Goal: Transaction & Acquisition: Purchase product/service

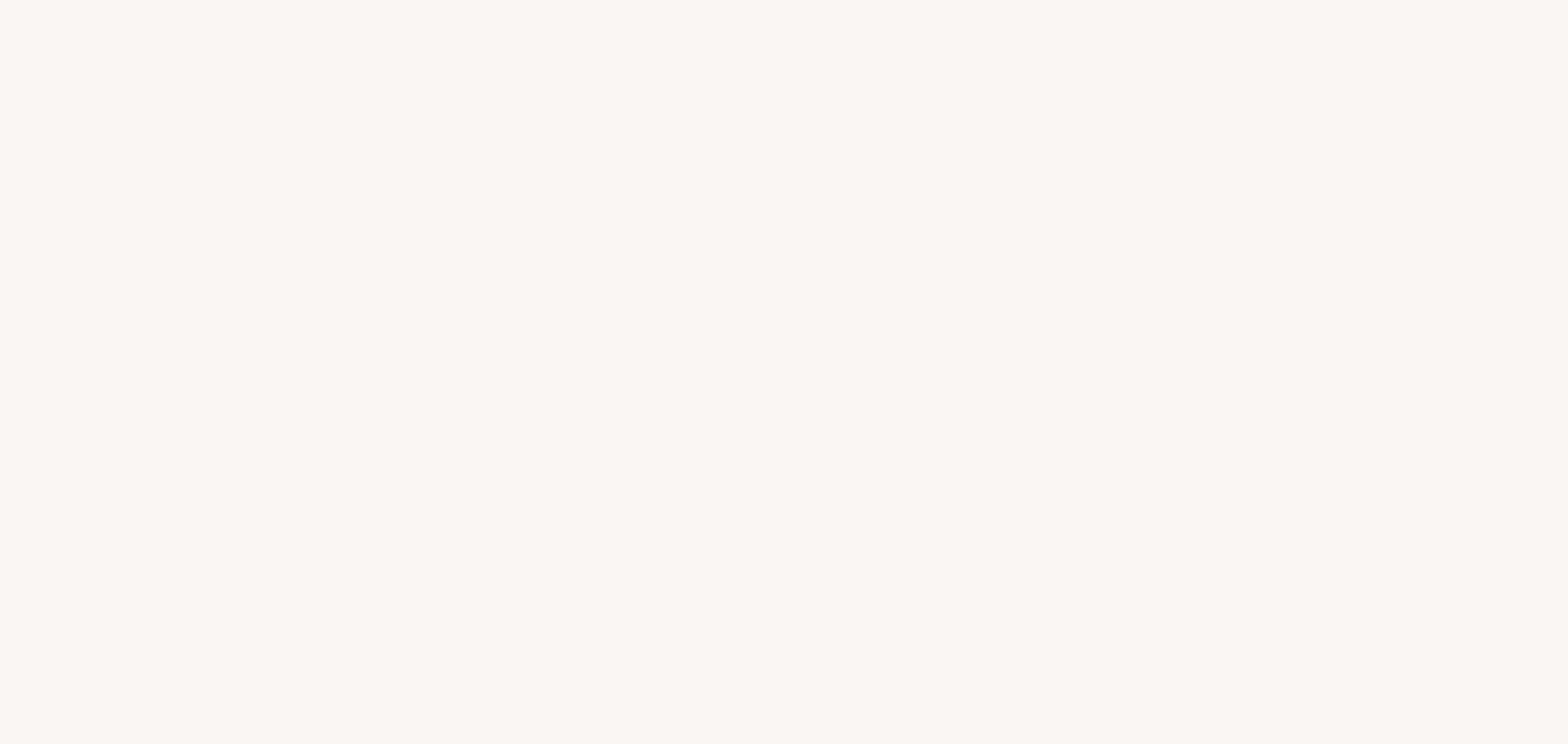
select select "FR"
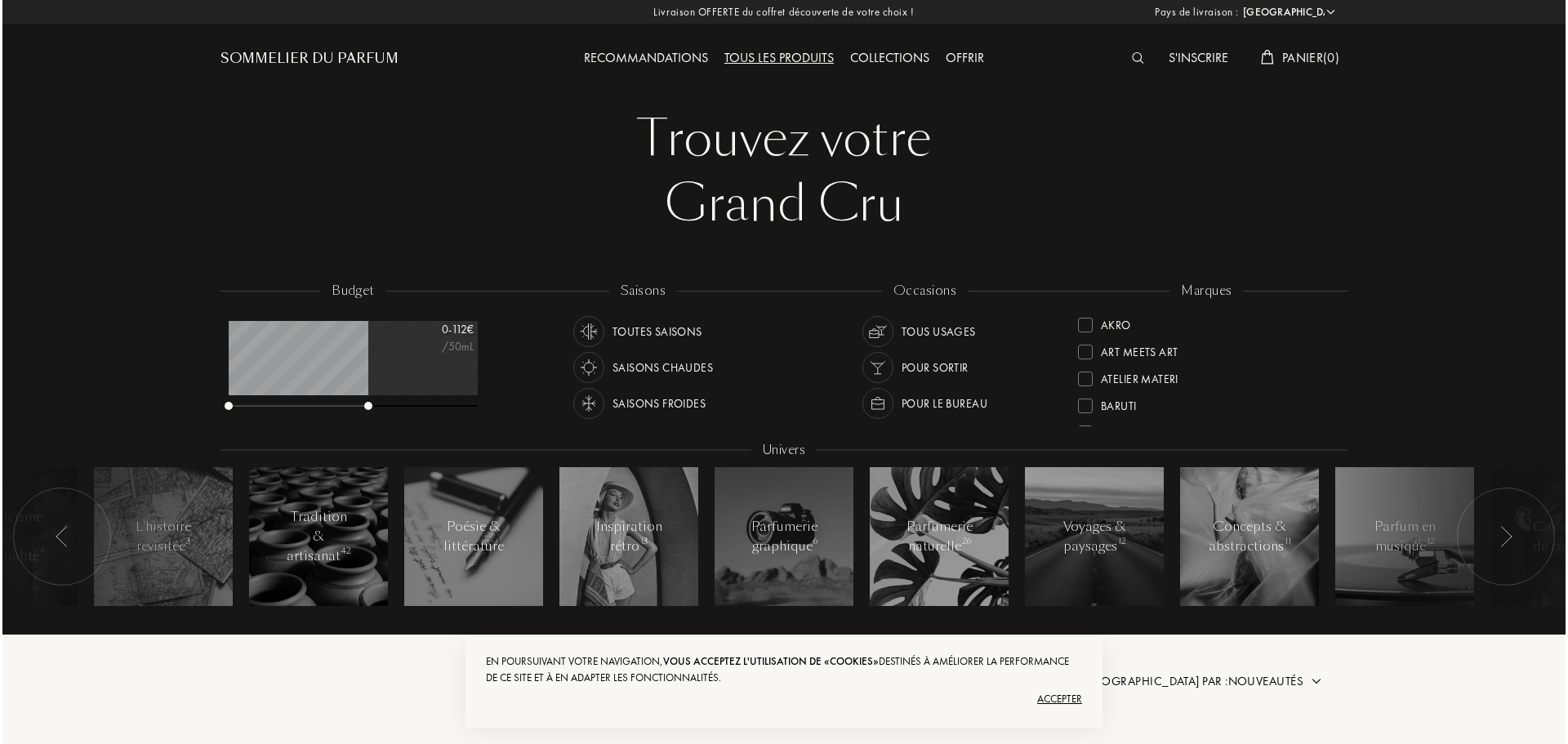
scroll to position [82, 249]
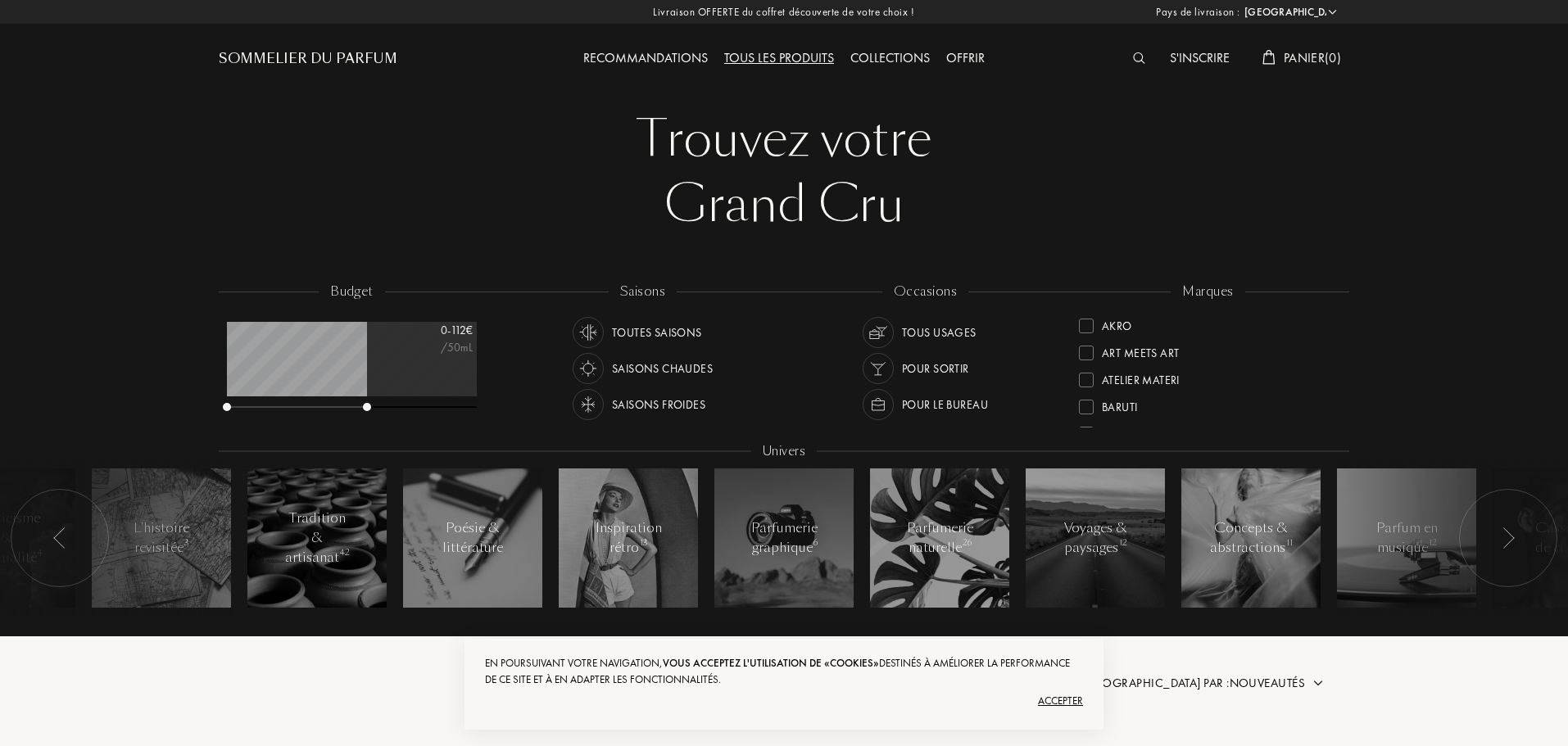
click at [1136, 51] on div at bounding box center [1143, 59] width 37 height 22
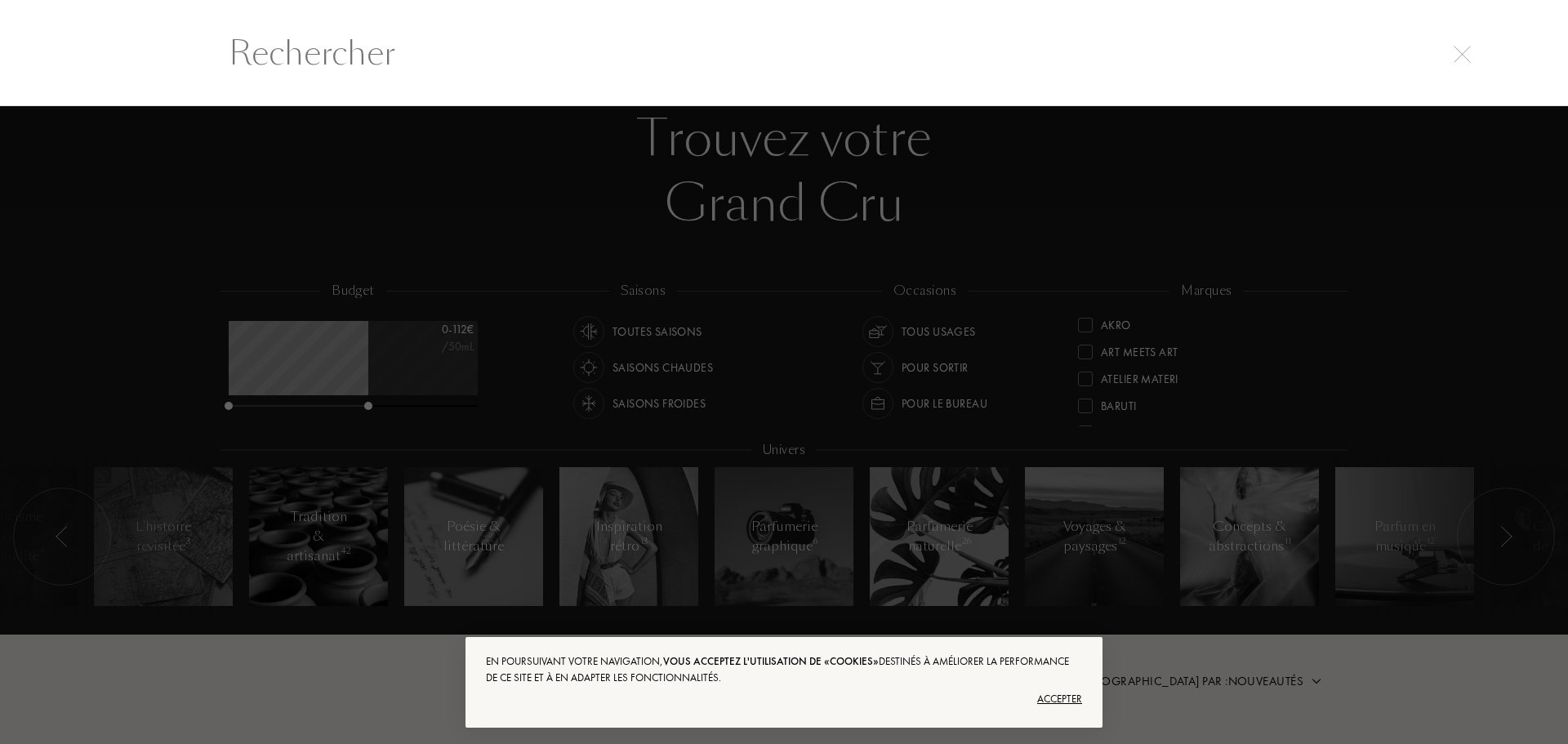
scroll to position [1, 0]
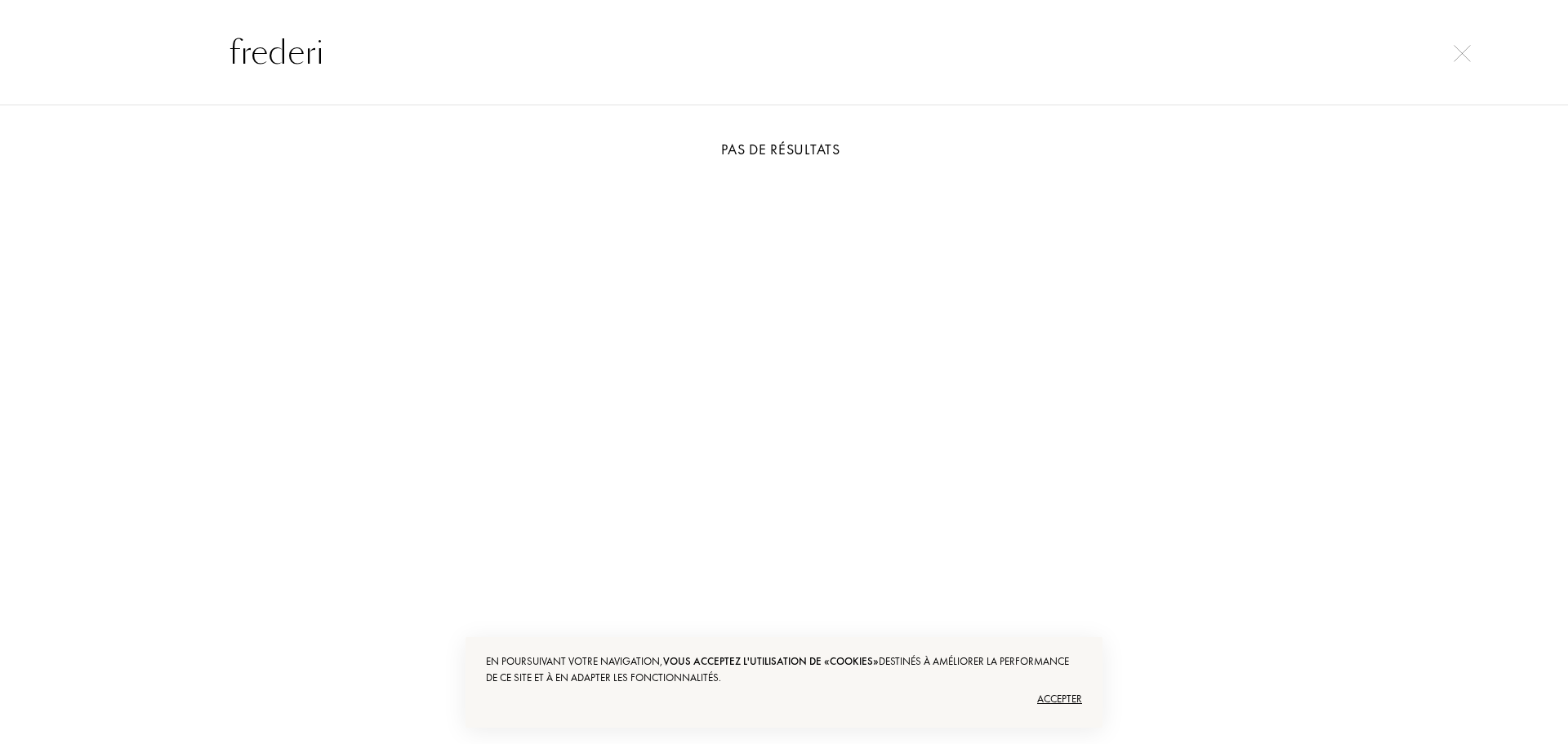
type input "frederic"
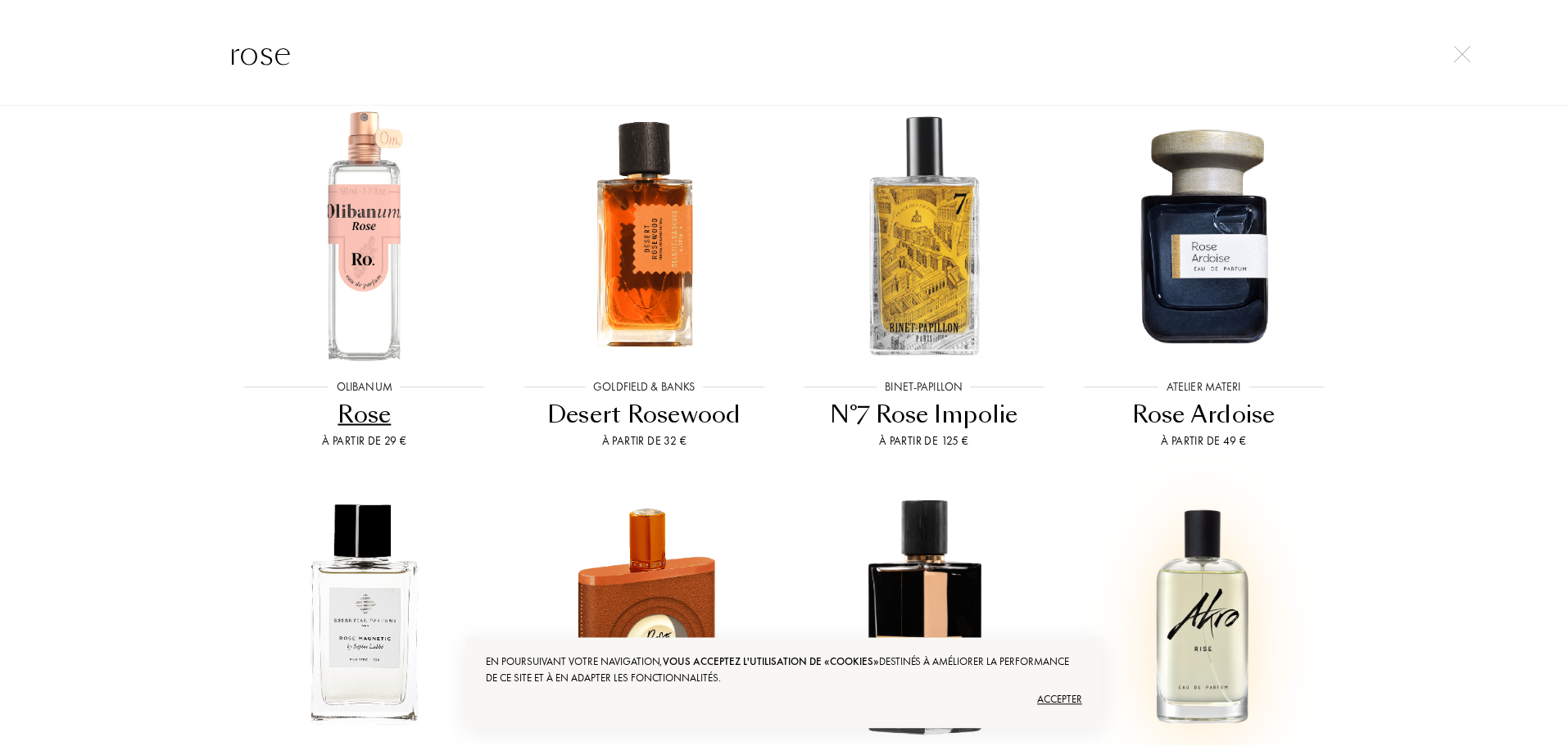
scroll to position [0, 0]
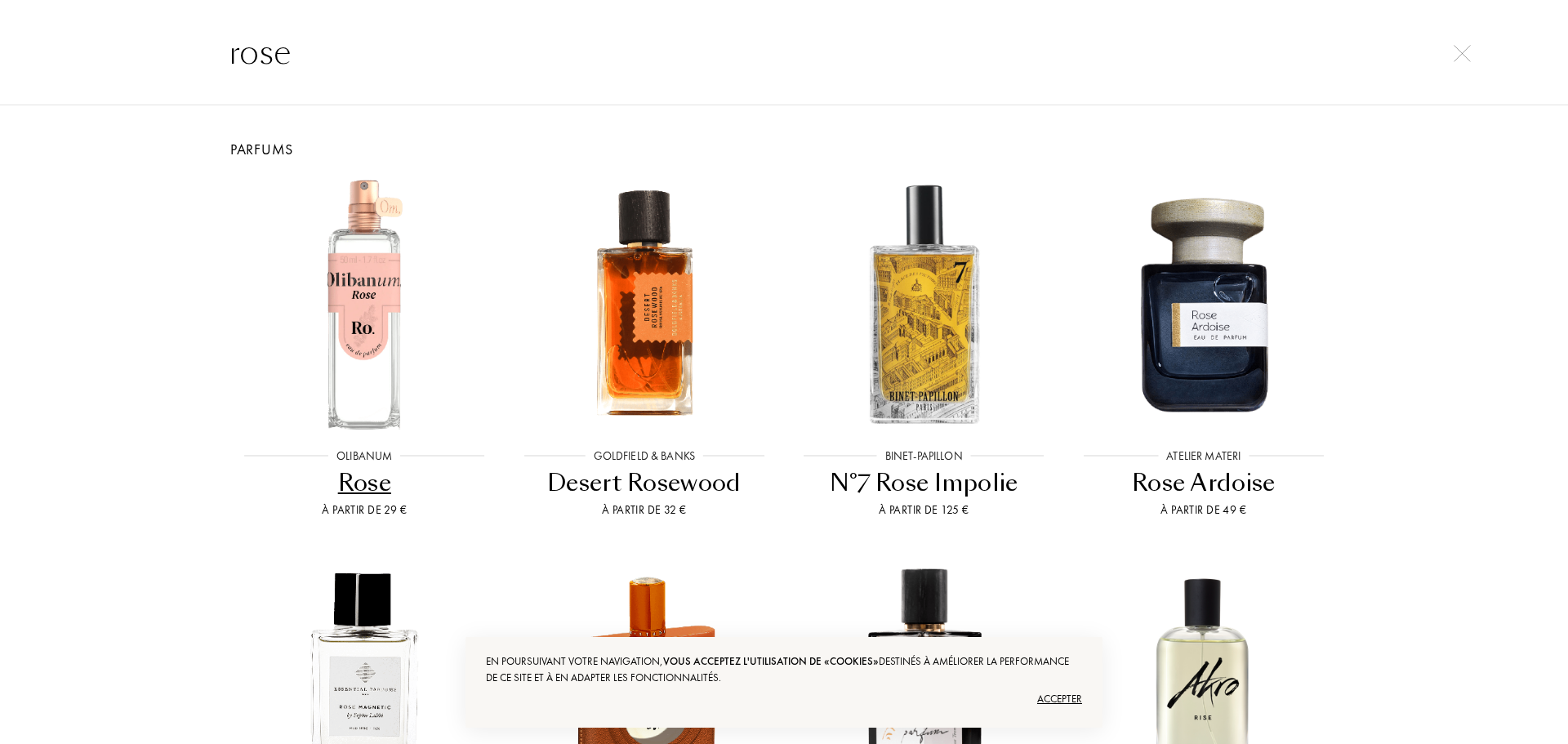
type input "rose"
click at [1457, 65] on div "rose" at bounding box center [784, 52] width 1568 height 106
click at [1462, 56] on img at bounding box center [1462, 53] width 17 height 17
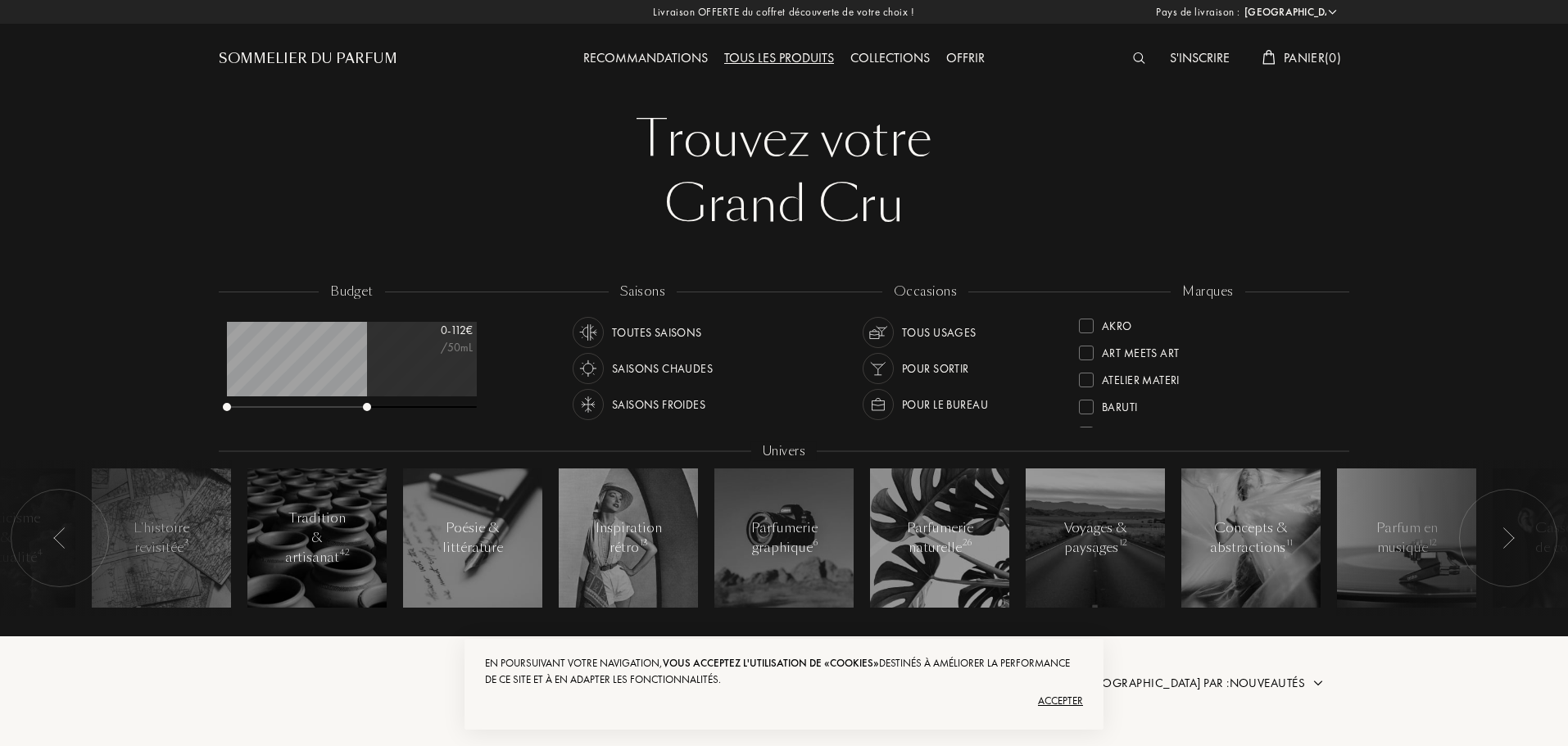
click at [1290, 64] on span "Panier ( 0 )" at bounding box center [1312, 57] width 57 height 17
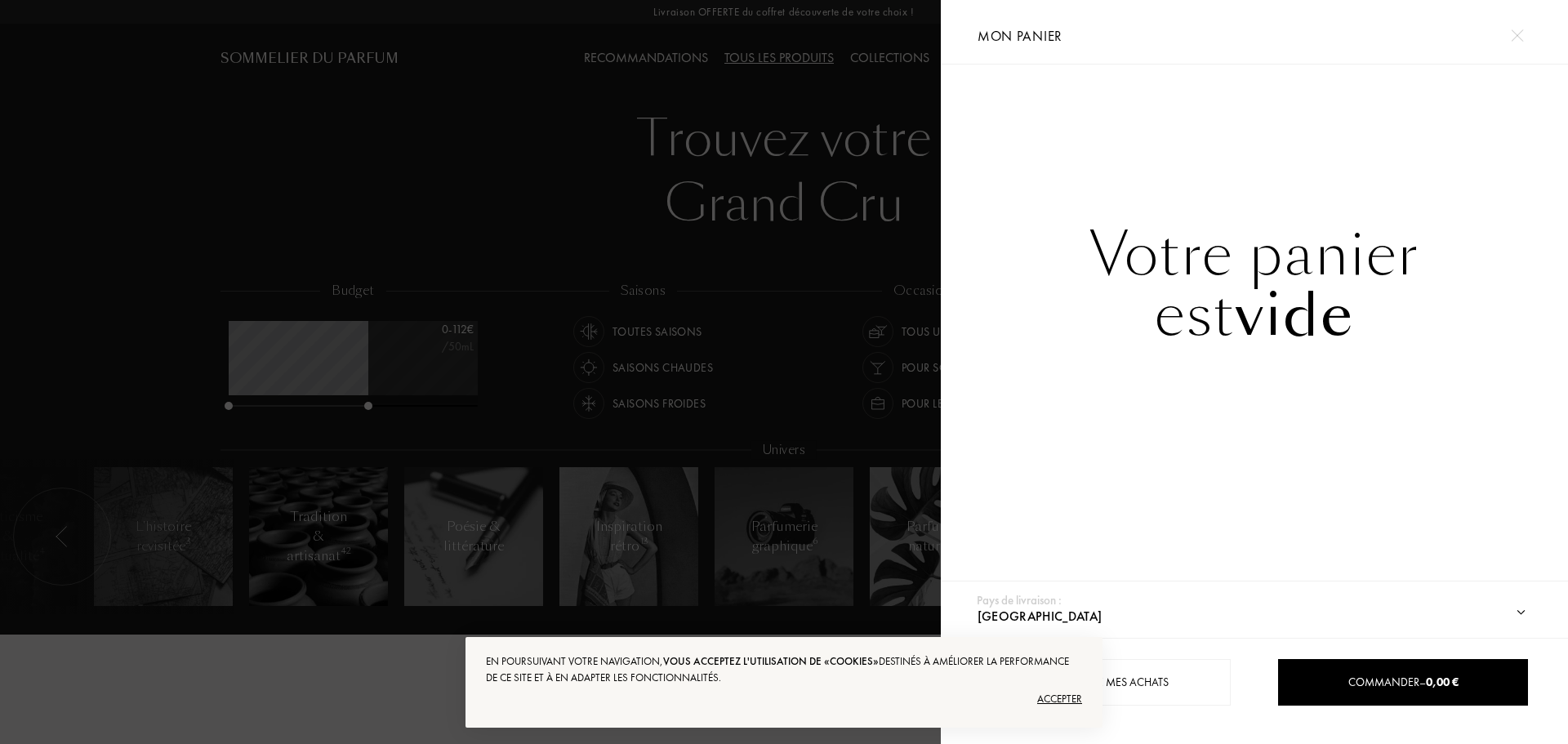
click at [1511, 31] on img at bounding box center [1516, 35] width 12 height 12
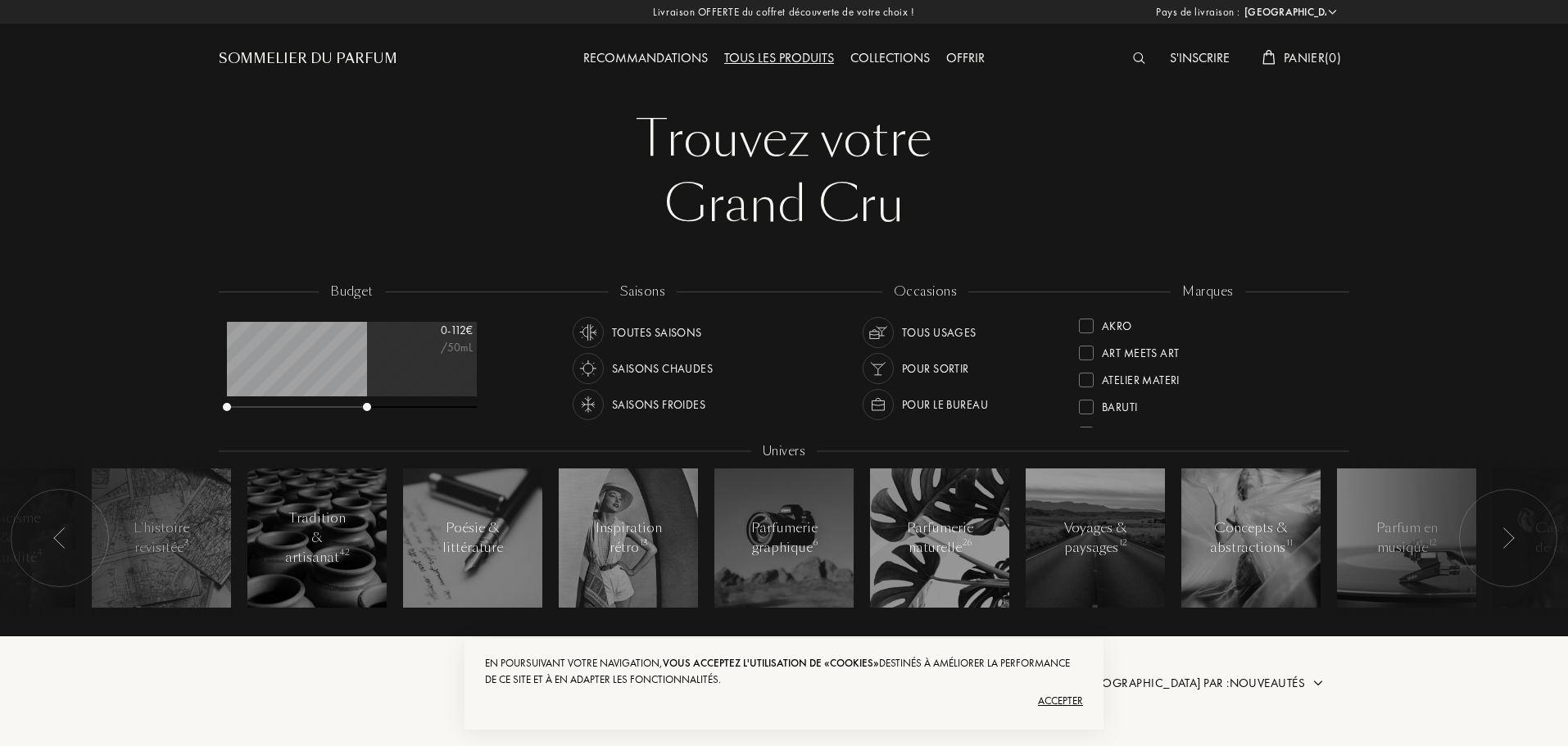
click at [1178, 62] on div "Pays de livraison : Afghanistan Afrique du Sud Albanie Algérie Allemagne Andorr…" at bounding box center [782, 373] width 1573 height 746
click at [1190, 56] on div "S'inscrire" at bounding box center [1199, 59] width 76 height 22
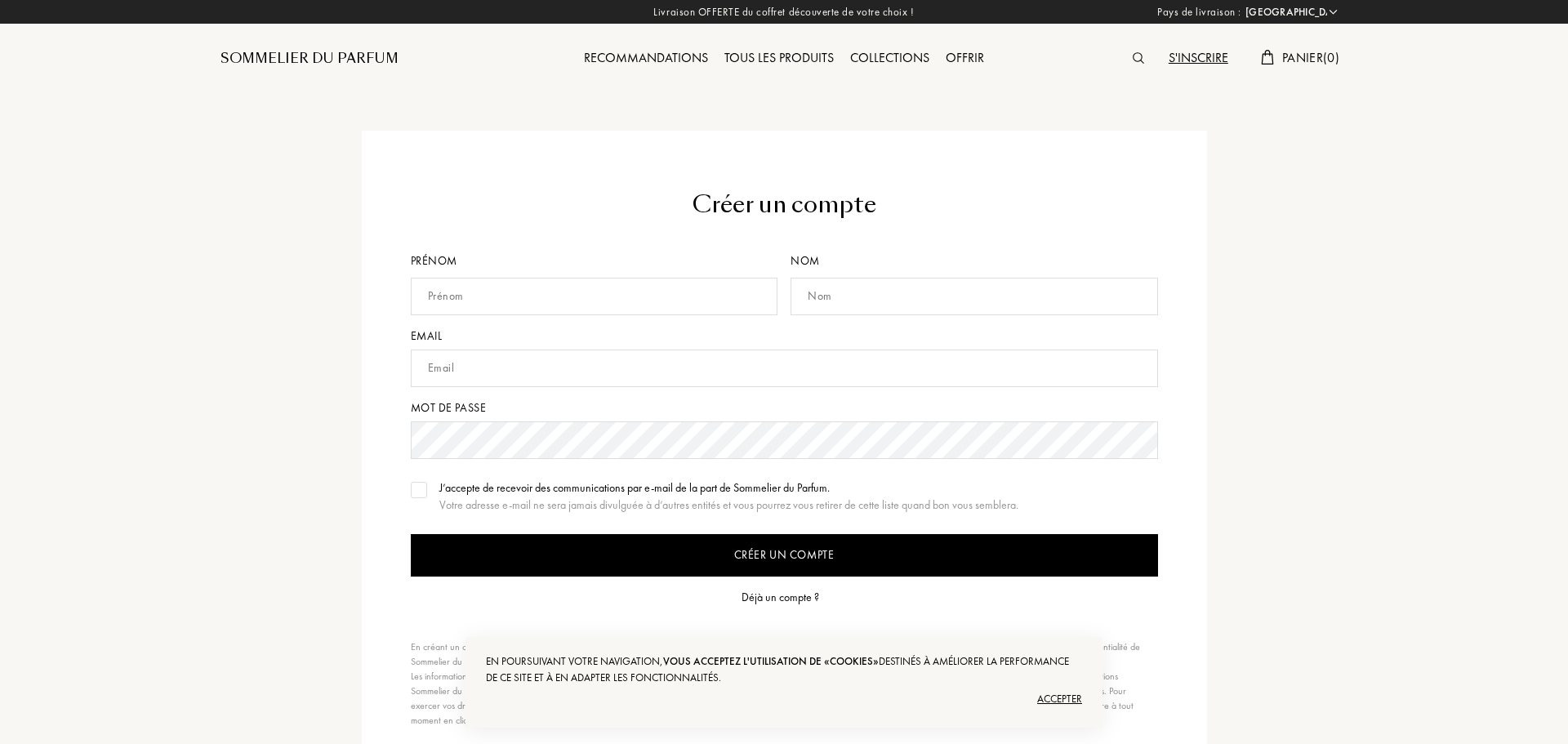
select select "FR"
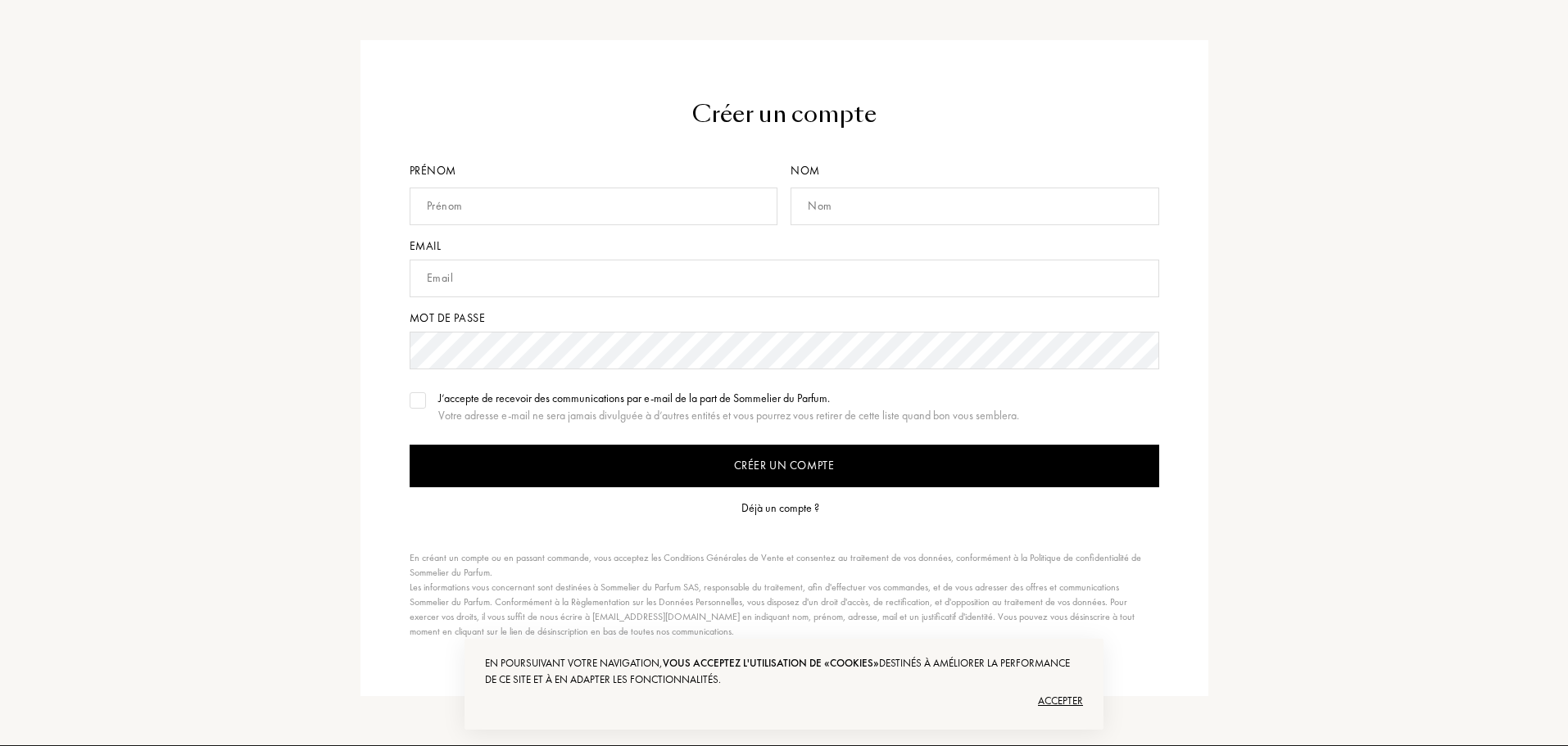
scroll to position [82, 0]
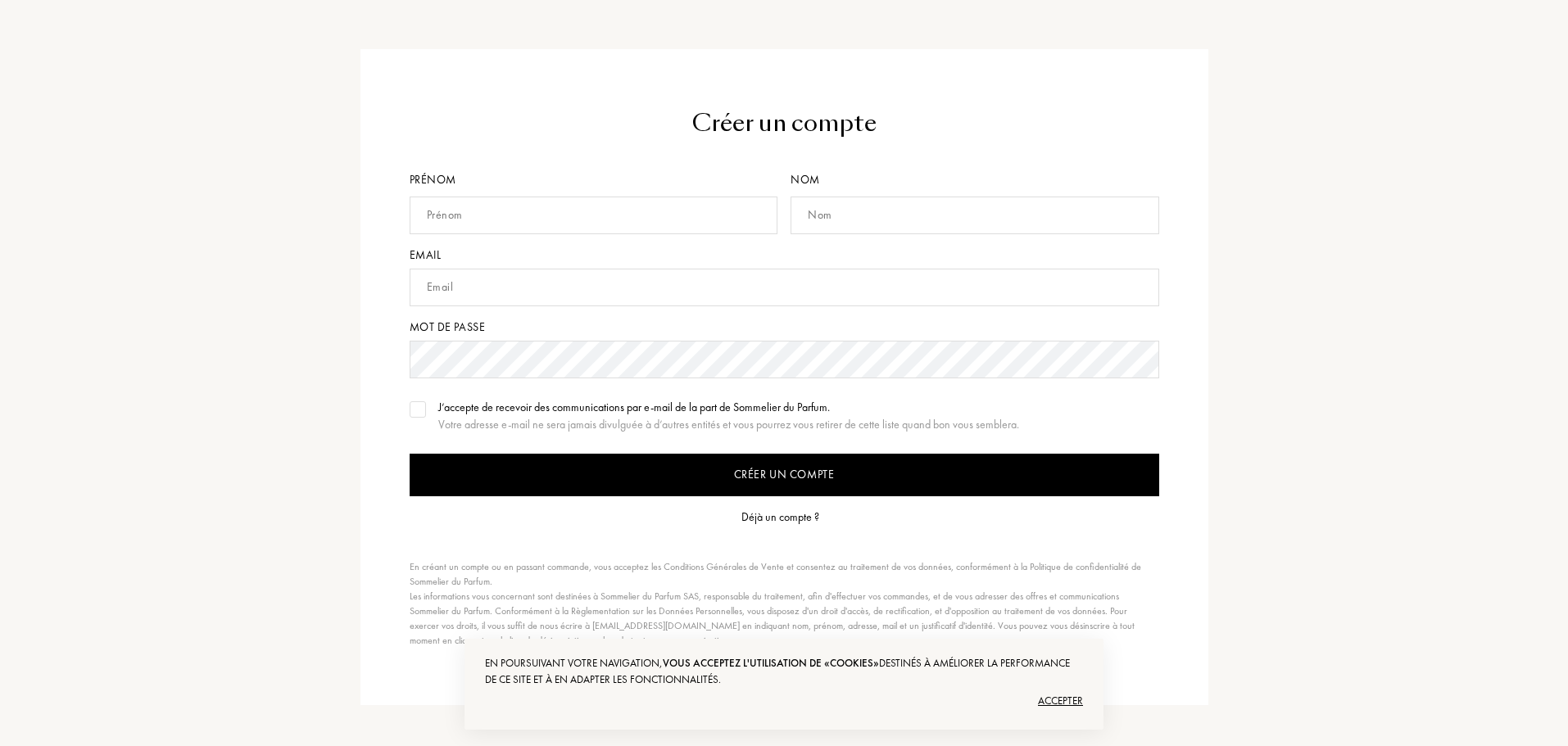
click at [806, 528] on form "Créer un compte Prénom Nom Email Mot de passe J’accepte de recevoir des communi…" at bounding box center [784, 377] width 749 height 542
click at [798, 521] on div "Déjà un compte ?" at bounding box center [780, 517] width 78 height 17
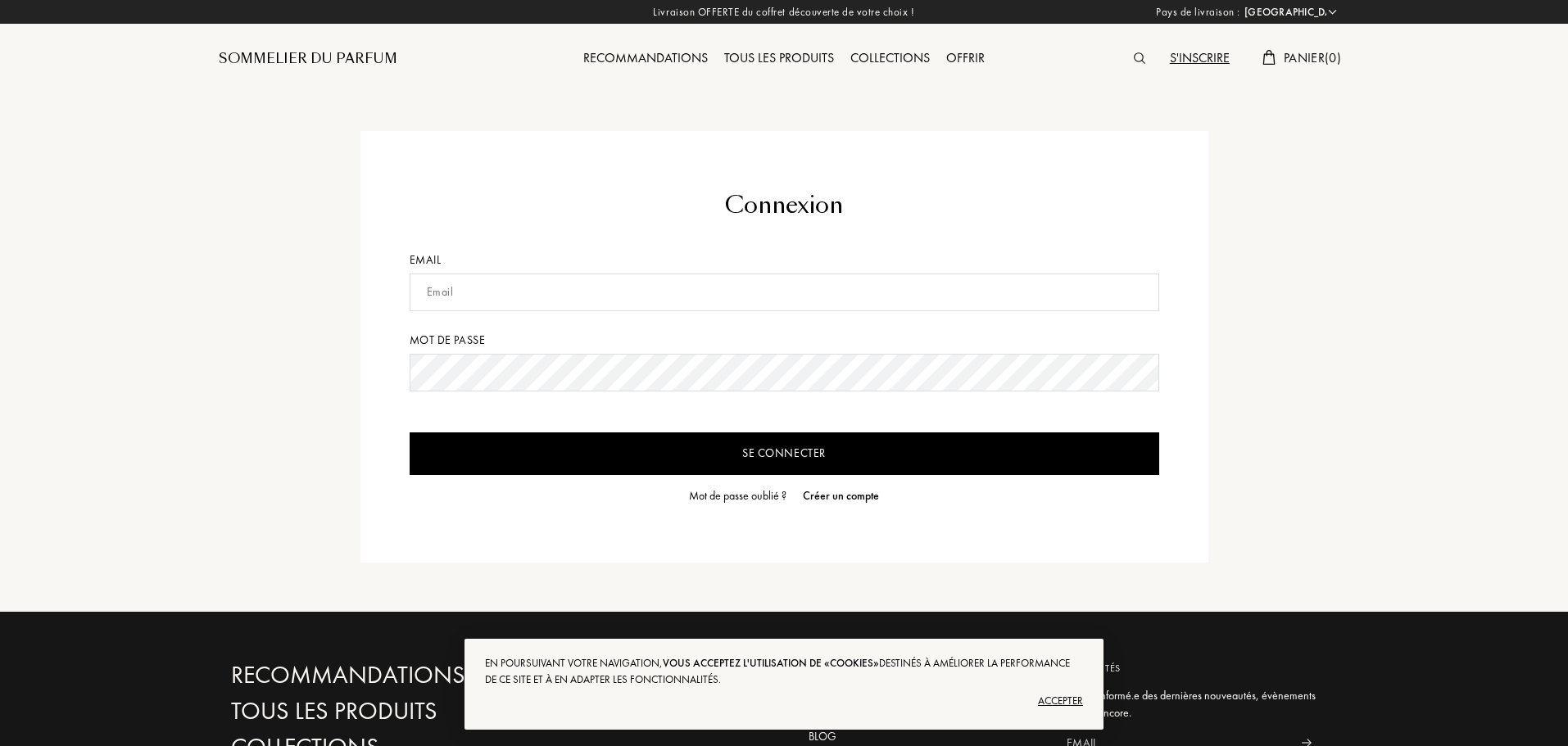
select select "FR"
click at [662, 290] on input "text" at bounding box center [784, 293] width 749 height 38
type input "[EMAIL_ADDRESS][DOMAIN_NAME]"
click at [636, 448] on input "Se connecter" at bounding box center [784, 454] width 749 height 43
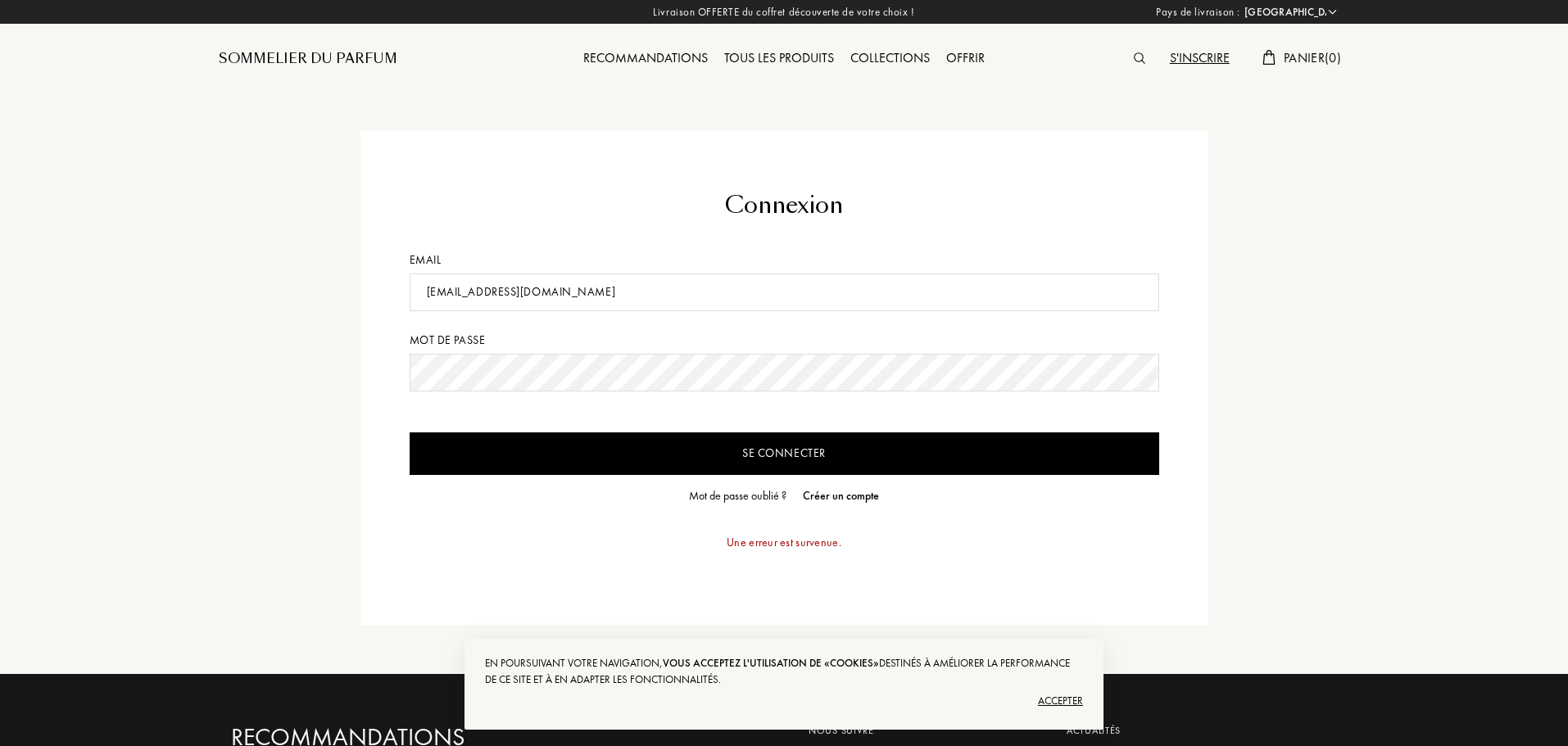
click at [409, 433] on input "Se connecter" at bounding box center [784, 454] width 749 height 43
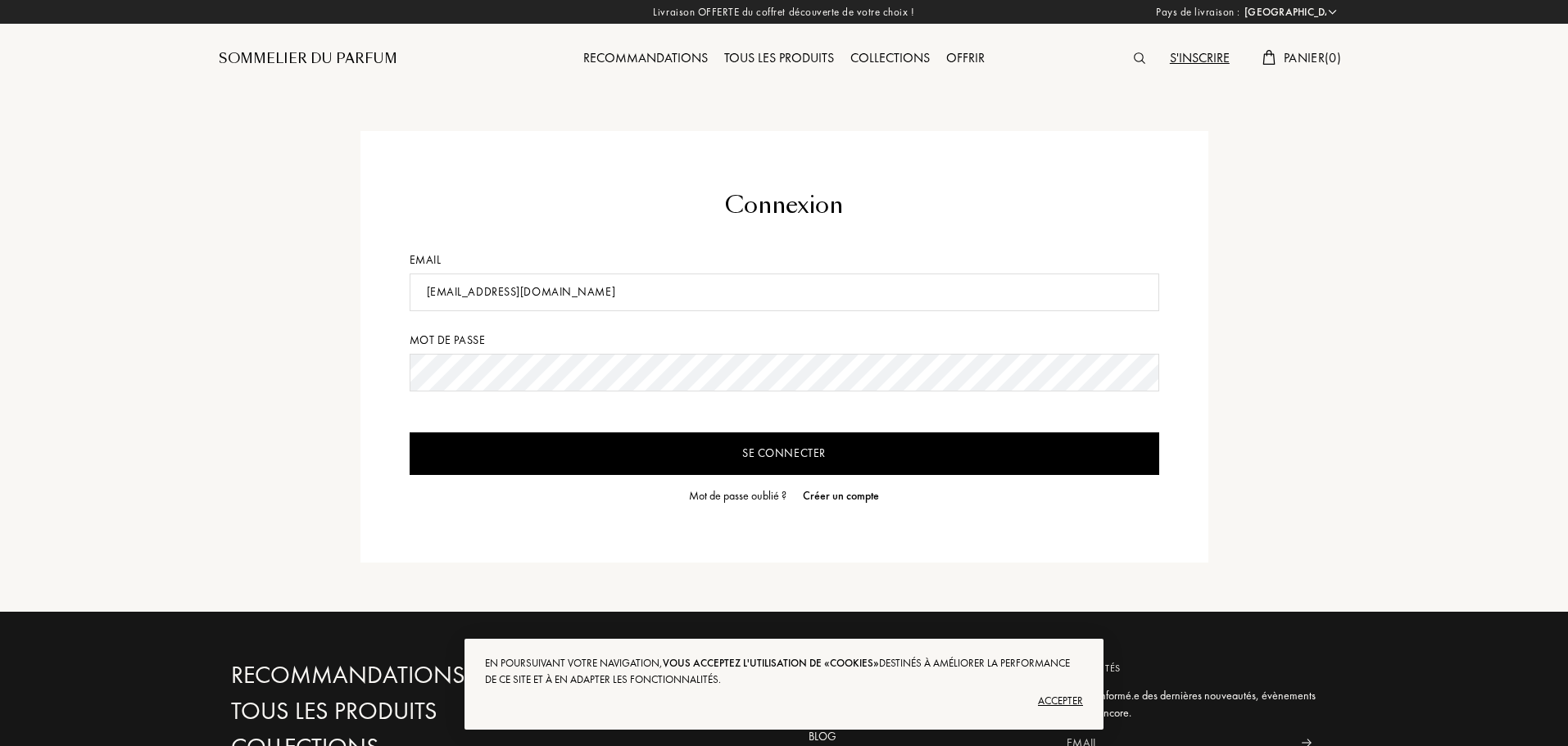
click at [653, 462] on input "Se connecter" at bounding box center [784, 454] width 749 height 43
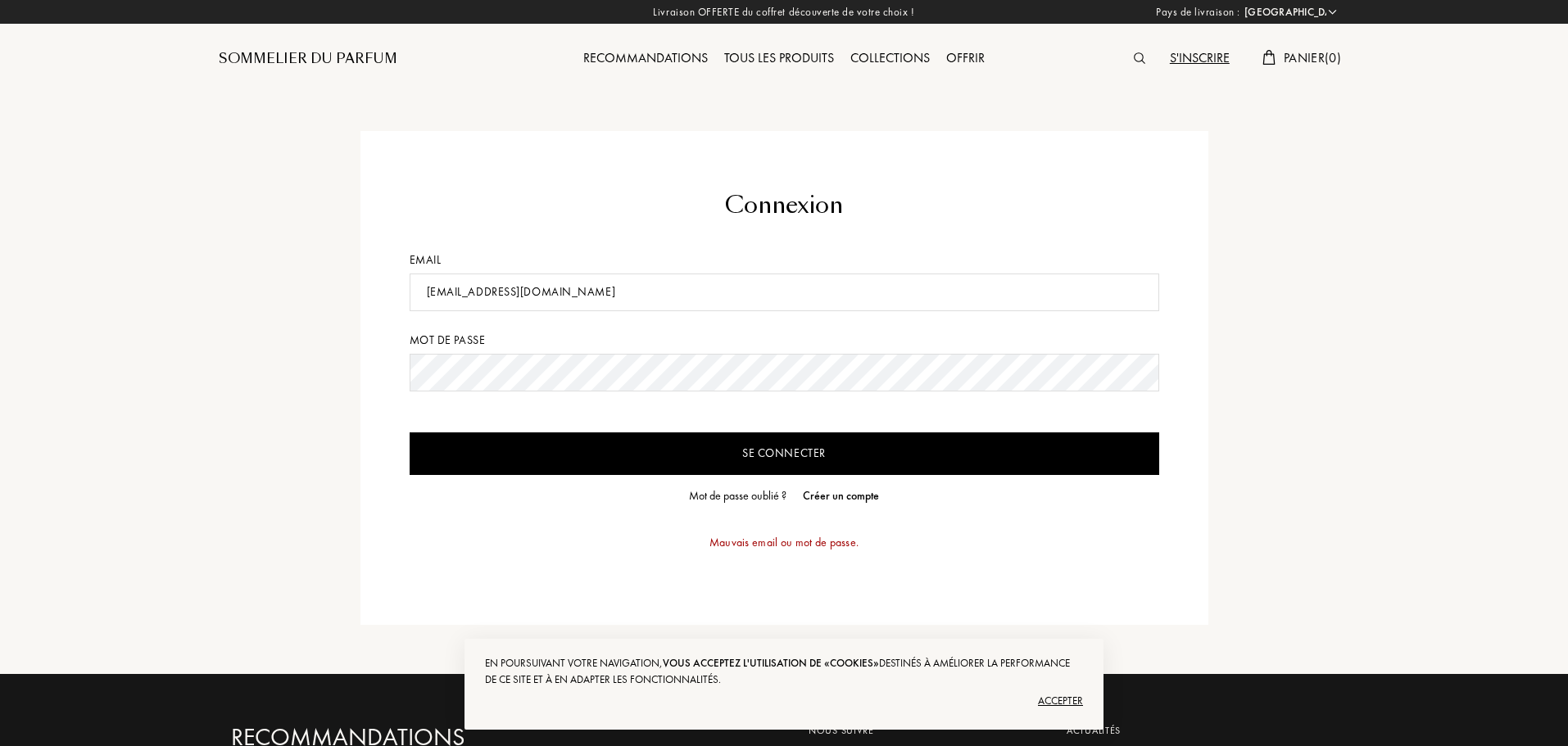
click at [1065, 692] on div "Accepter" at bounding box center [783, 701] width 598 height 26
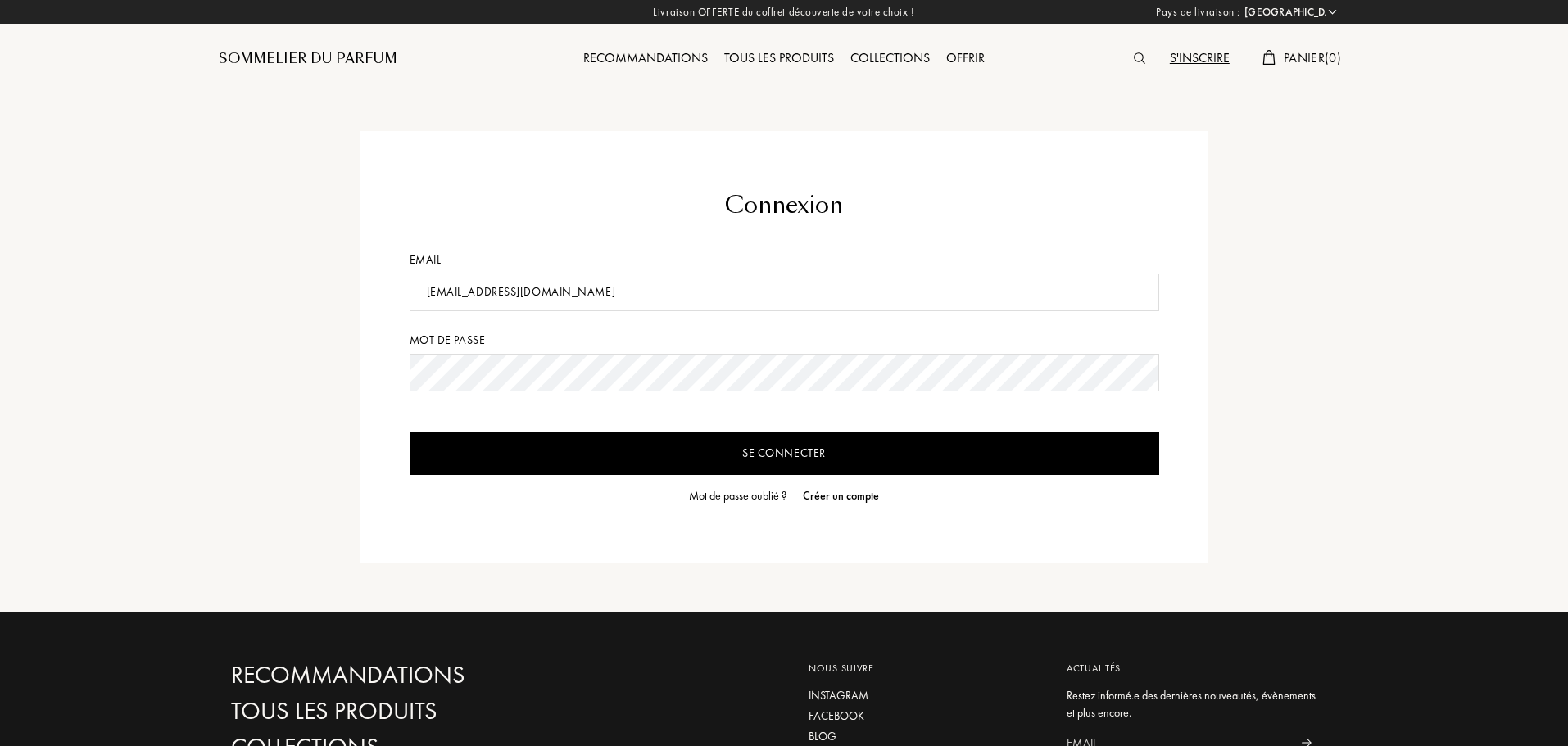
click at [765, 495] on div "Mot de passe oublié ?" at bounding box center [738, 495] width 98 height 17
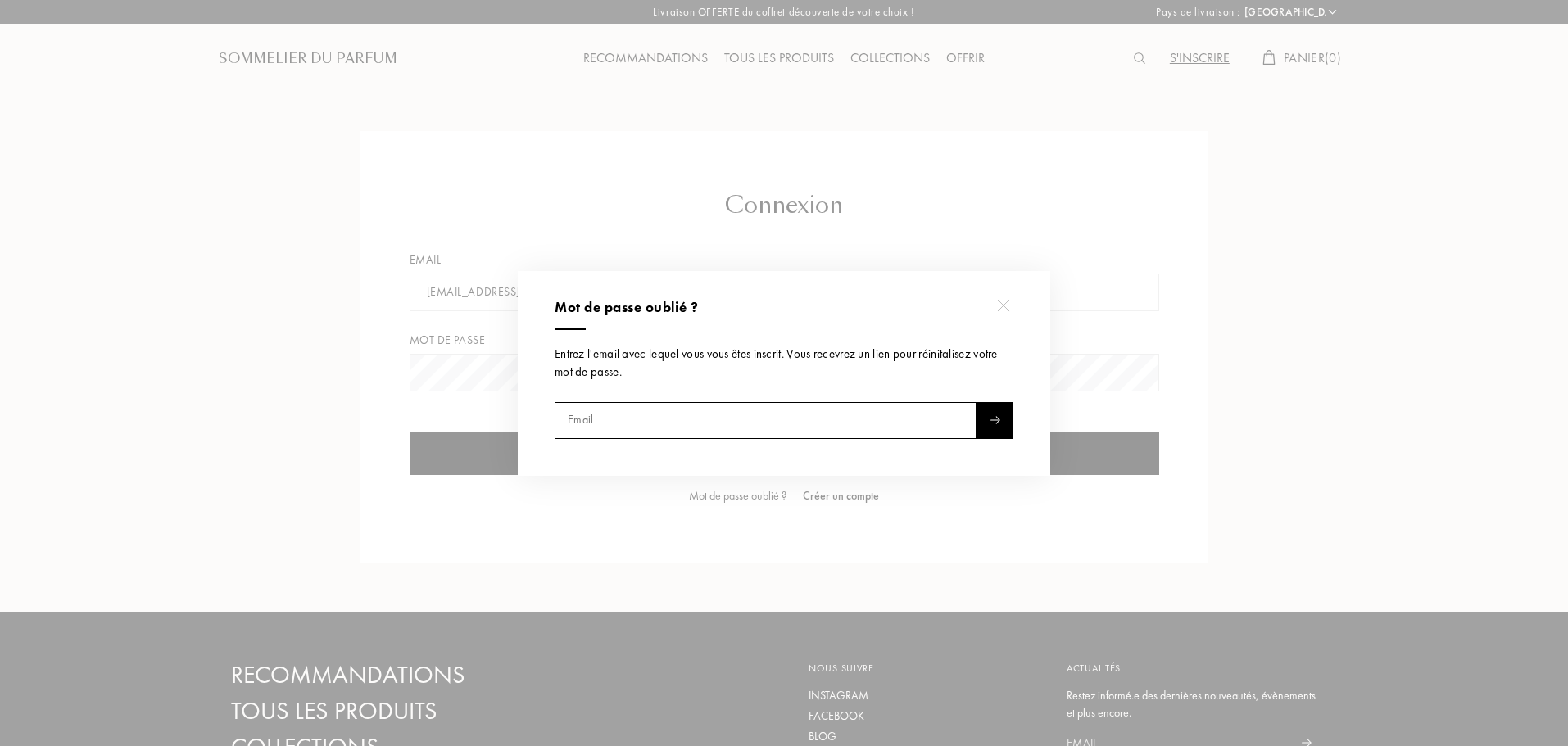
click at [705, 423] on input "text" at bounding box center [765, 419] width 422 height 37
type input "j.destieu@gmail.com"
click at [994, 423] on img at bounding box center [994, 420] width 11 height 8
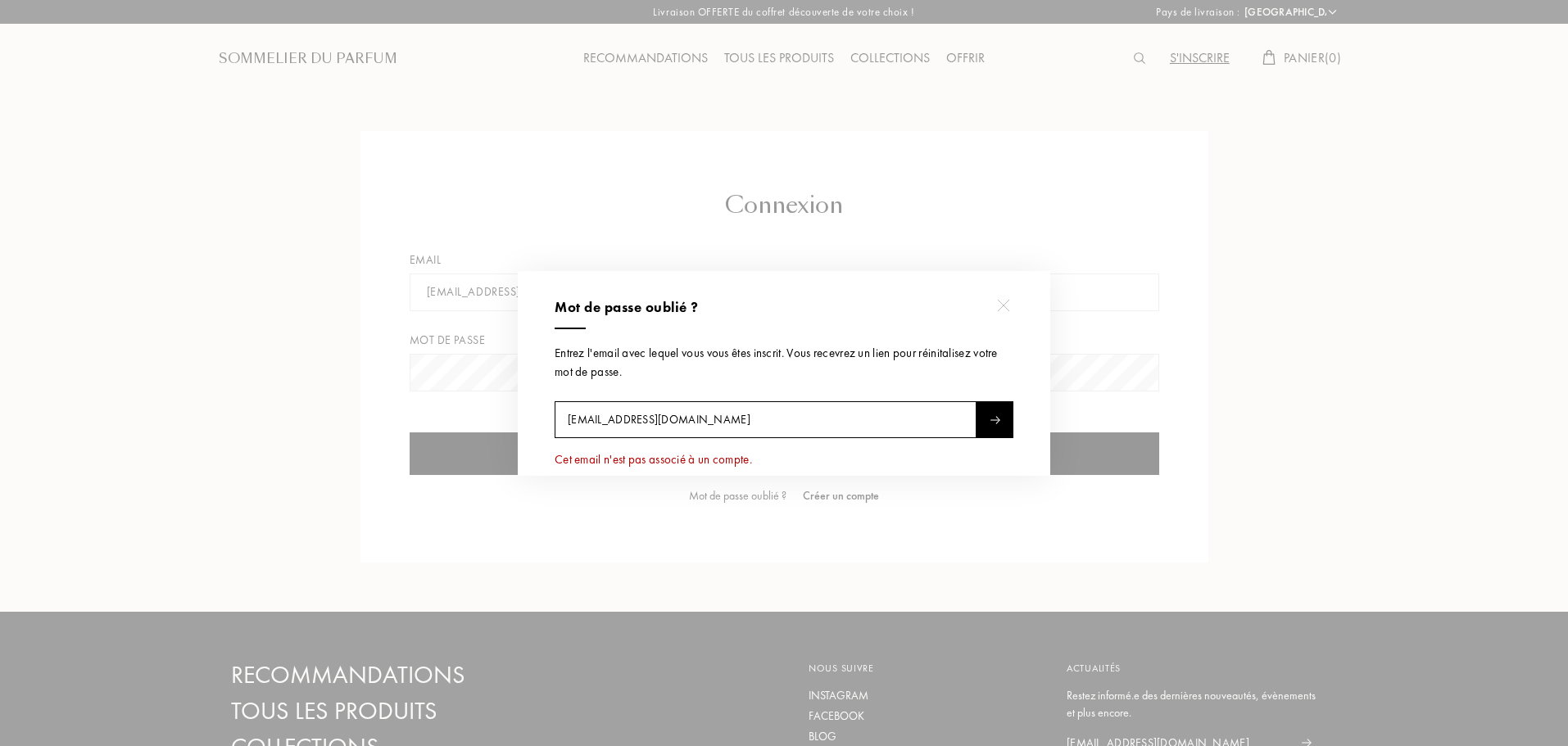
click at [880, 419] on input "j.destieu@gmail.com" at bounding box center [765, 419] width 422 height 37
click at [1174, 332] on div at bounding box center [786, 373] width 1573 height 746
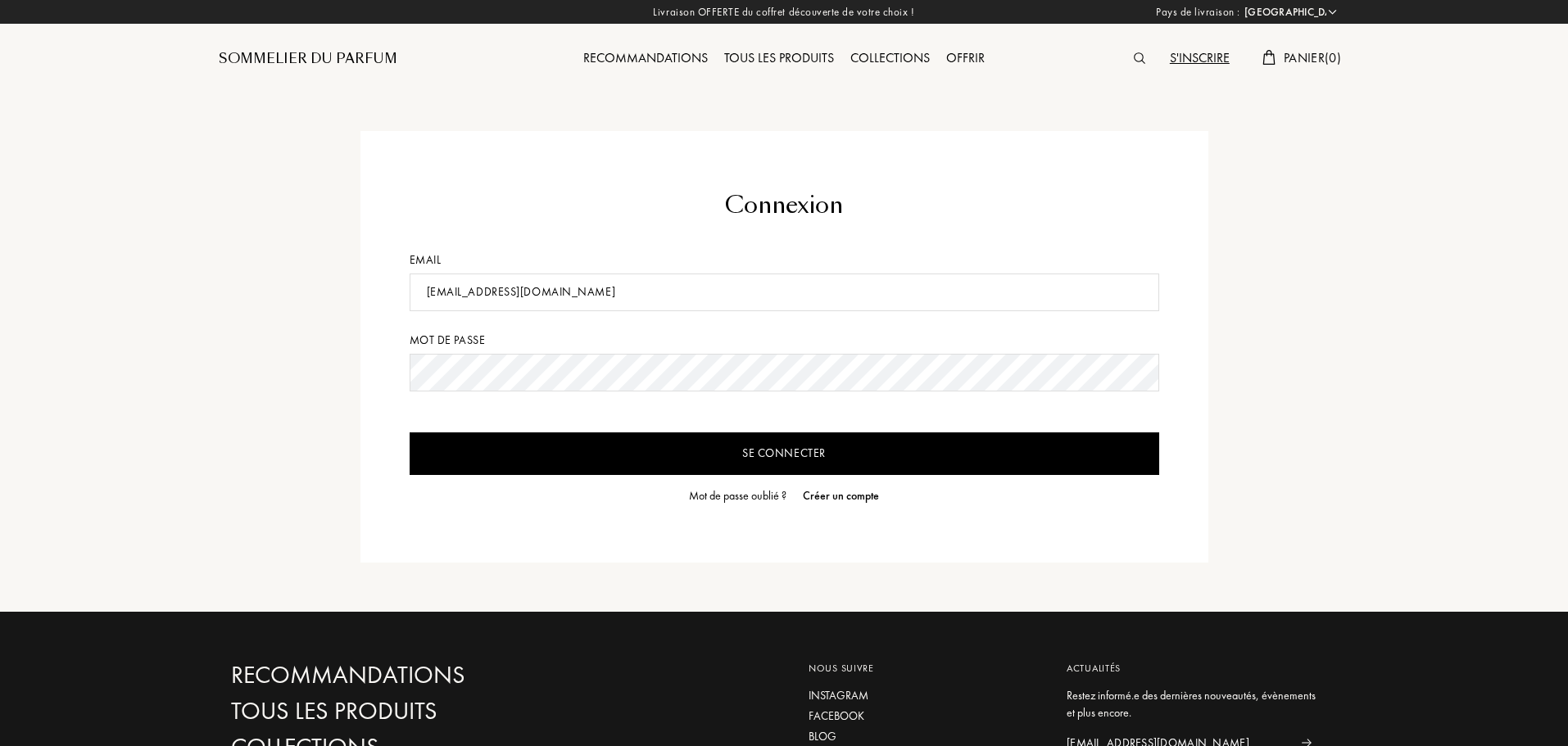
click at [871, 495] on div "Créer un compte" at bounding box center [841, 495] width 76 height 17
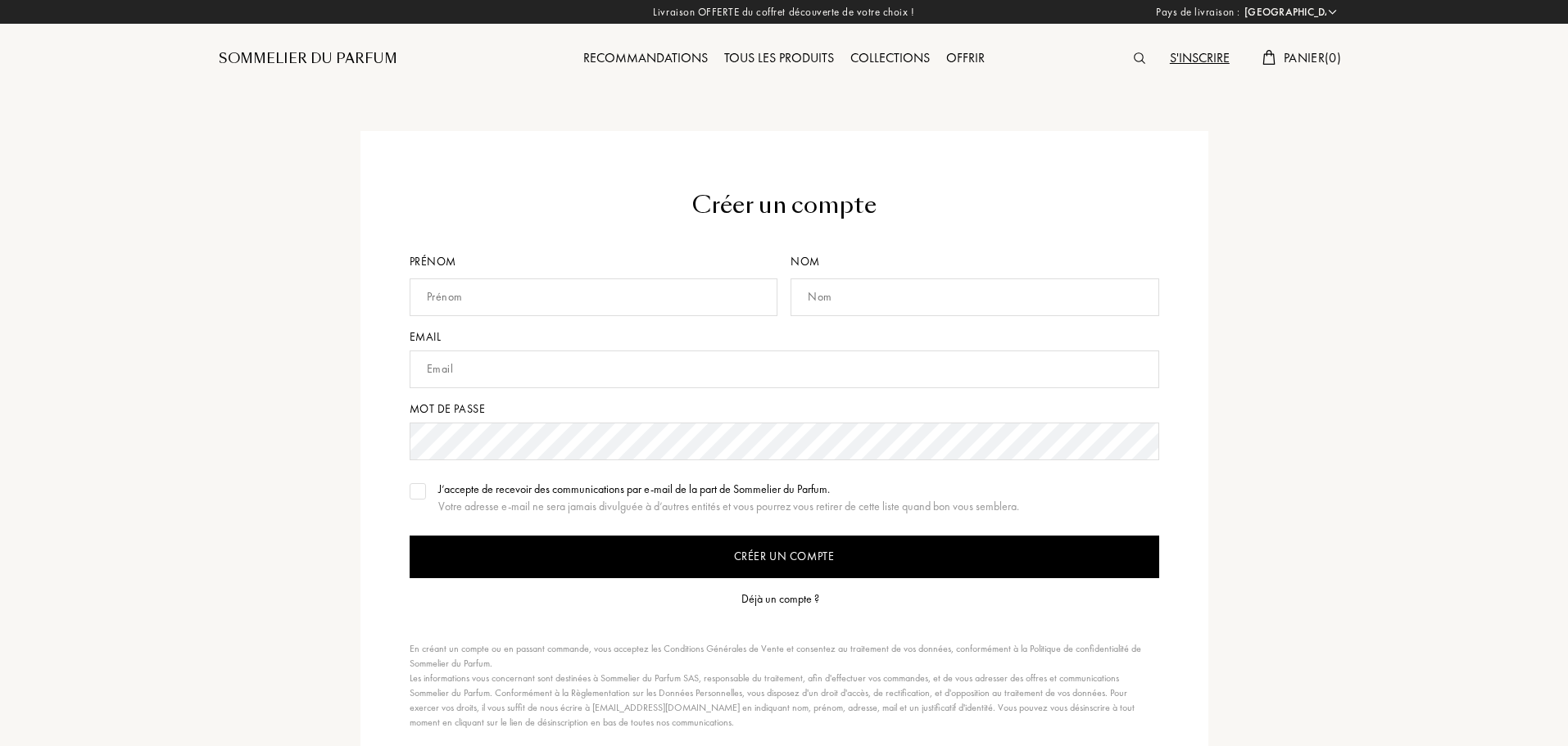
select select "FR"
click at [556, 294] on input "text" at bounding box center [594, 298] width 369 height 38
type input "Julien"
type input "Destieu"
type input "j.destieu@gmail.com"
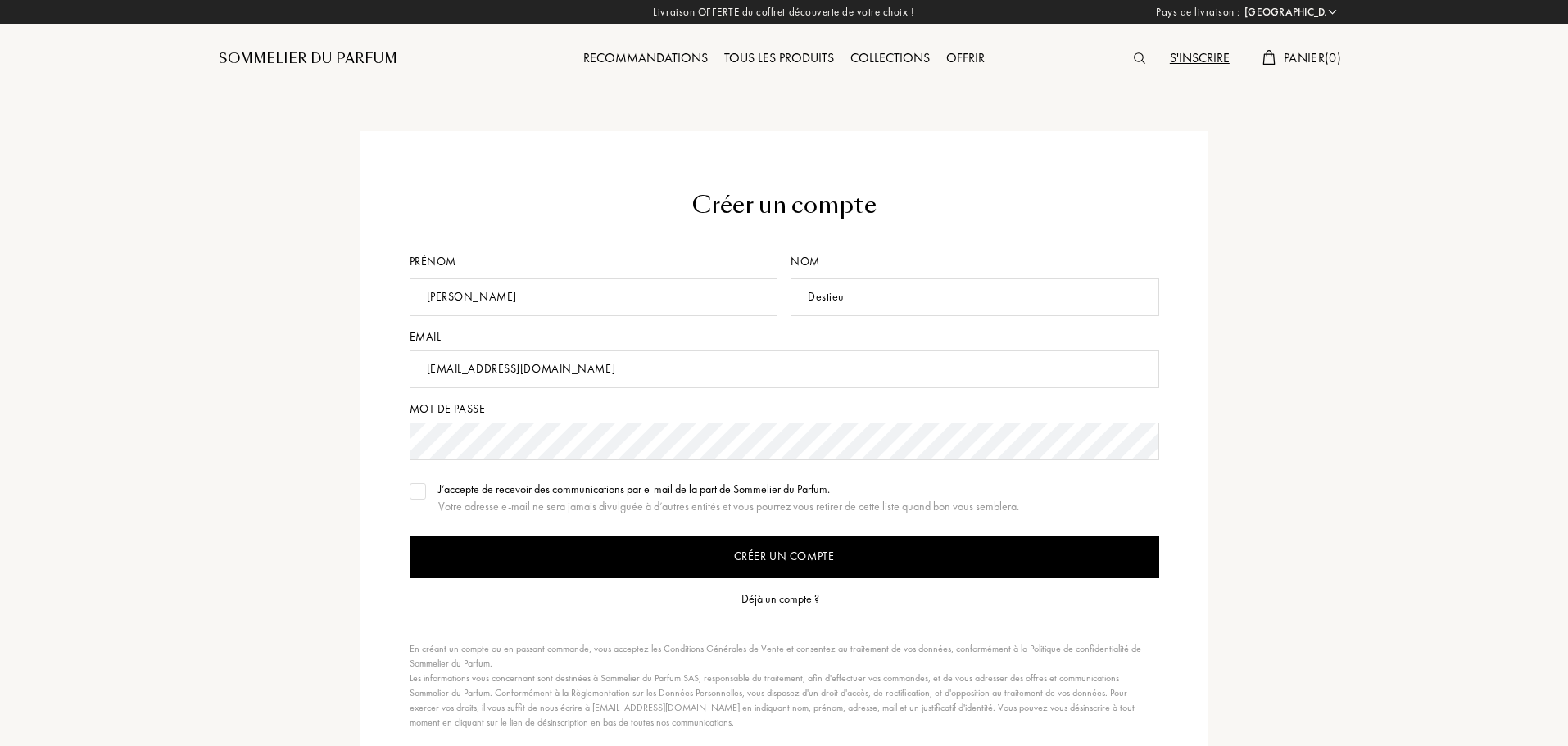
click at [609, 554] on input "Créer un compte" at bounding box center [784, 557] width 749 height 43
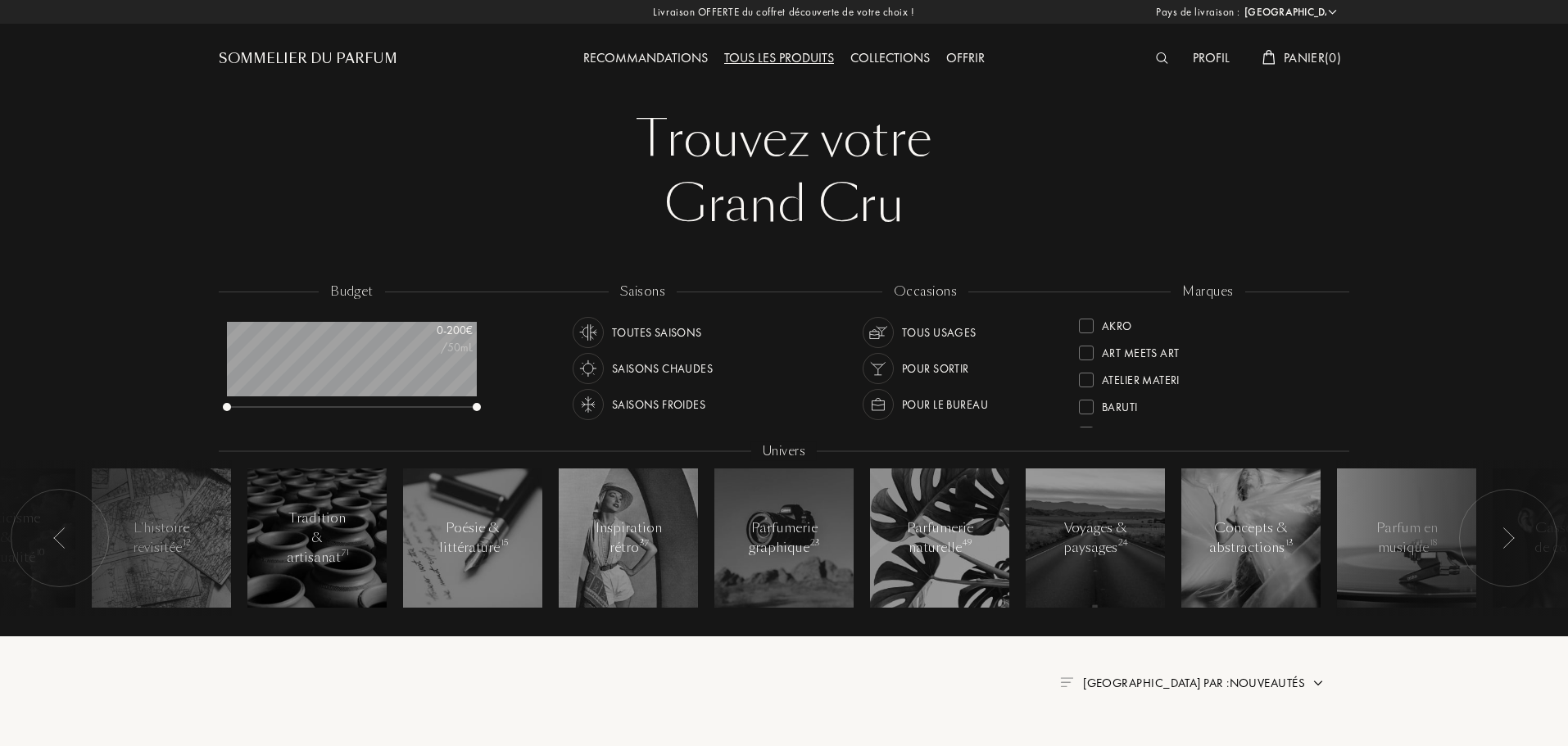
select select "FR"
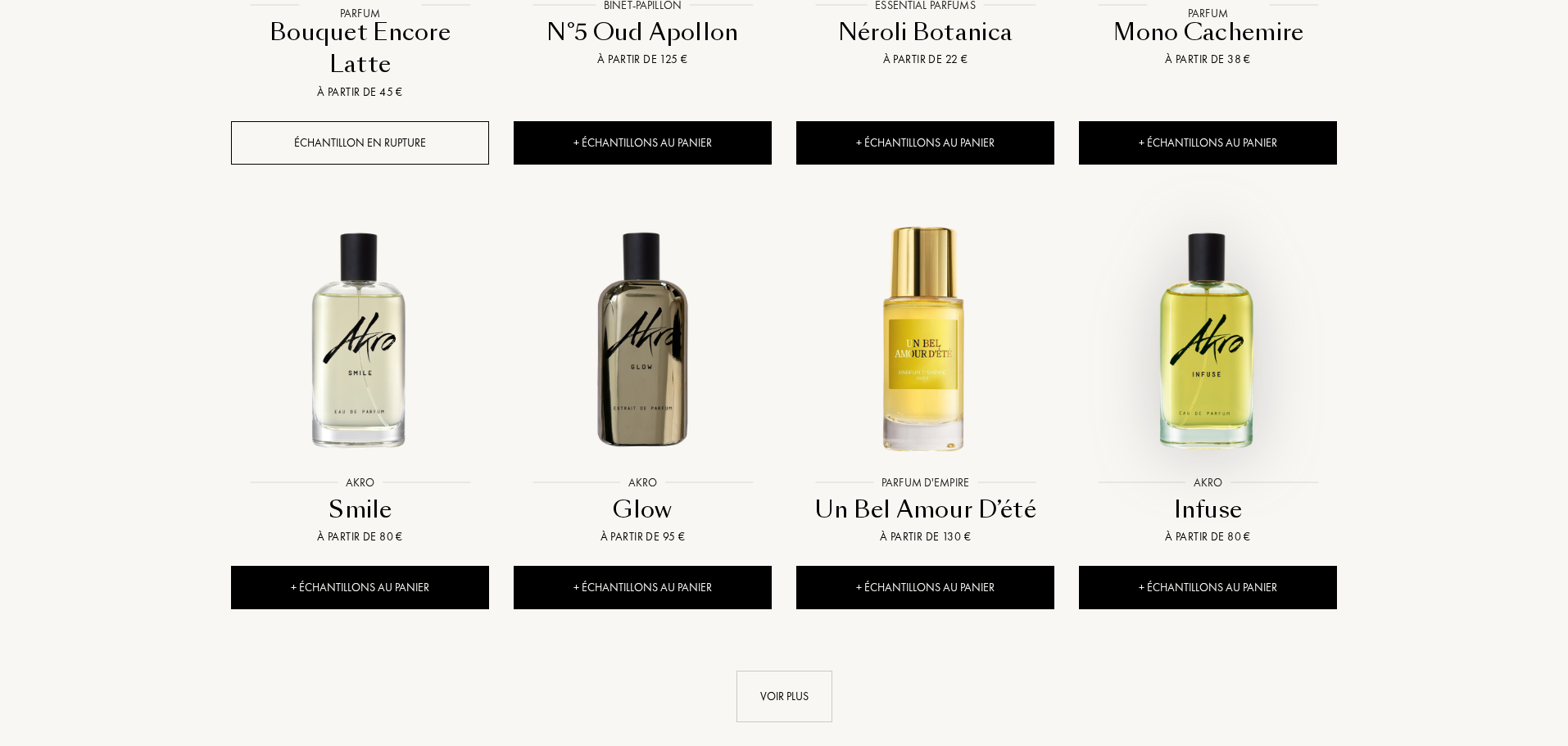
scroll to position [1802, 0]
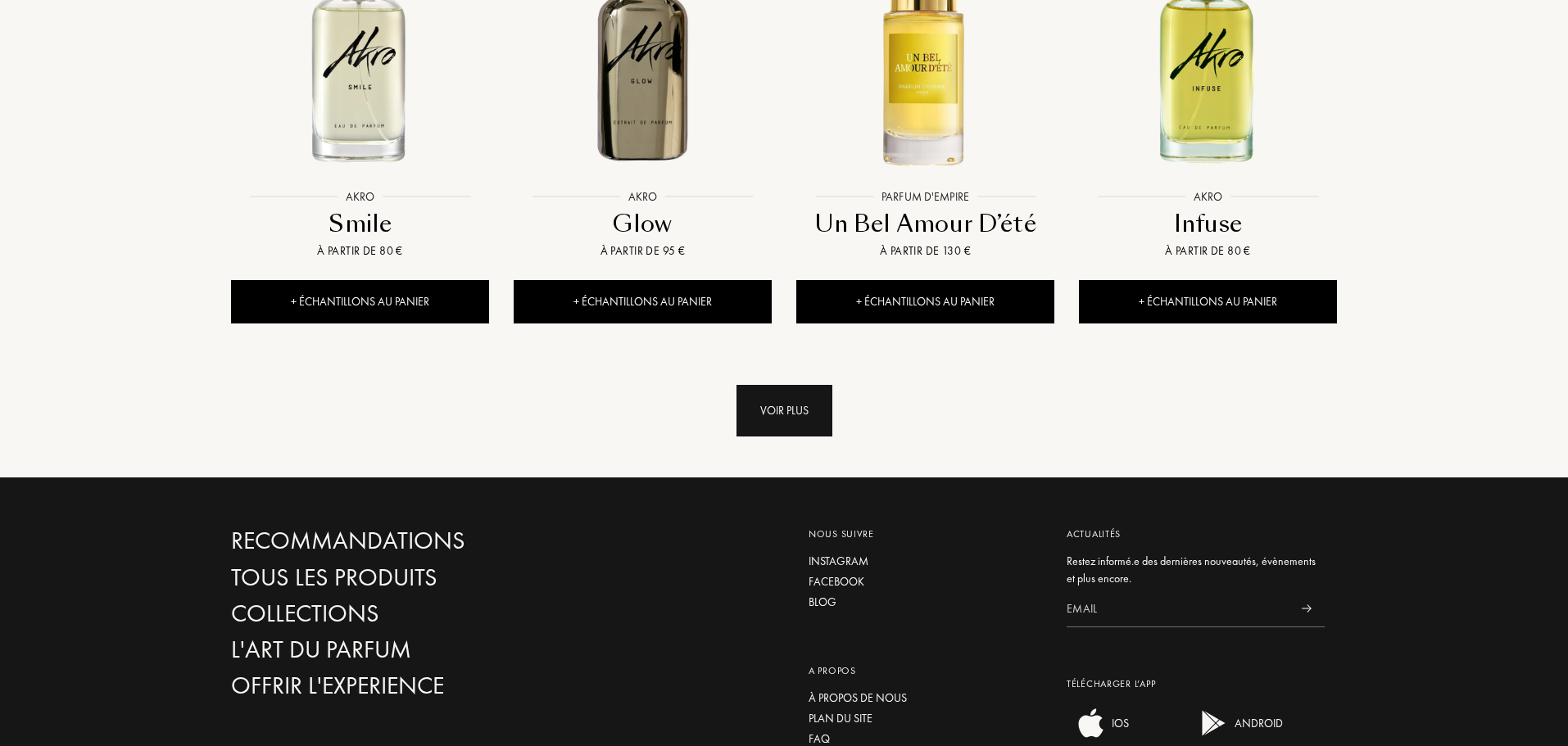
click at [796, 385] on div "Voir plus" at bounding box center [784, 410] width 96 height 51
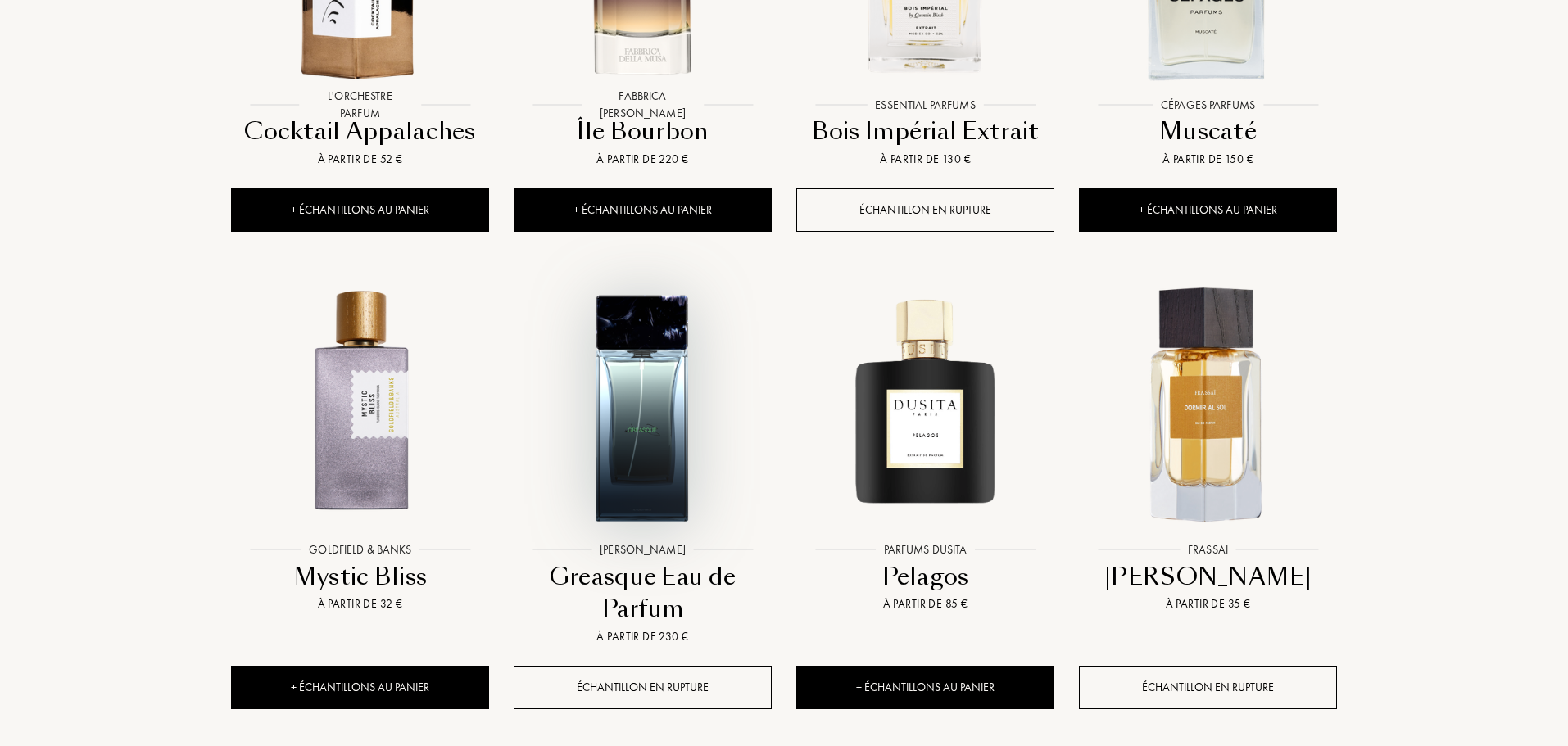
scroll to position [2867, 0]
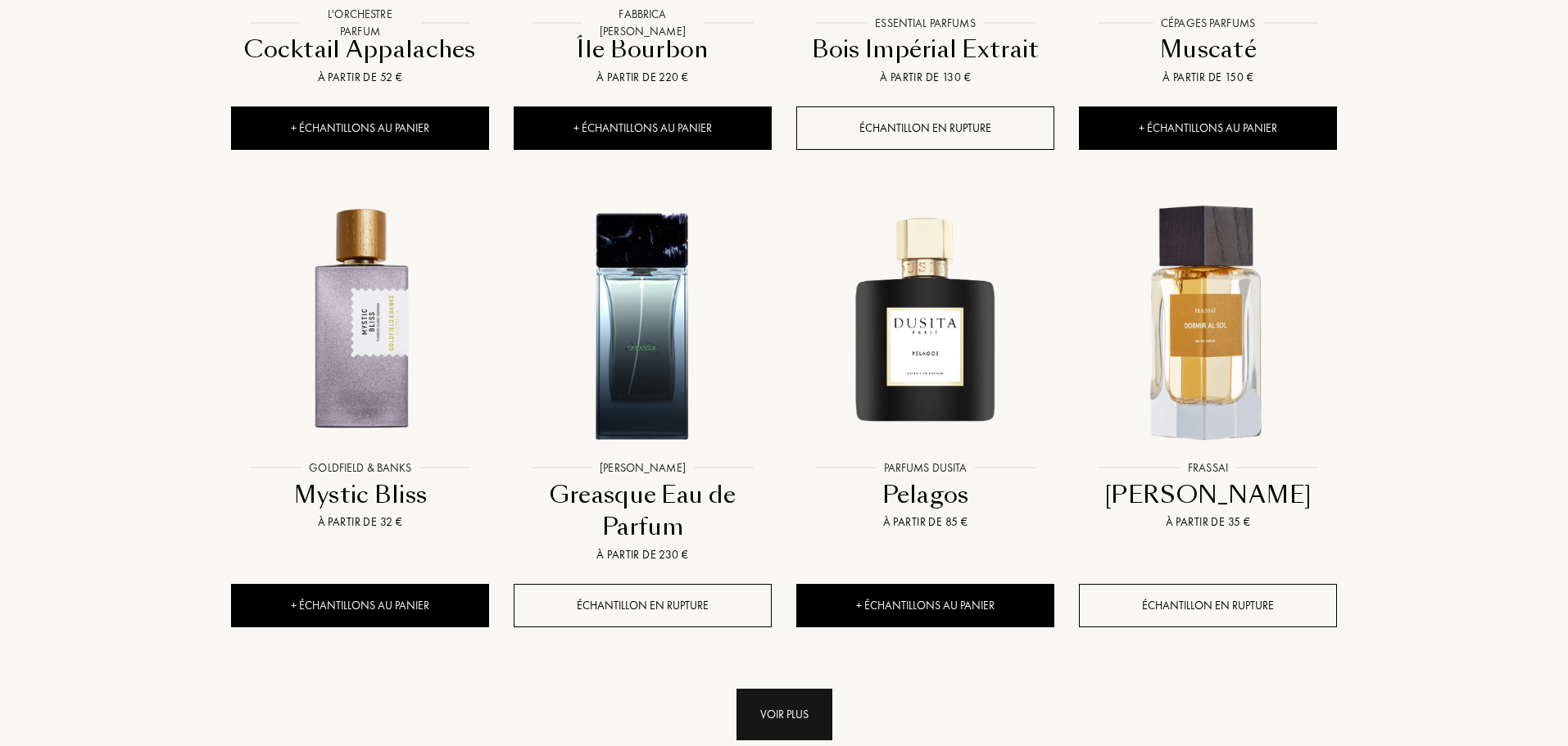
click at [804, 689] on div "Voir plus" at bounding box center [784, 715] width 96 height 51
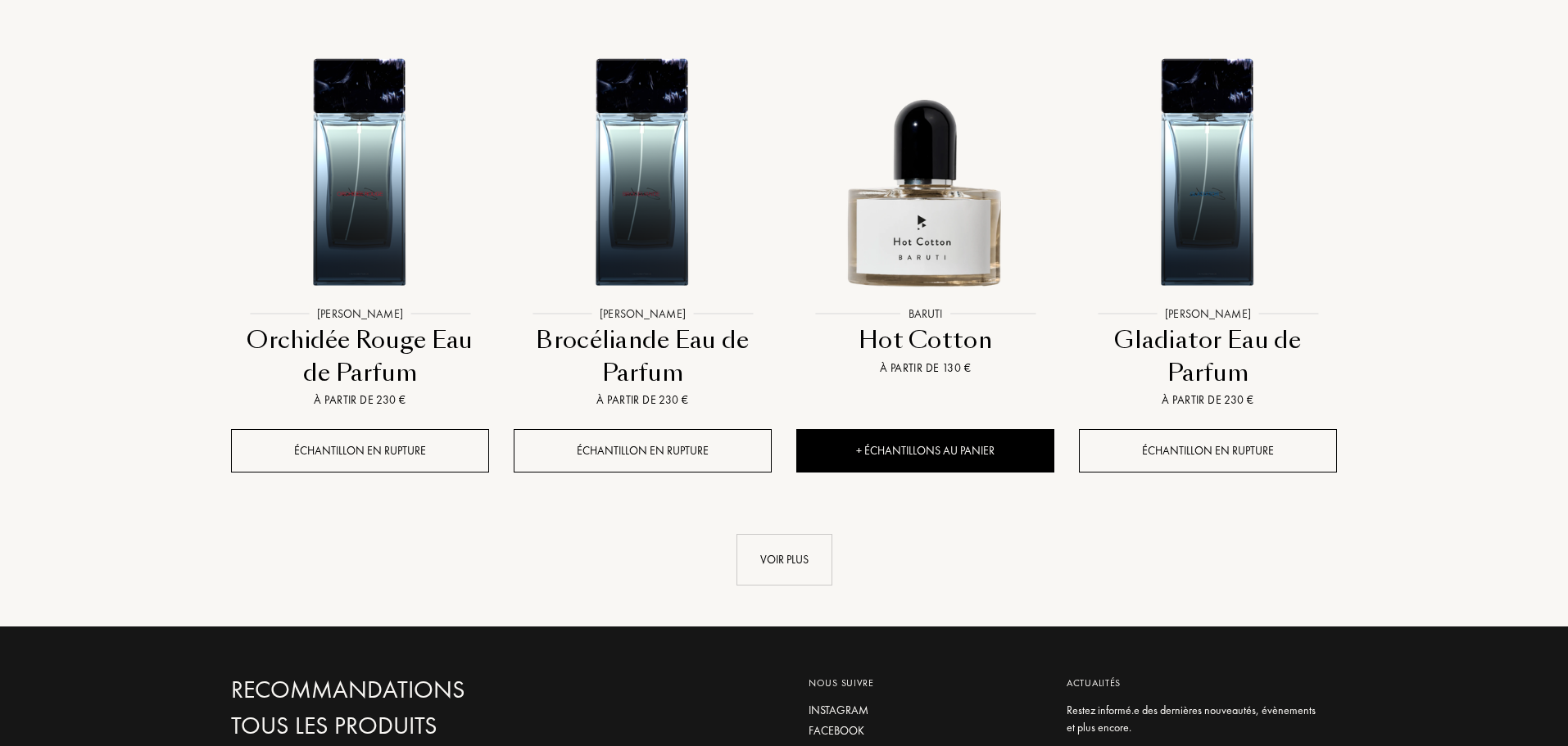
scroll to position [4505, 0]
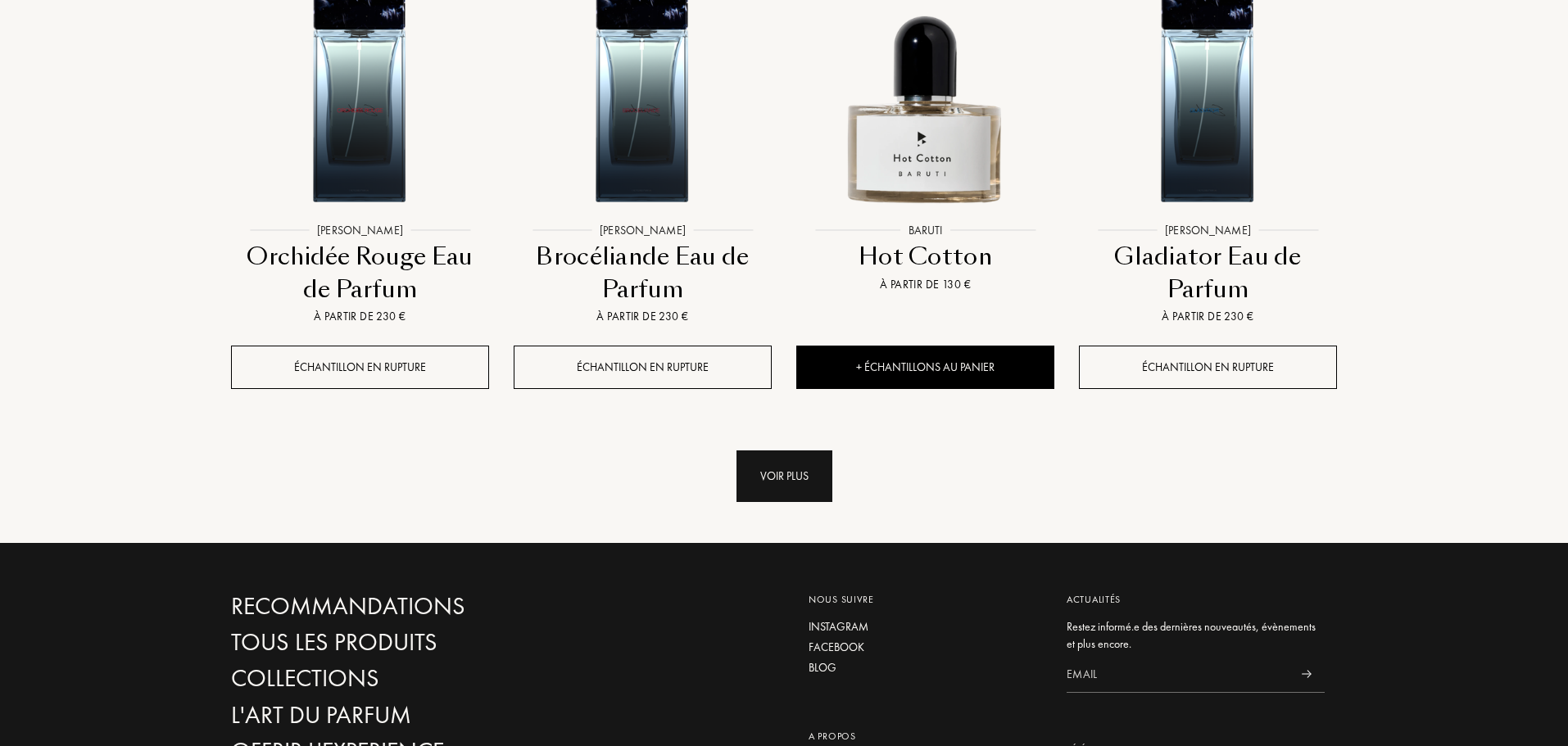
click at [771, 451] on div "Voir plus" at bounding box center [784, 476] width 96 height 51
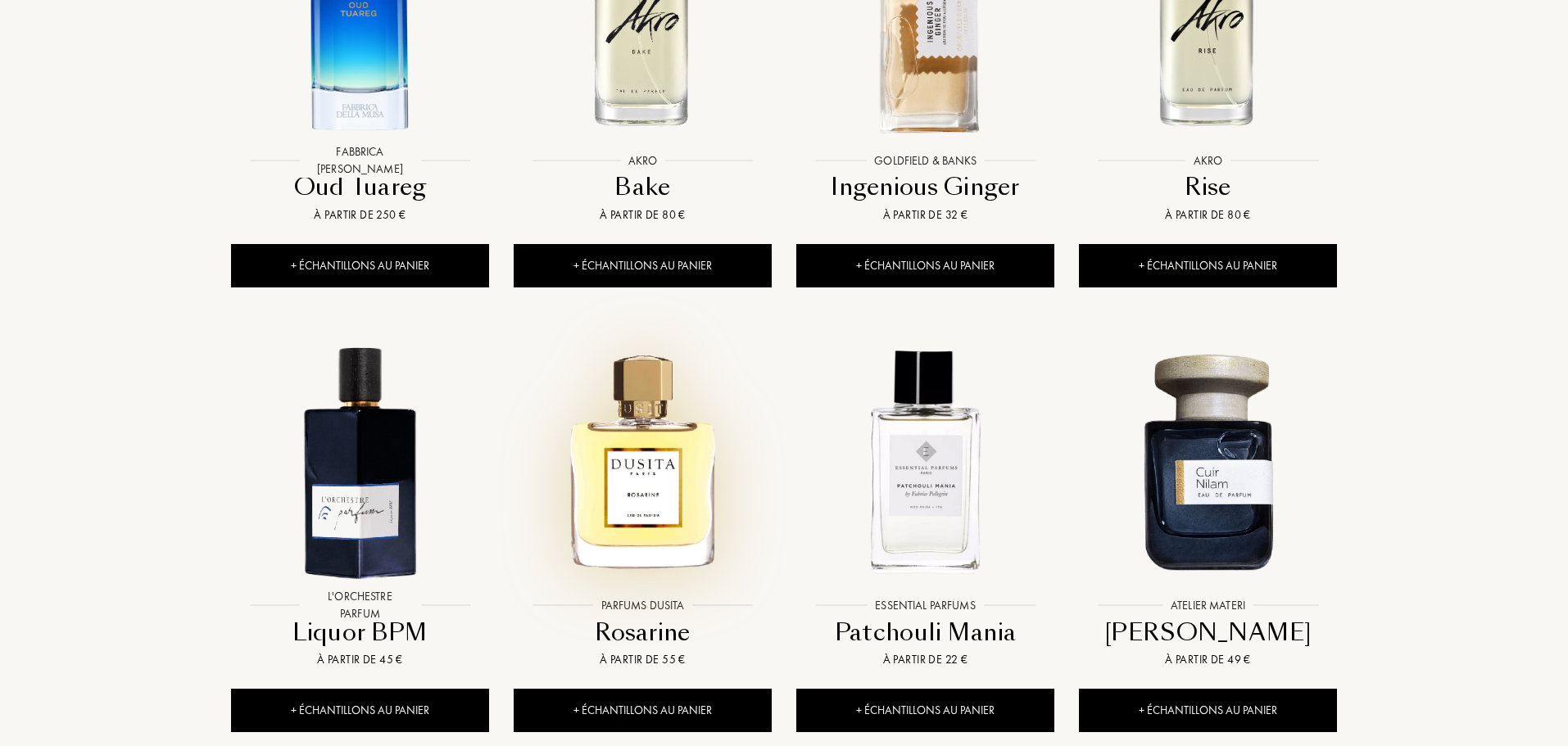
scroll to position [5078, 0]
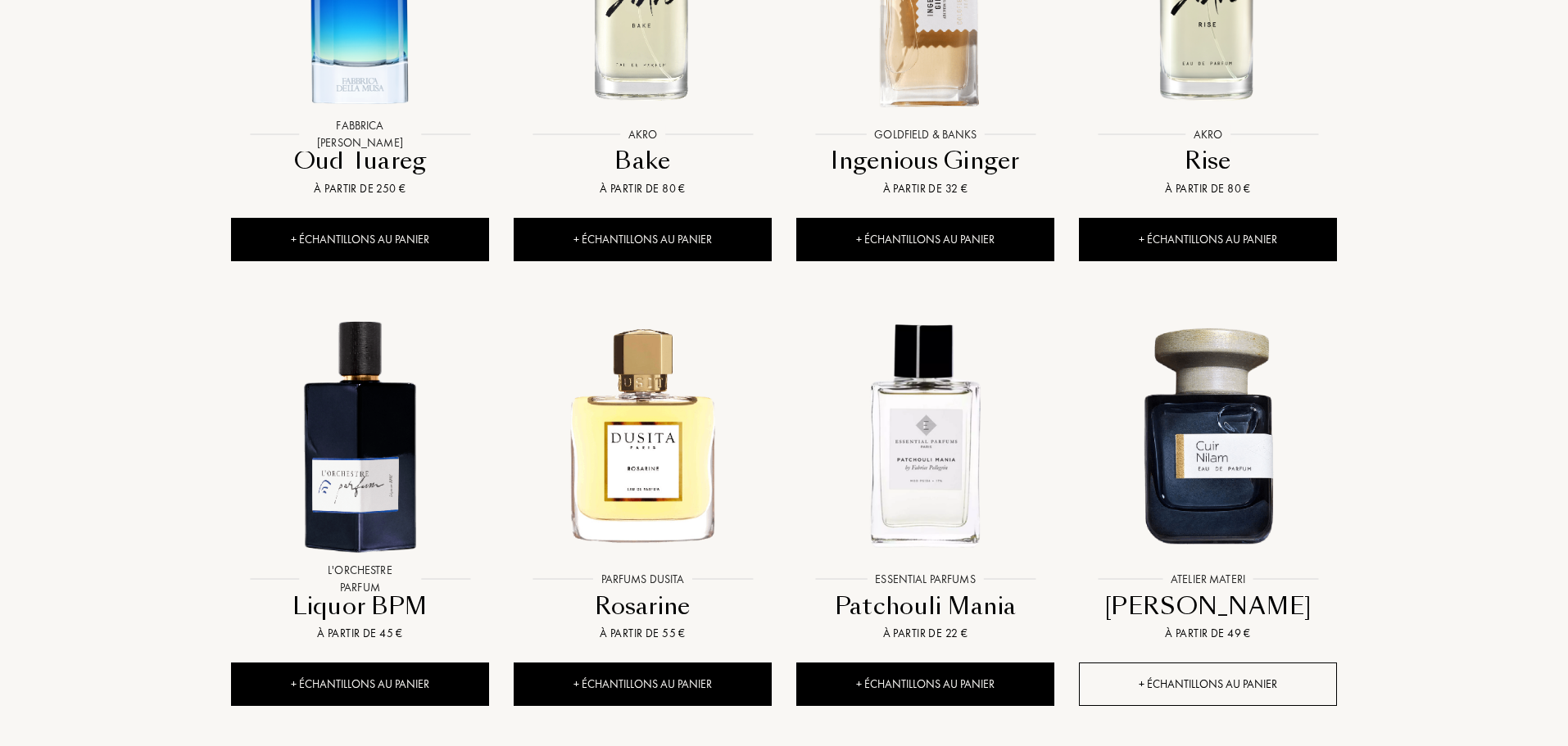
click at [1166, 662] on div "+ Échantillons au panier" at bounding box center [1207, 684] width 258 height 43
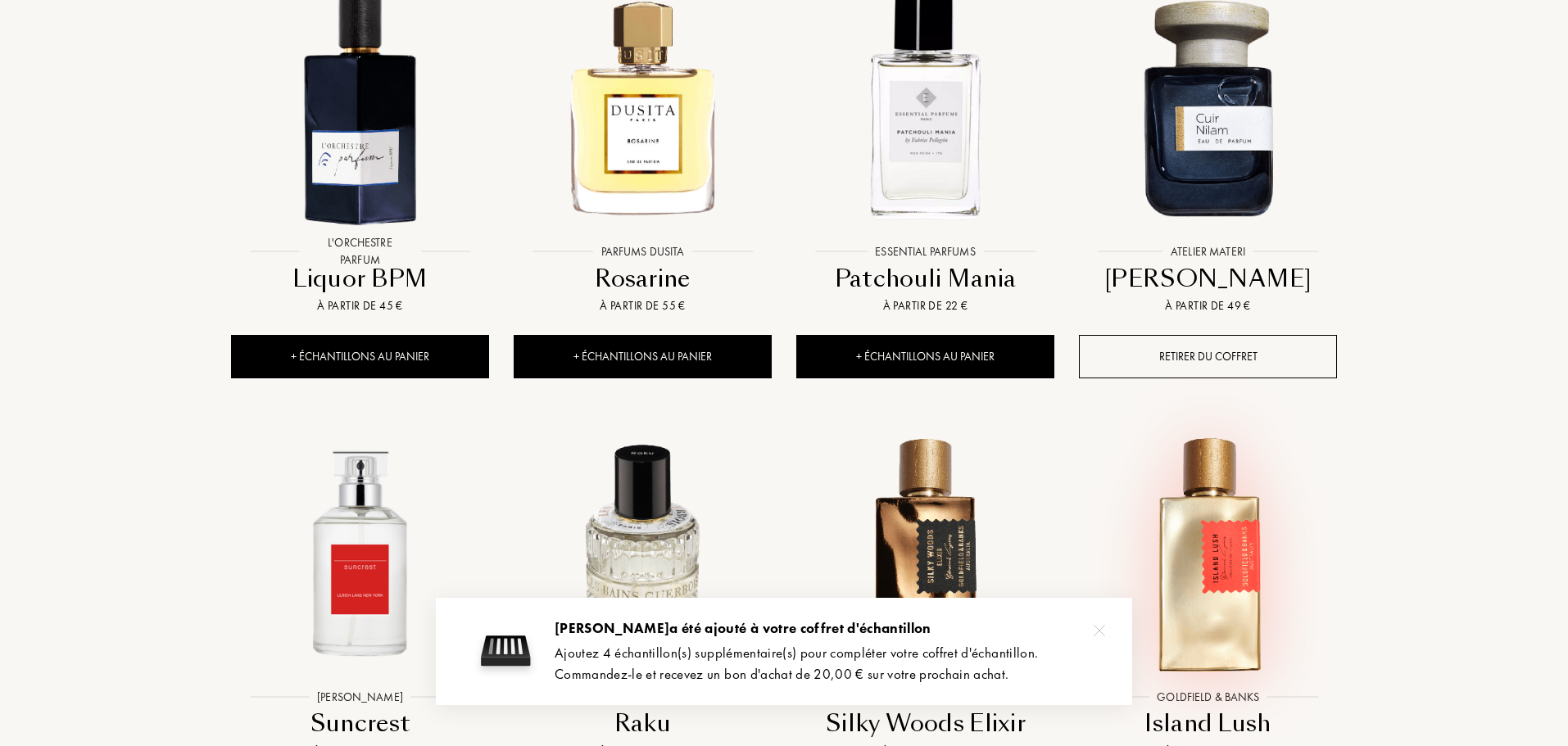
scroll to position [5652, 0]
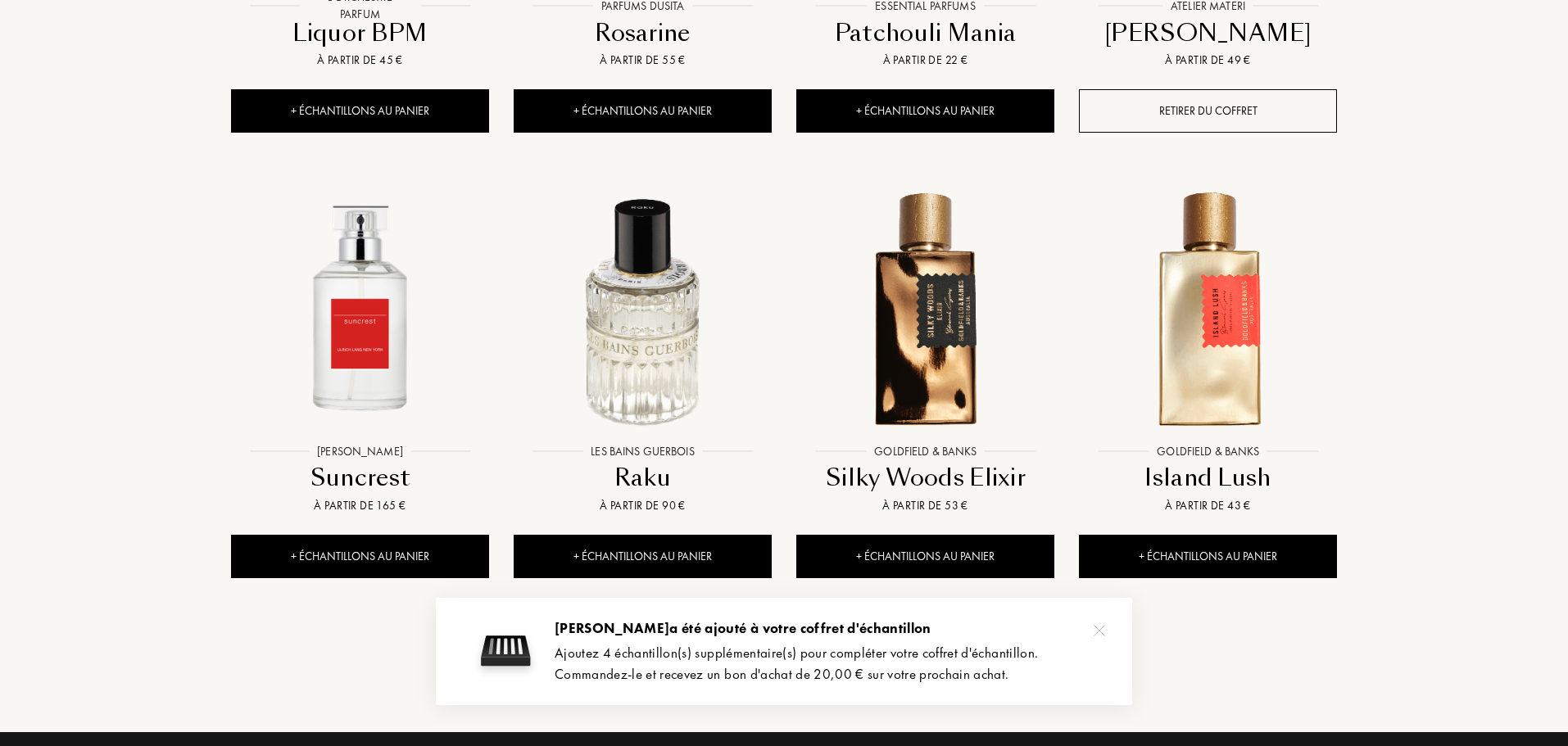
click at [787, 639] on div "Voir plus" at bounding box center [784, 665] width 96 height 51
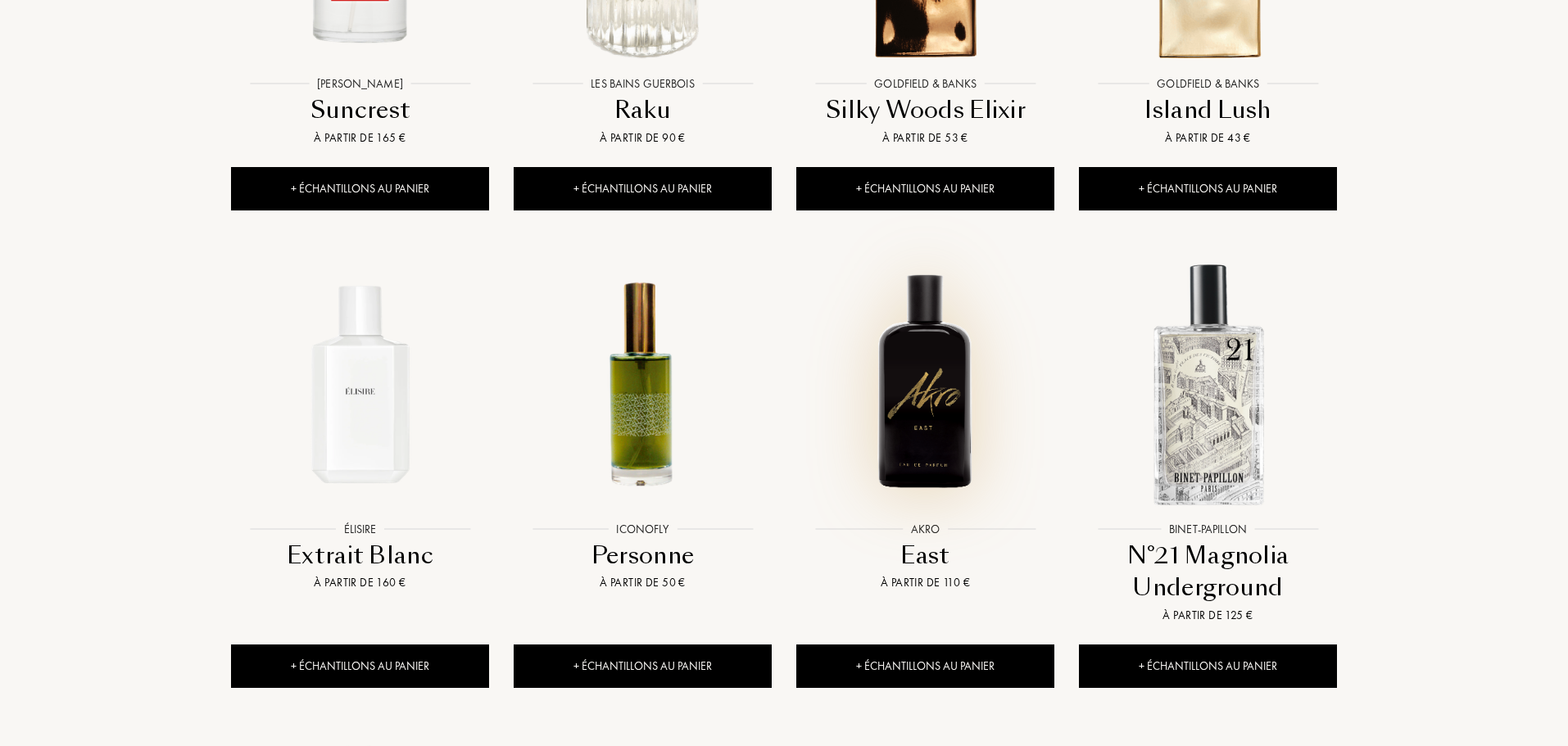
scroll to position [6061, 0]
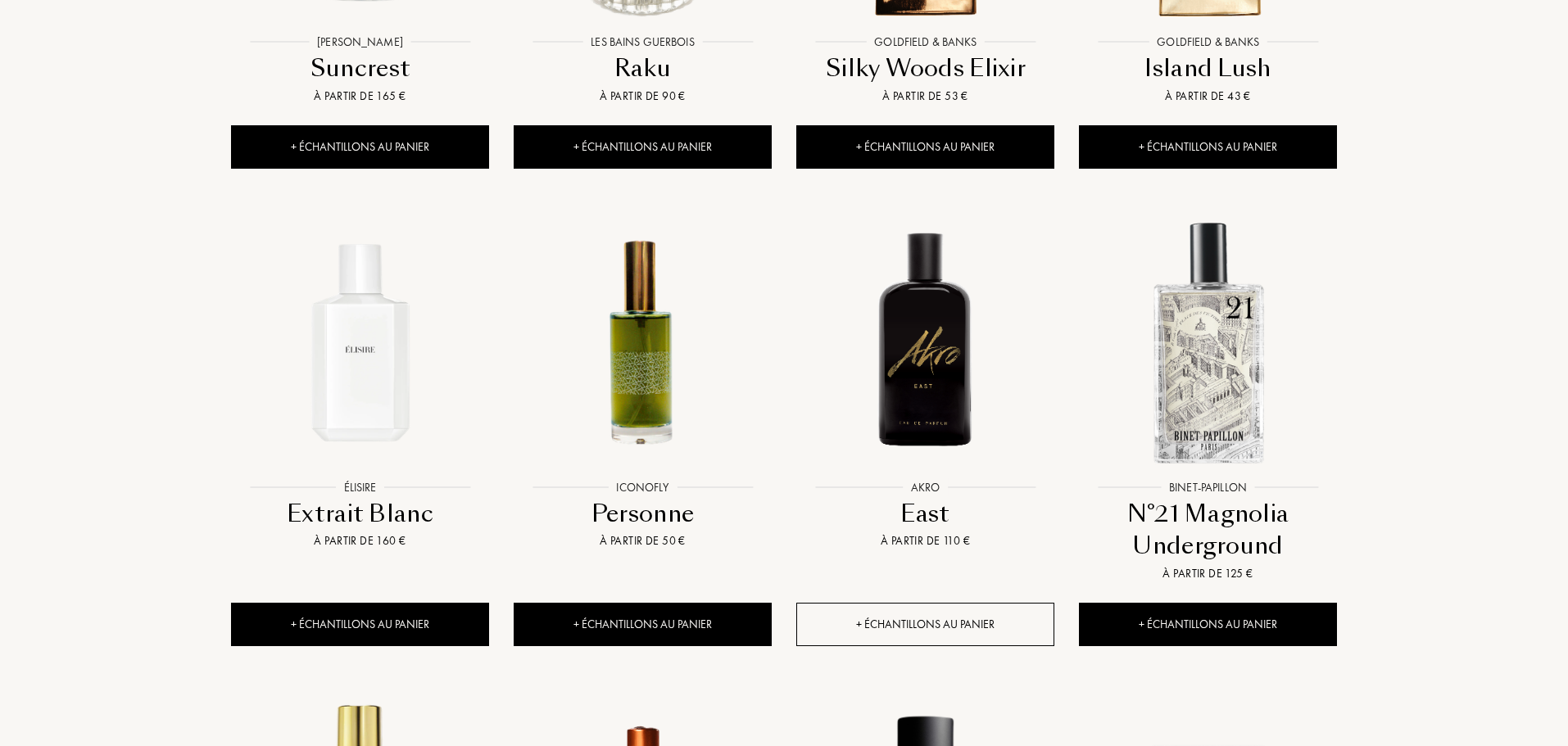
click at [953, 603] on div "+ Échantillons au panier" at bounding box center [925, 624] width 258 height 43
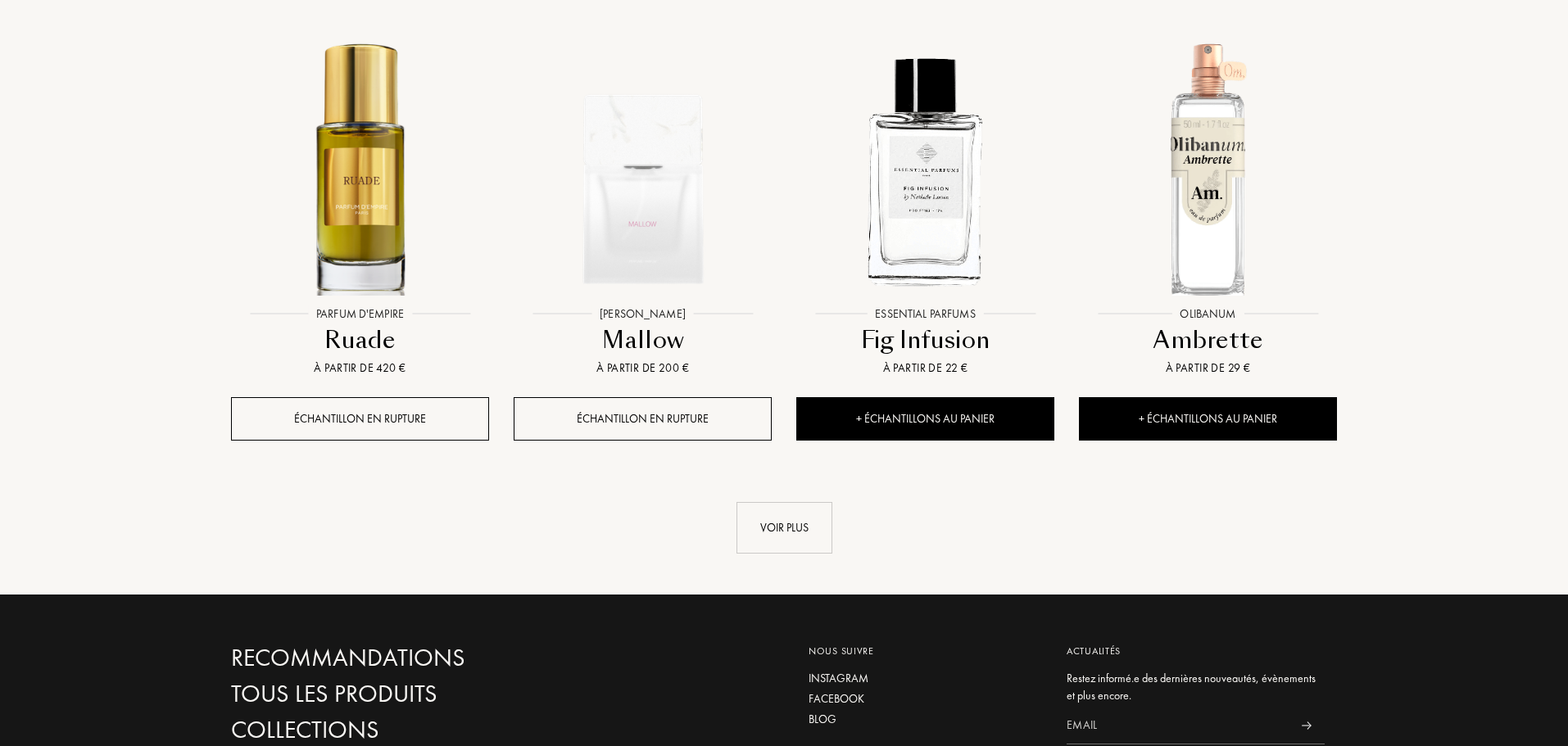
scroll to position [7208, 0]
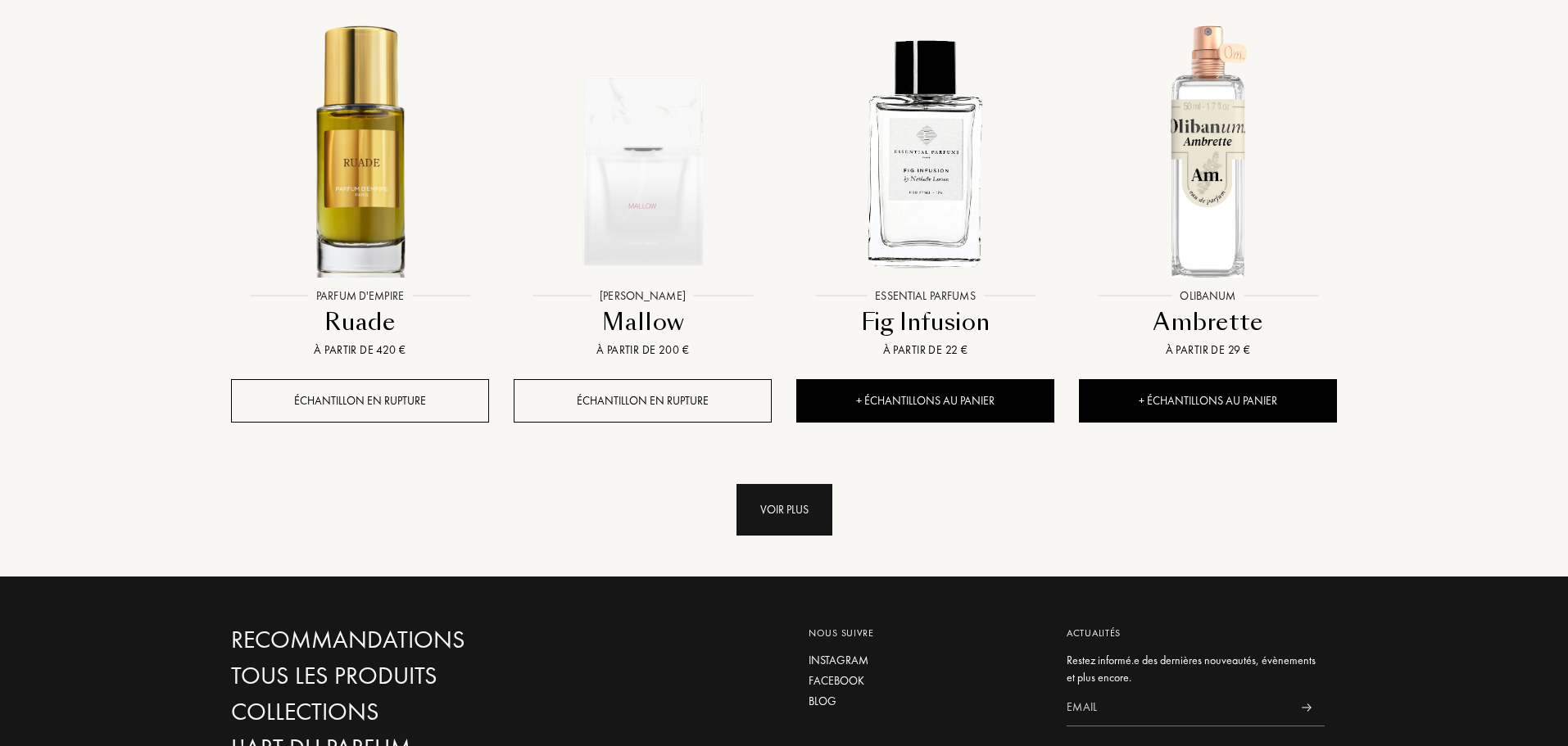
click at [782, 484] on div "Voir plus" at bounding box center [784, 509] width 96 height 51
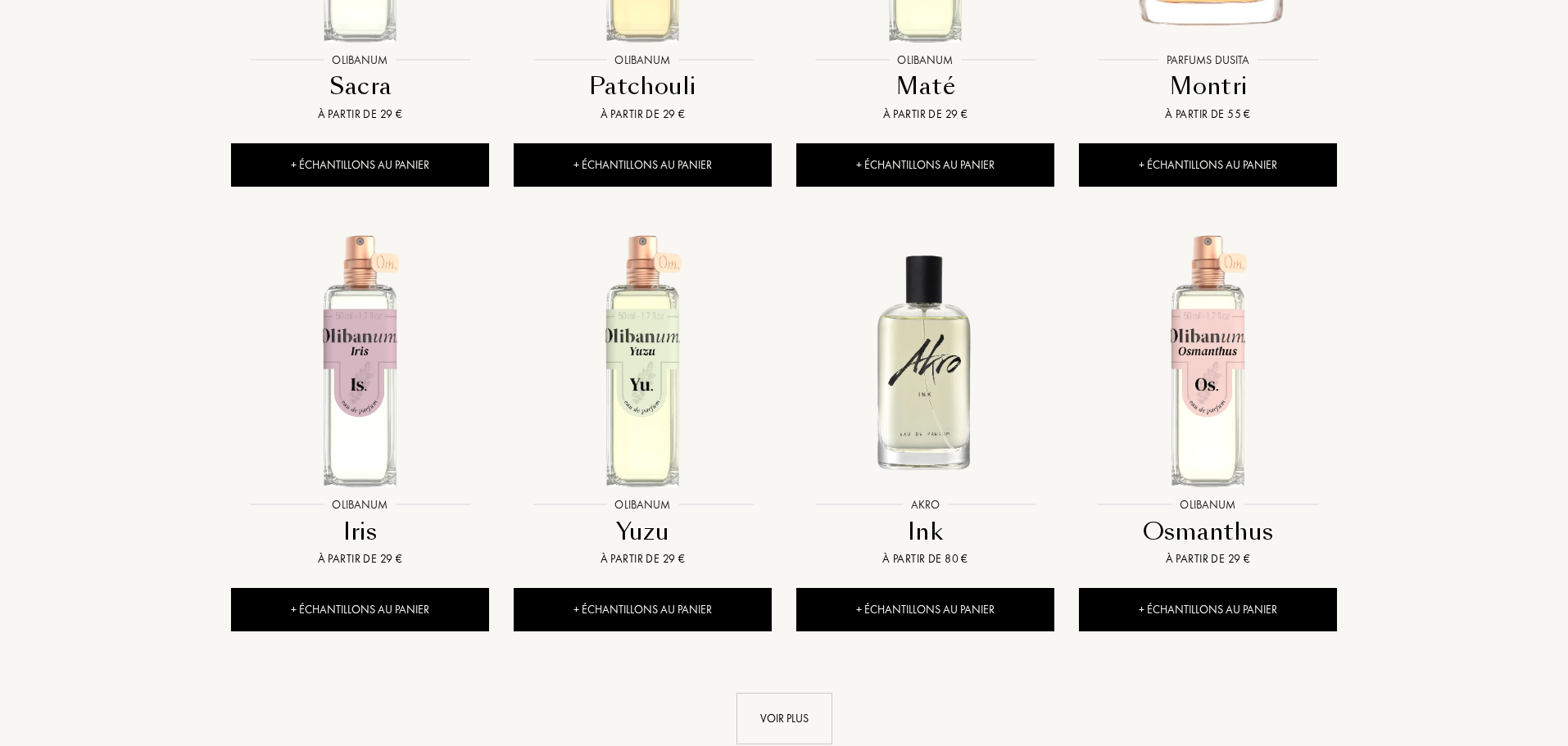
scroll to position [8355, 0]
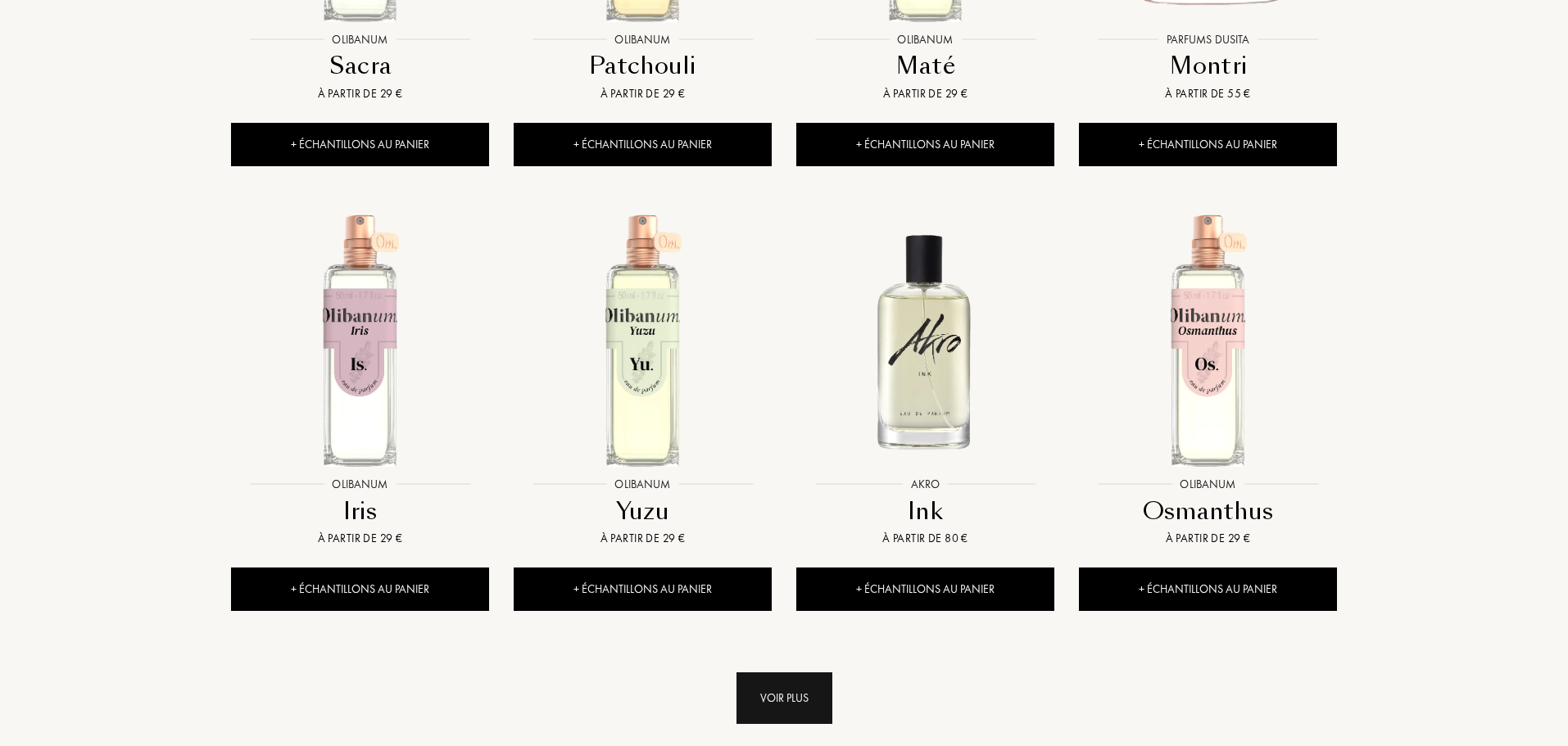
click at [808, 672] on div "Voir plus" at bounding box center [784, 698] width 96 height 51
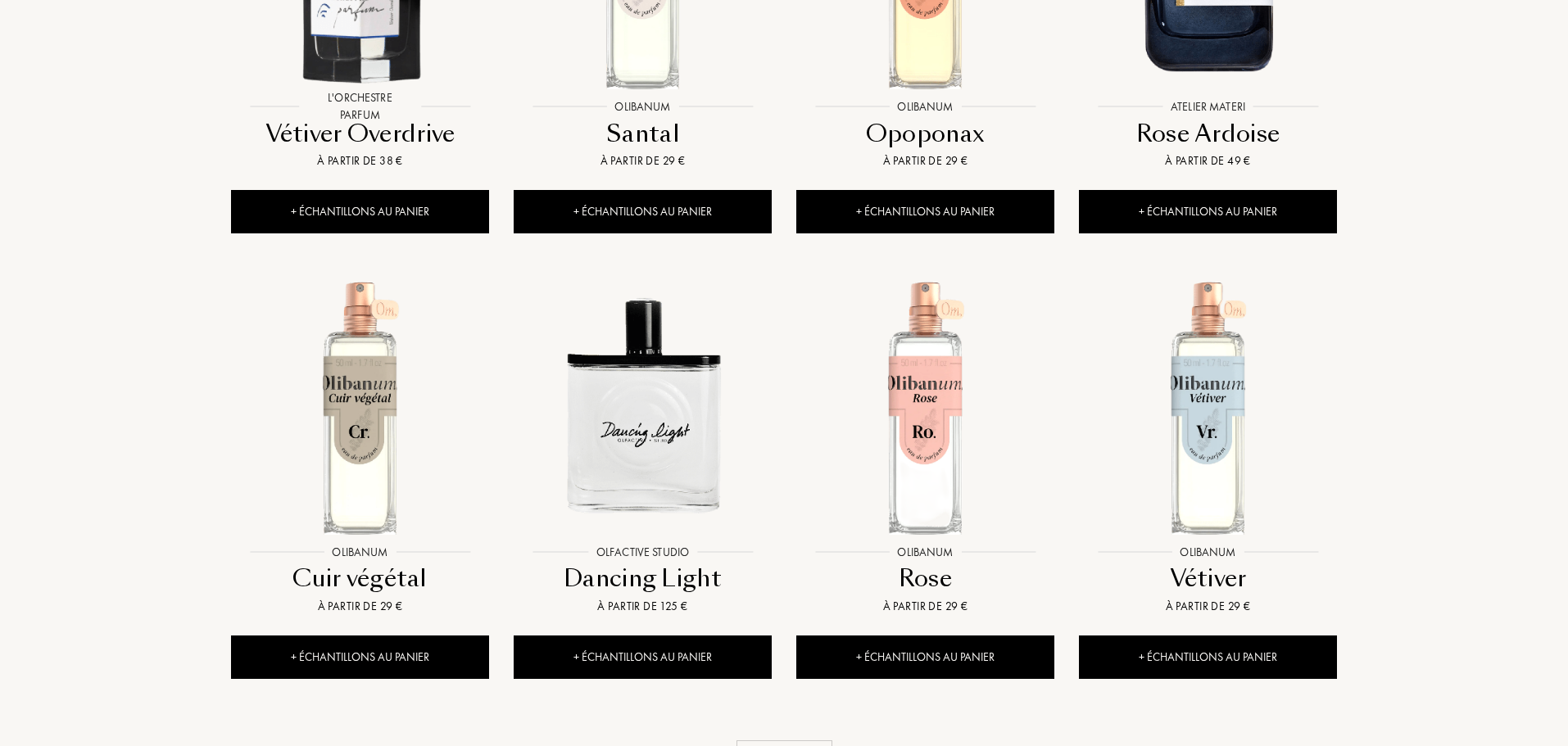
scroll to position [9666, 0]
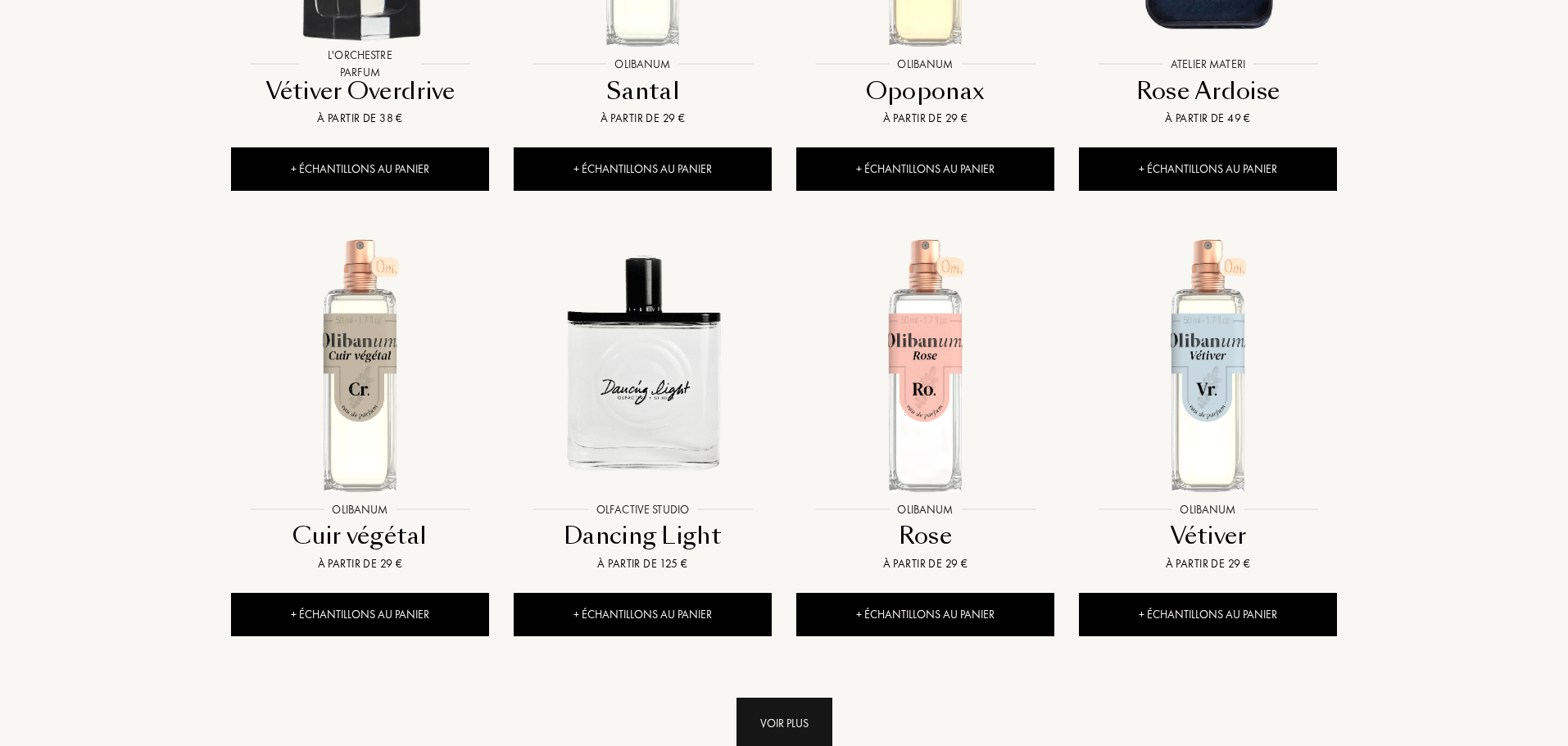
click at [793, 698] on div "Voir plus" at bounding box center [784, 724] width 96 height 51
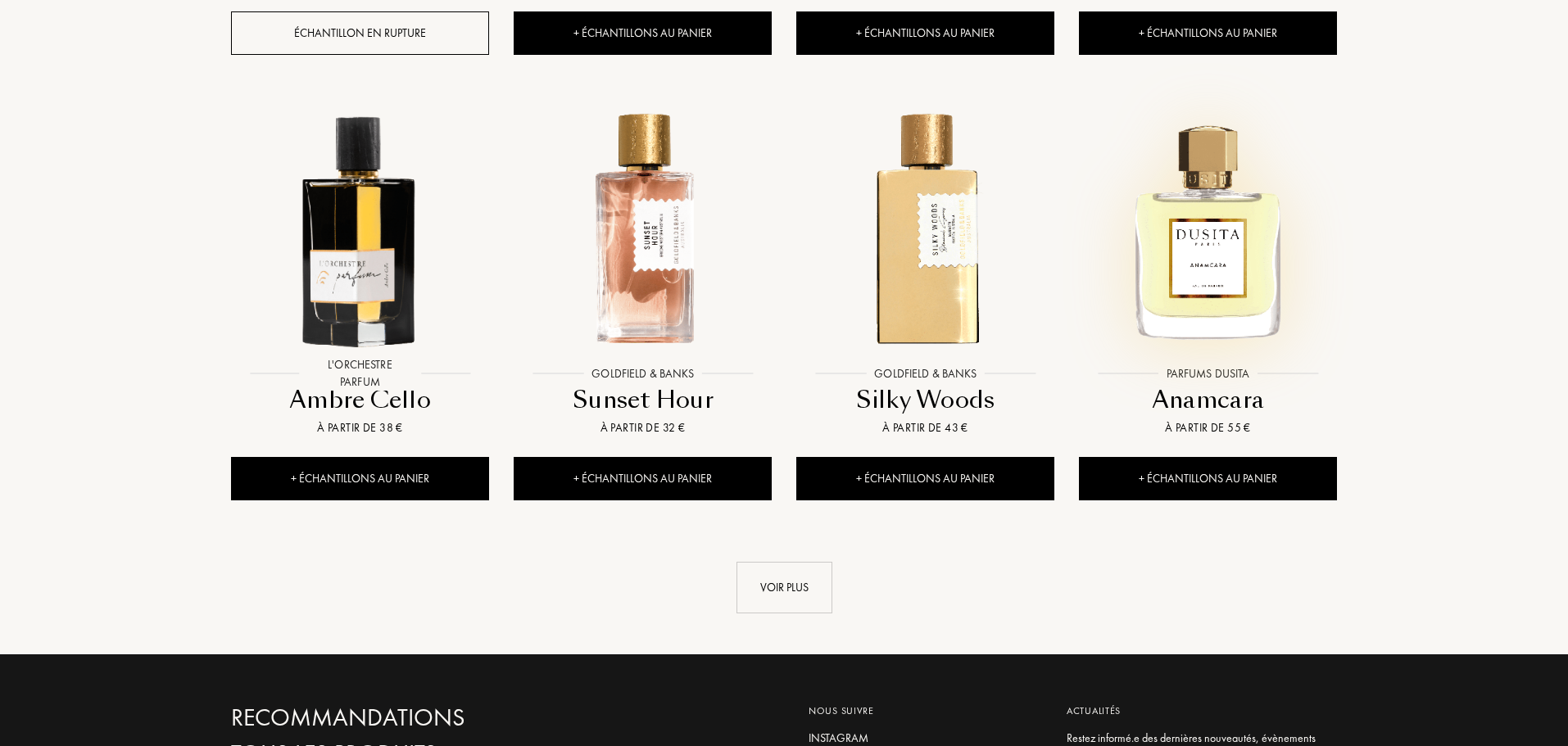
scroll to position [11140, 0]
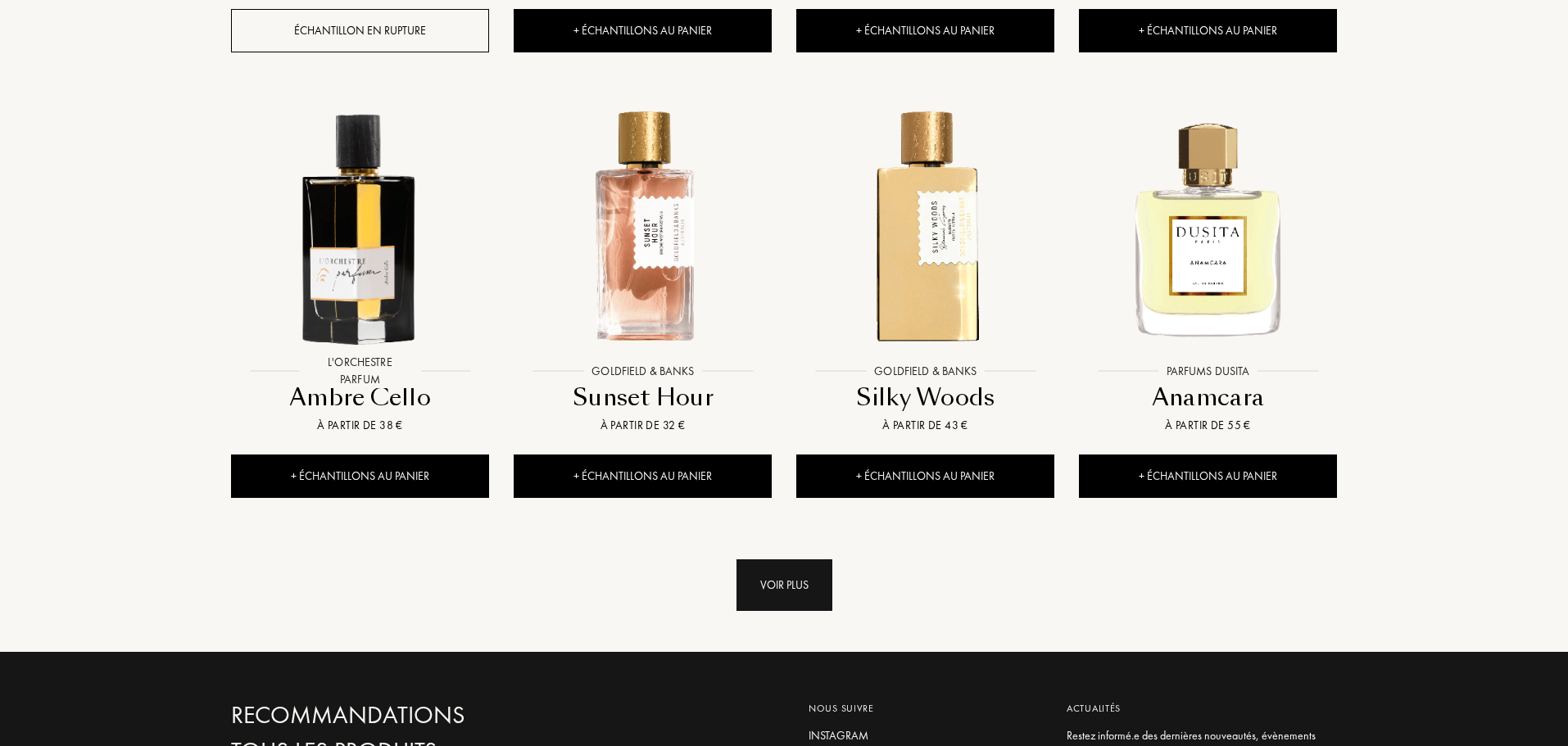
click at [788, 559] on div "Voir plus" at bounding box center [784, 585] width 96 height 51
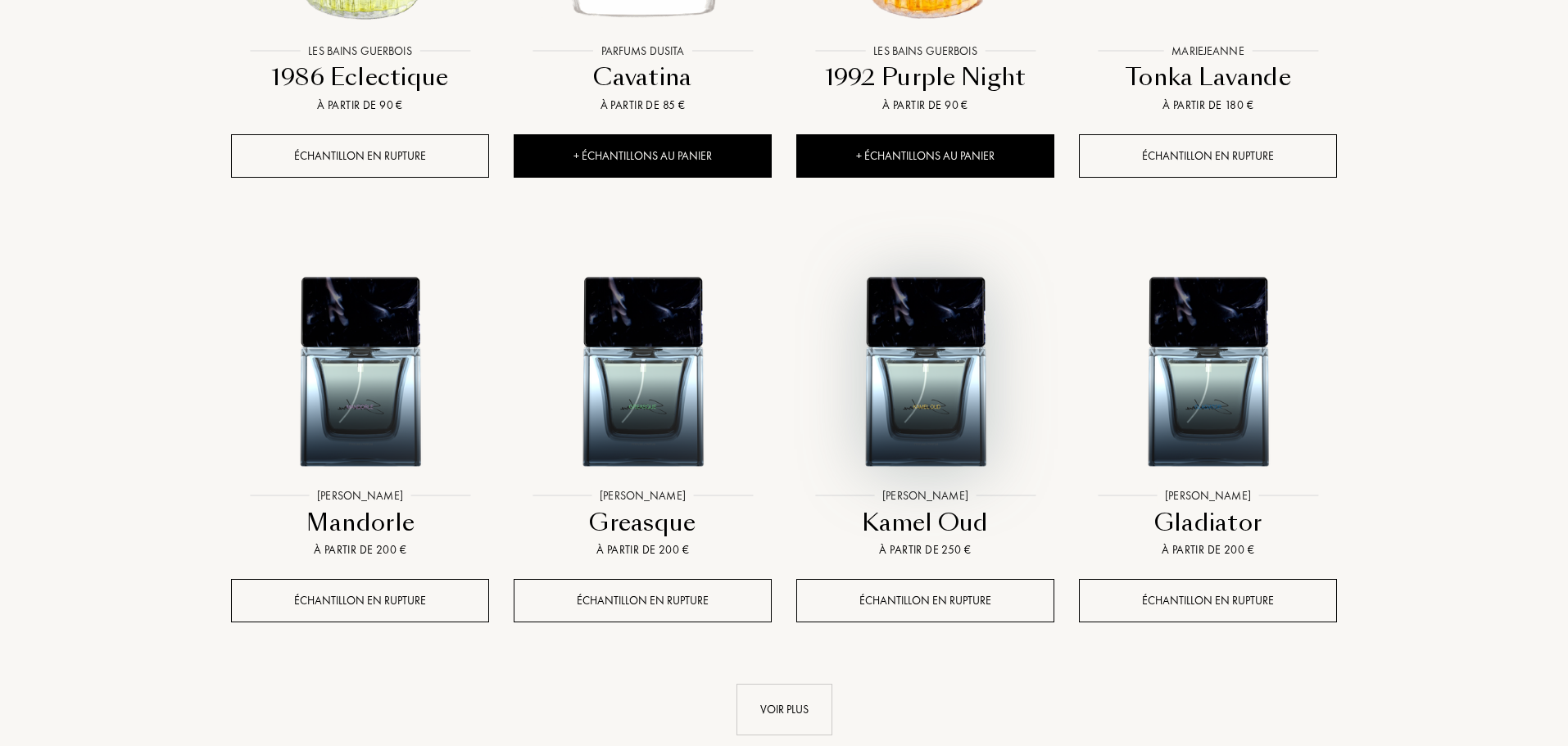
scroll to position [12369, 0]
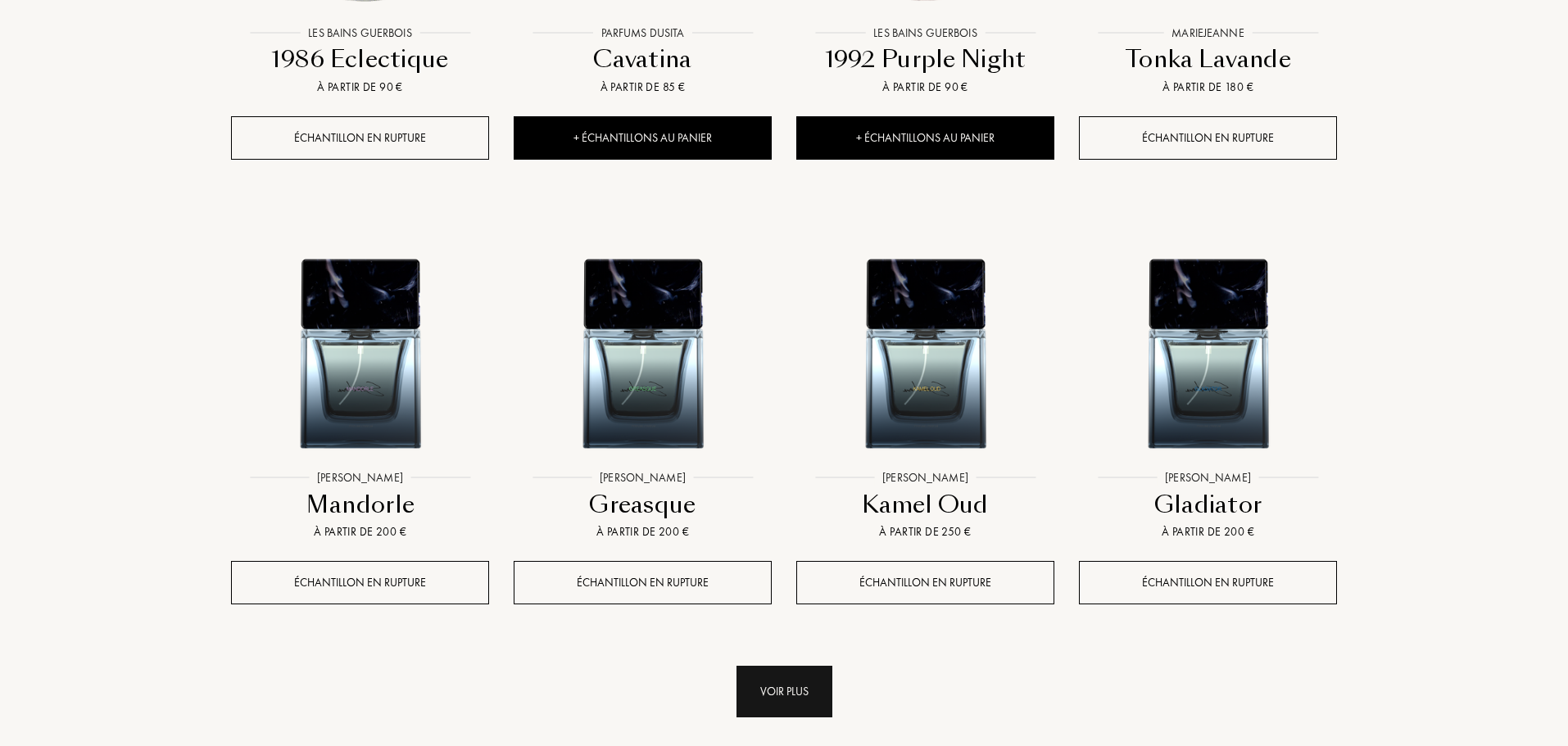
click at [762, 666] on div "Voir plus" at bounding box center [784, 691] width 96 height 51
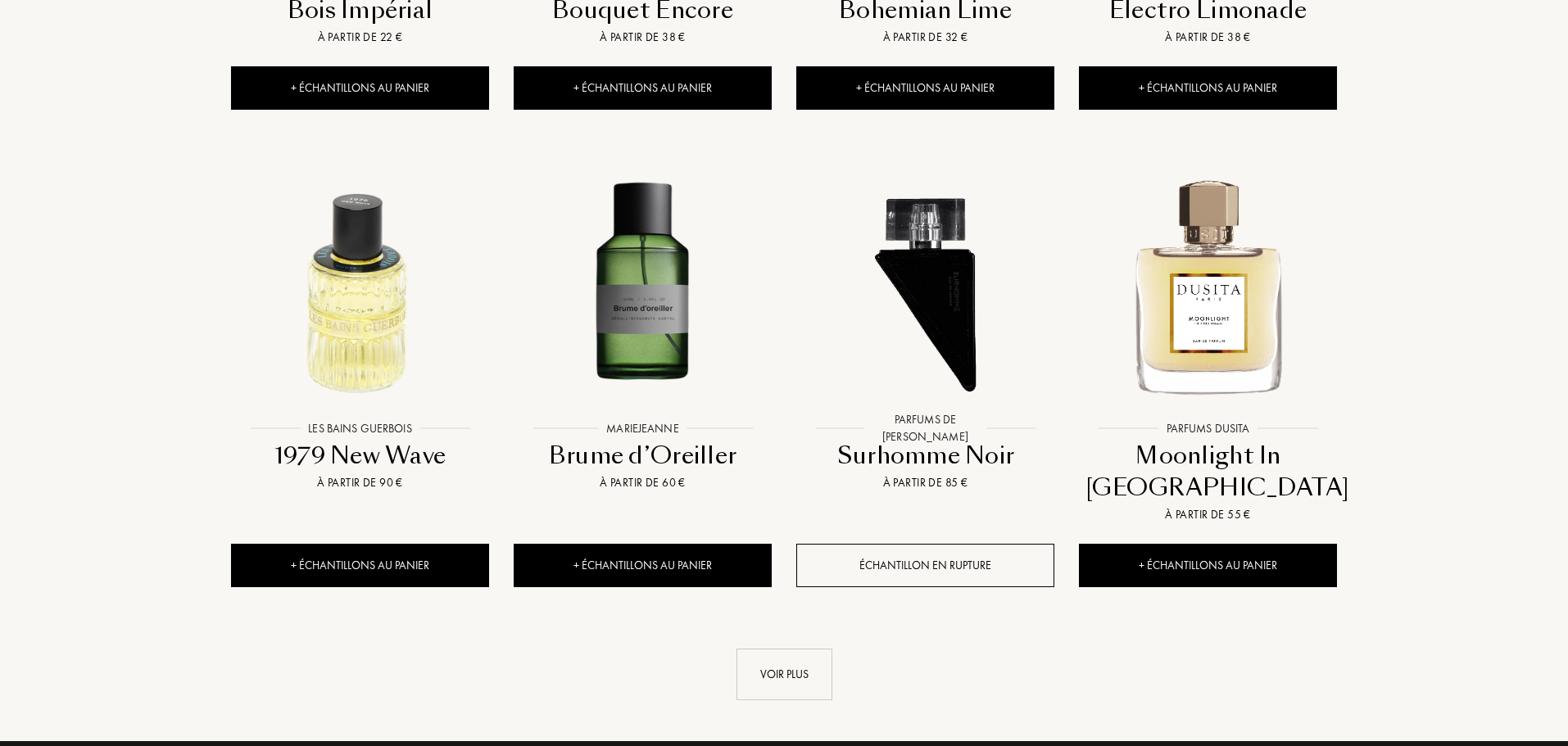
scroll to position [13761, 0]
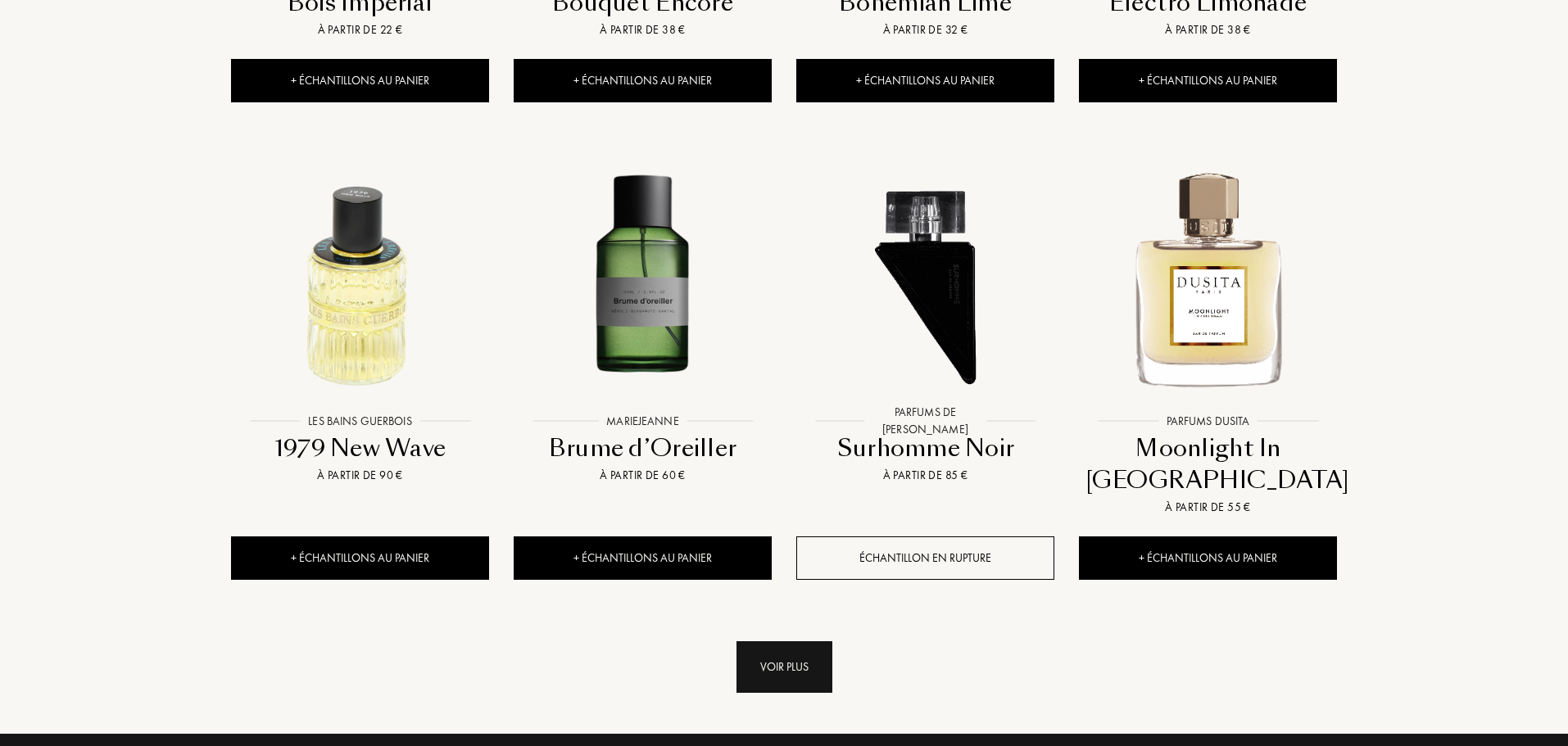
click at [800, 641] on div "Voir plus" at bounding box center [784, 667] width 96 height 51
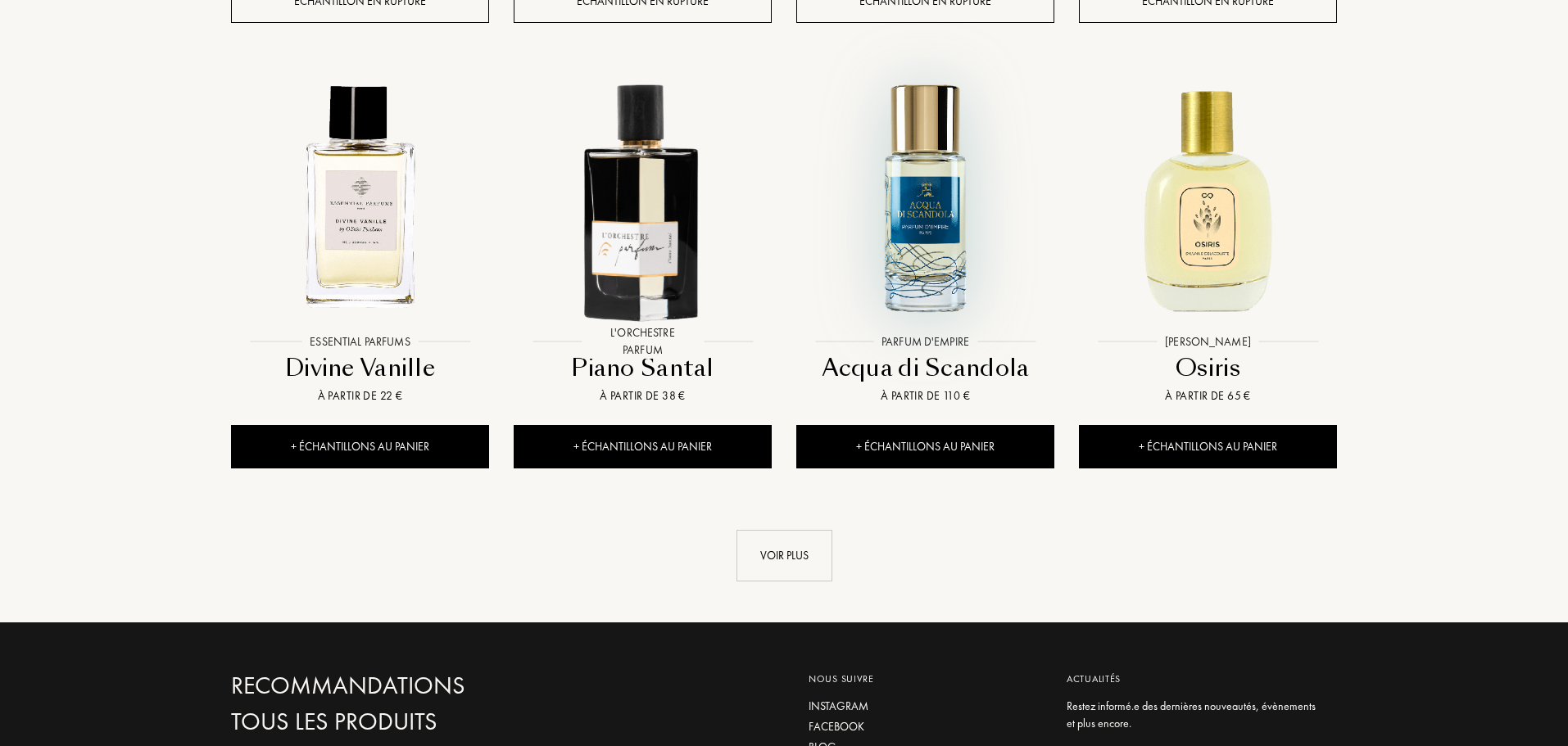
scroll to position [15235, 0]
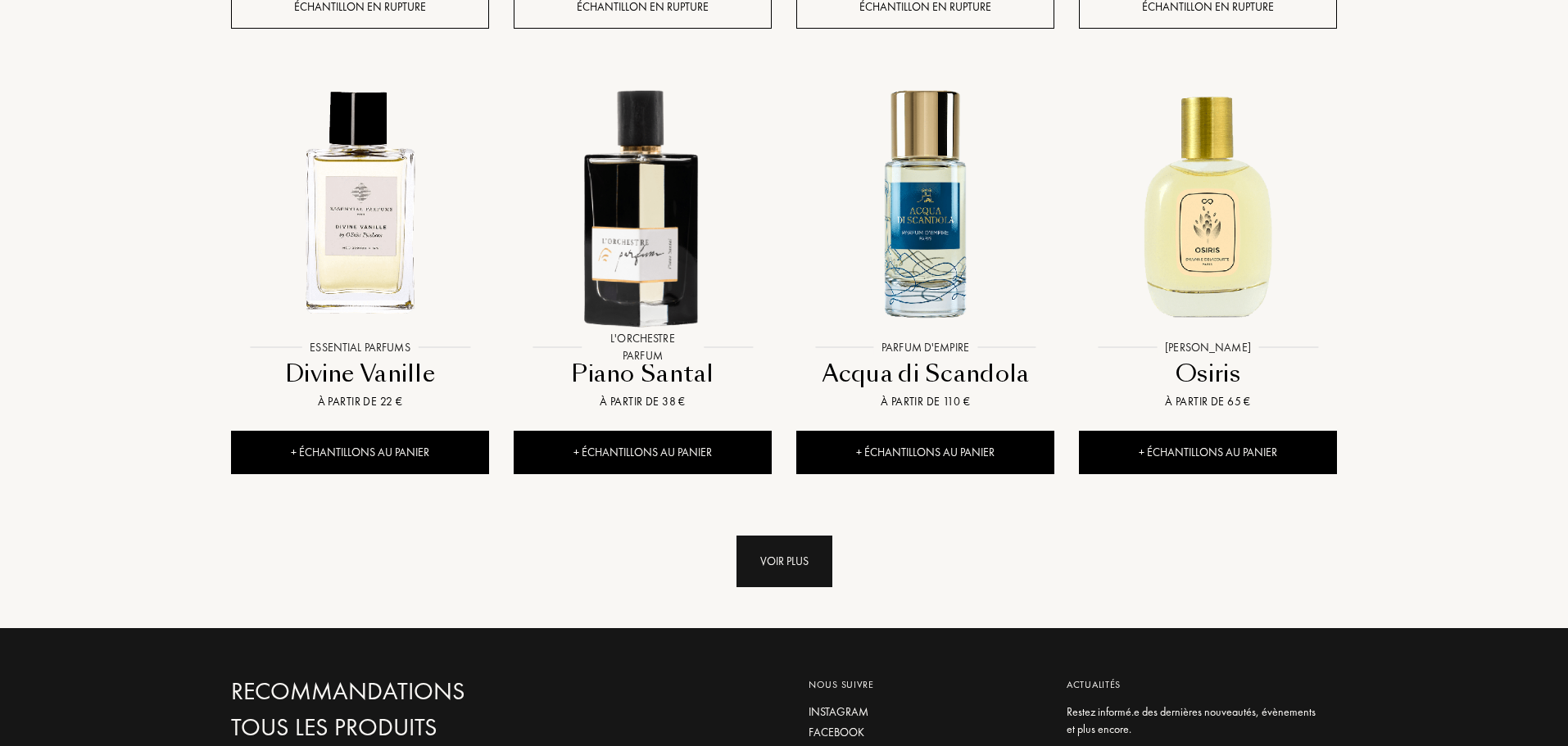
click at [794, 536] on div "Voir plus" at bounding box center [784, 562] width 96 height 51
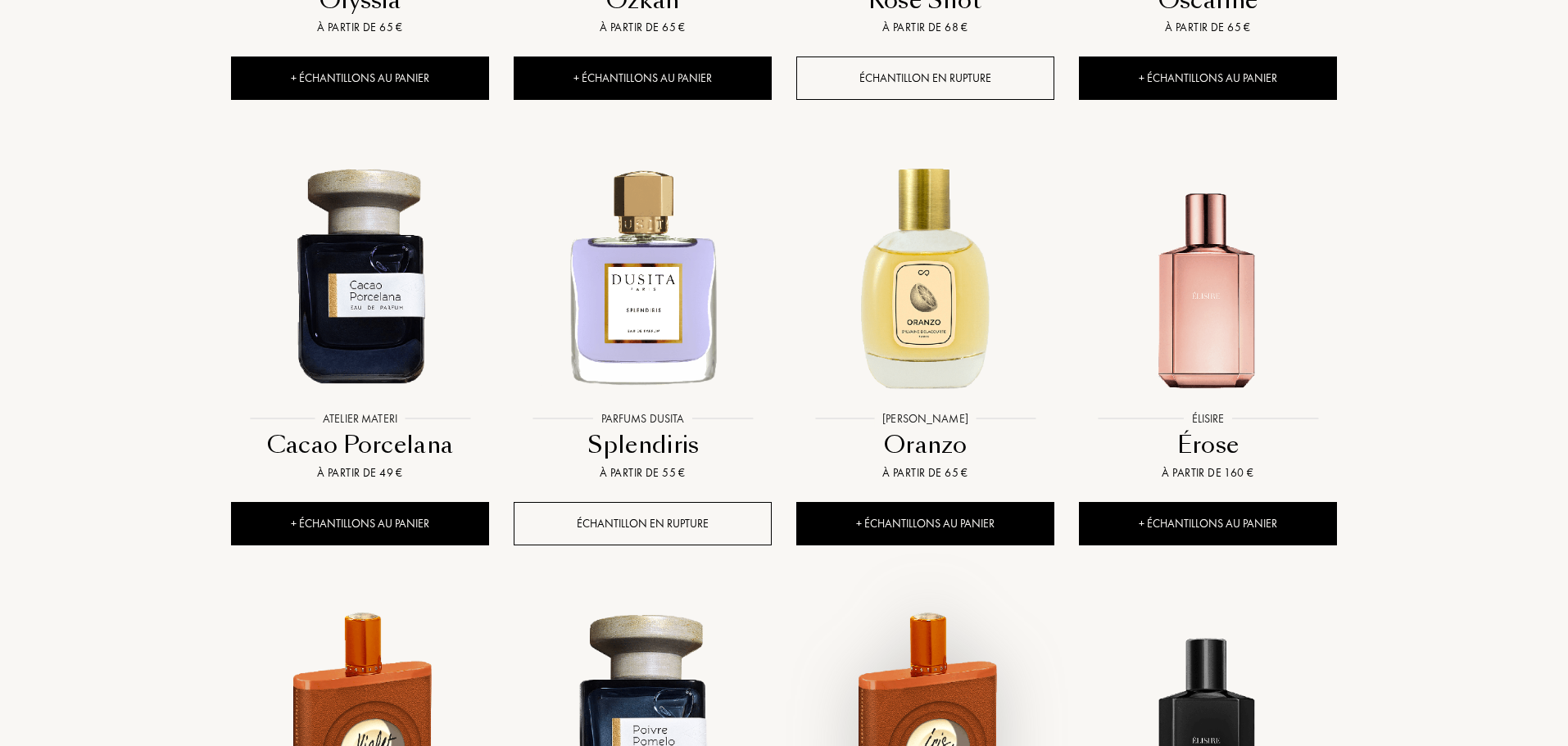
scroll to position [16464, 0]
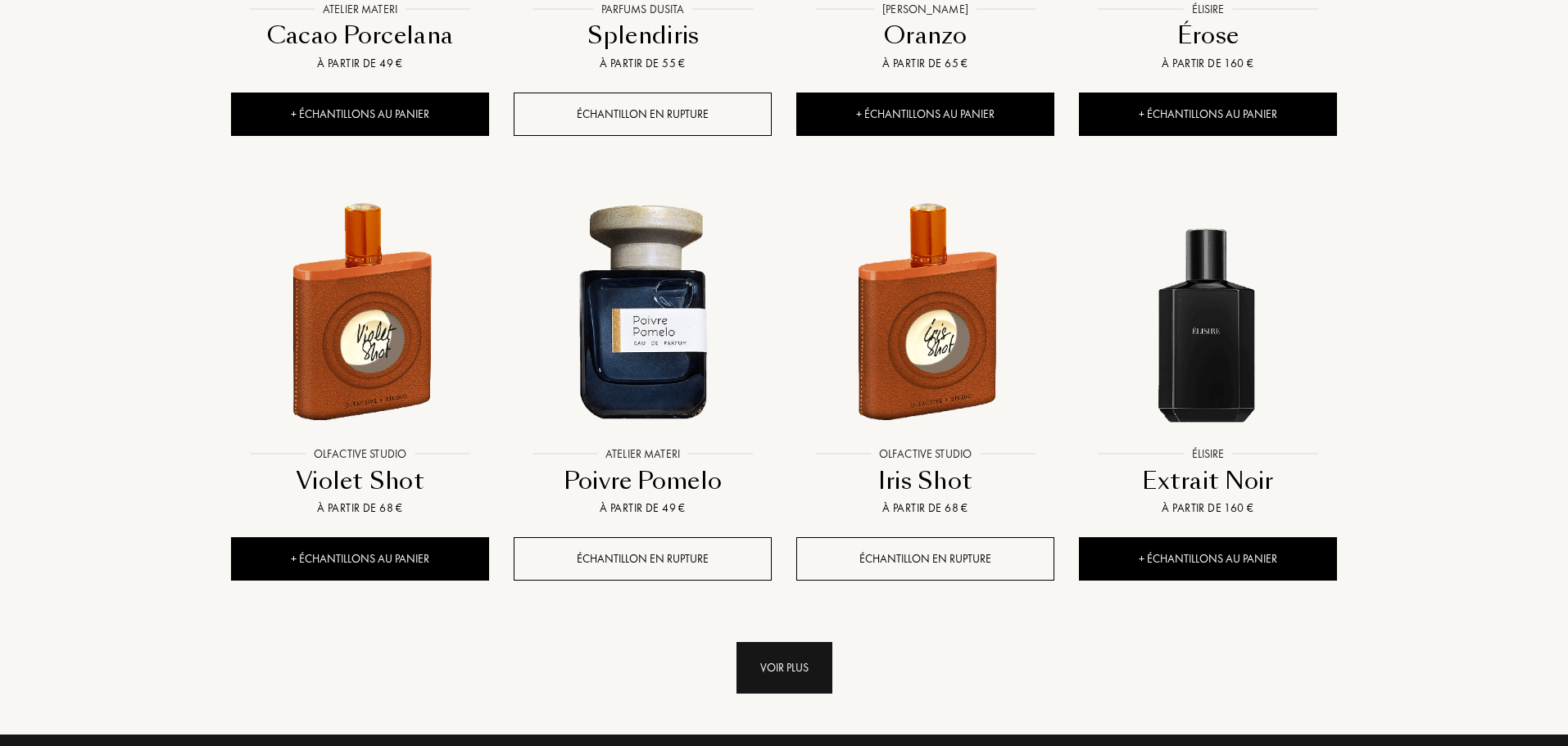
click at [770, 642] on div "Voir plus" at bounding box center [784, 667] width 96 height 51
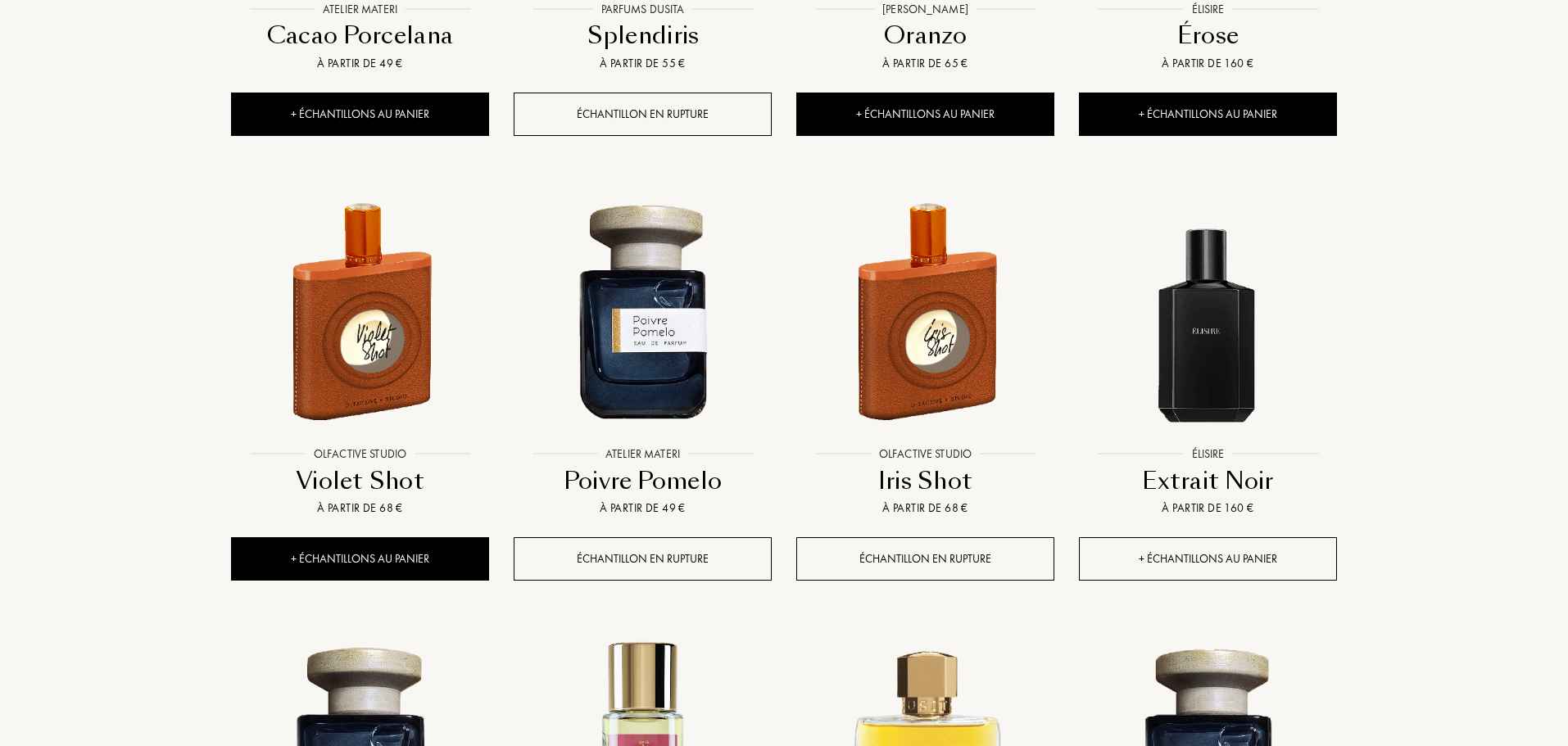
click at [1218, 538] on div "+ Échantillons au panier" at bounding box center [1207, 559] width 258 height 43
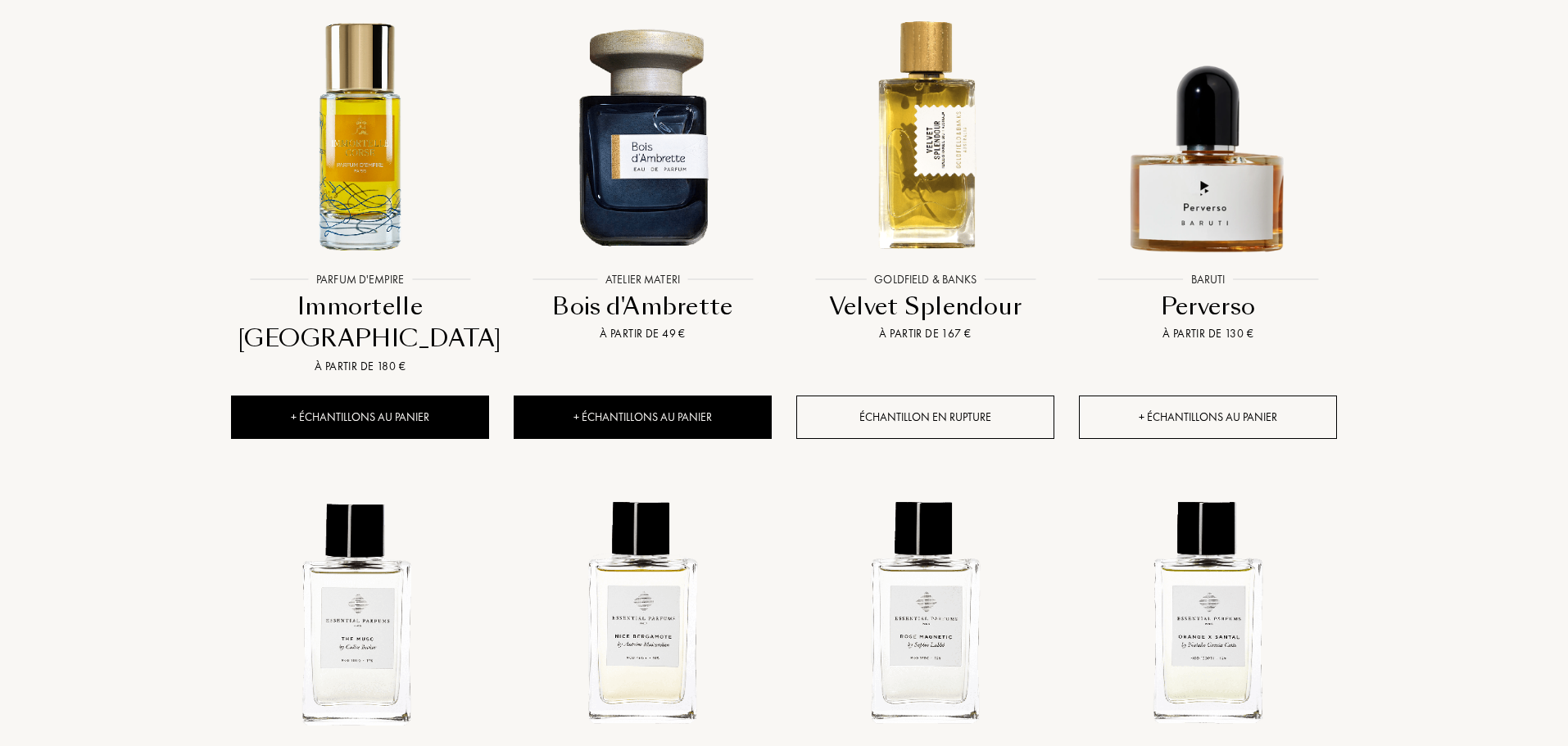
scroll to position [17857, 0]
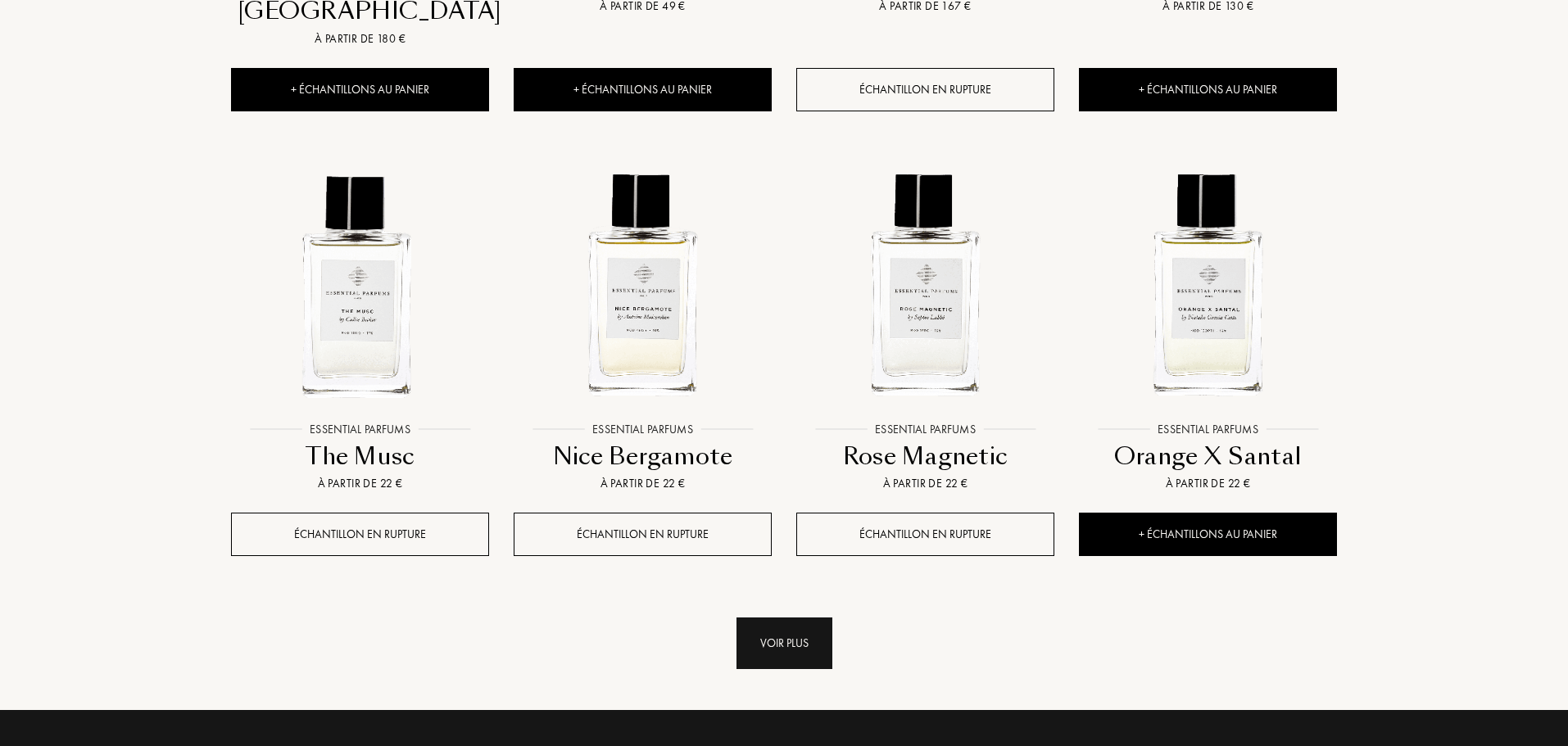
click at [823, 618] on div "Voir plus" at bounding box center [784, 643] width 96 height 51
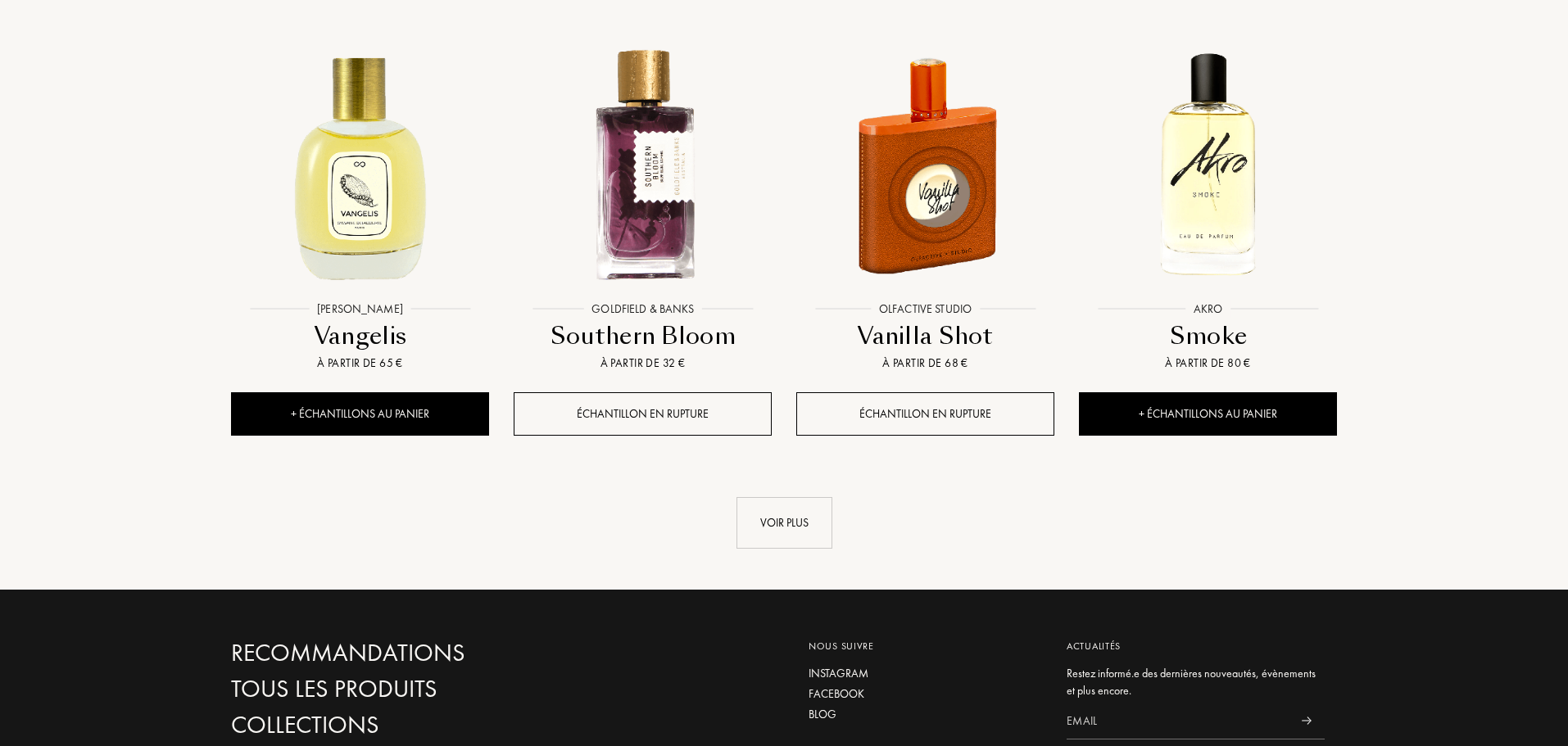
scroll to position [19167, 0]
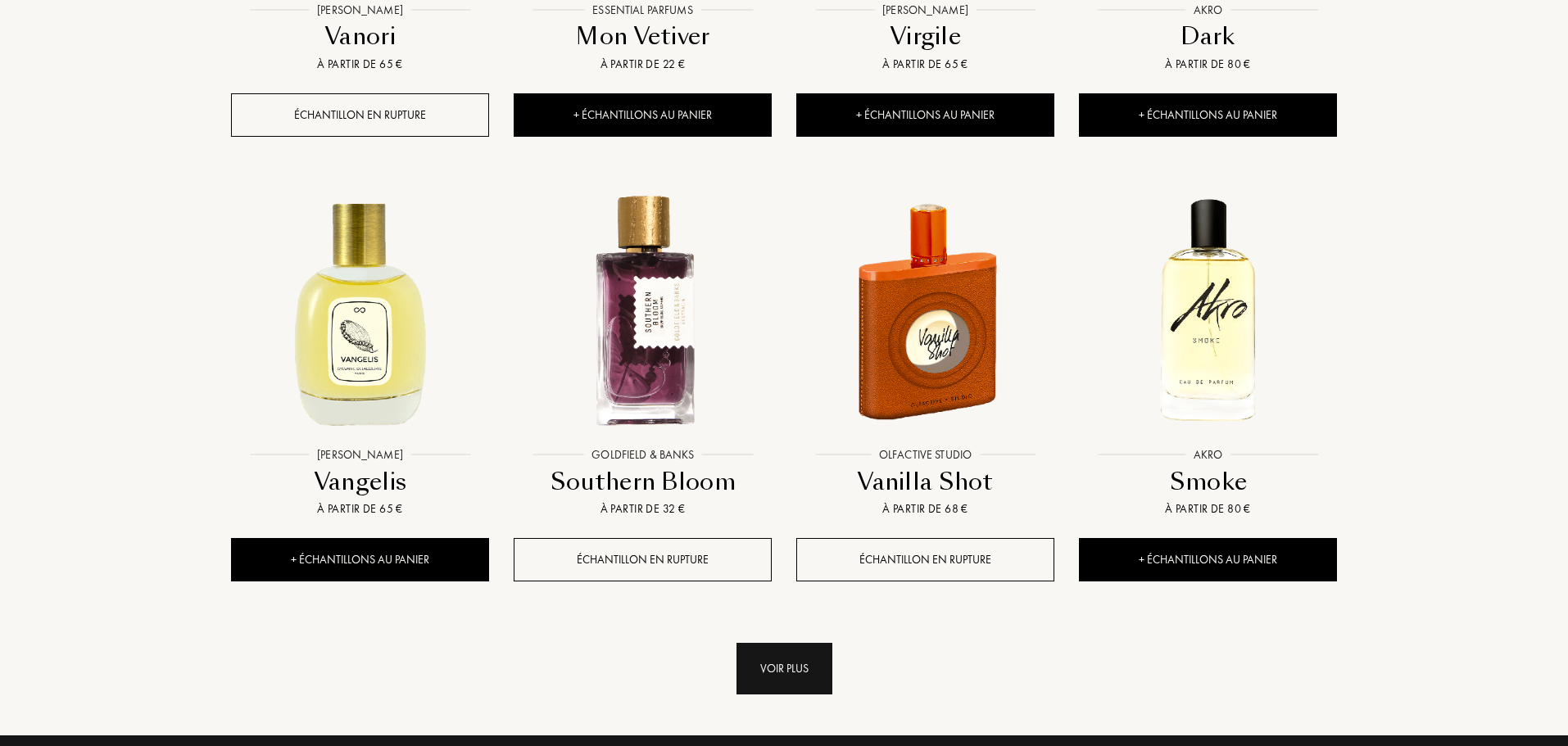
click at [790, 643] on div "Voir plus" at bounding box center [784, 668] width 96 height 51
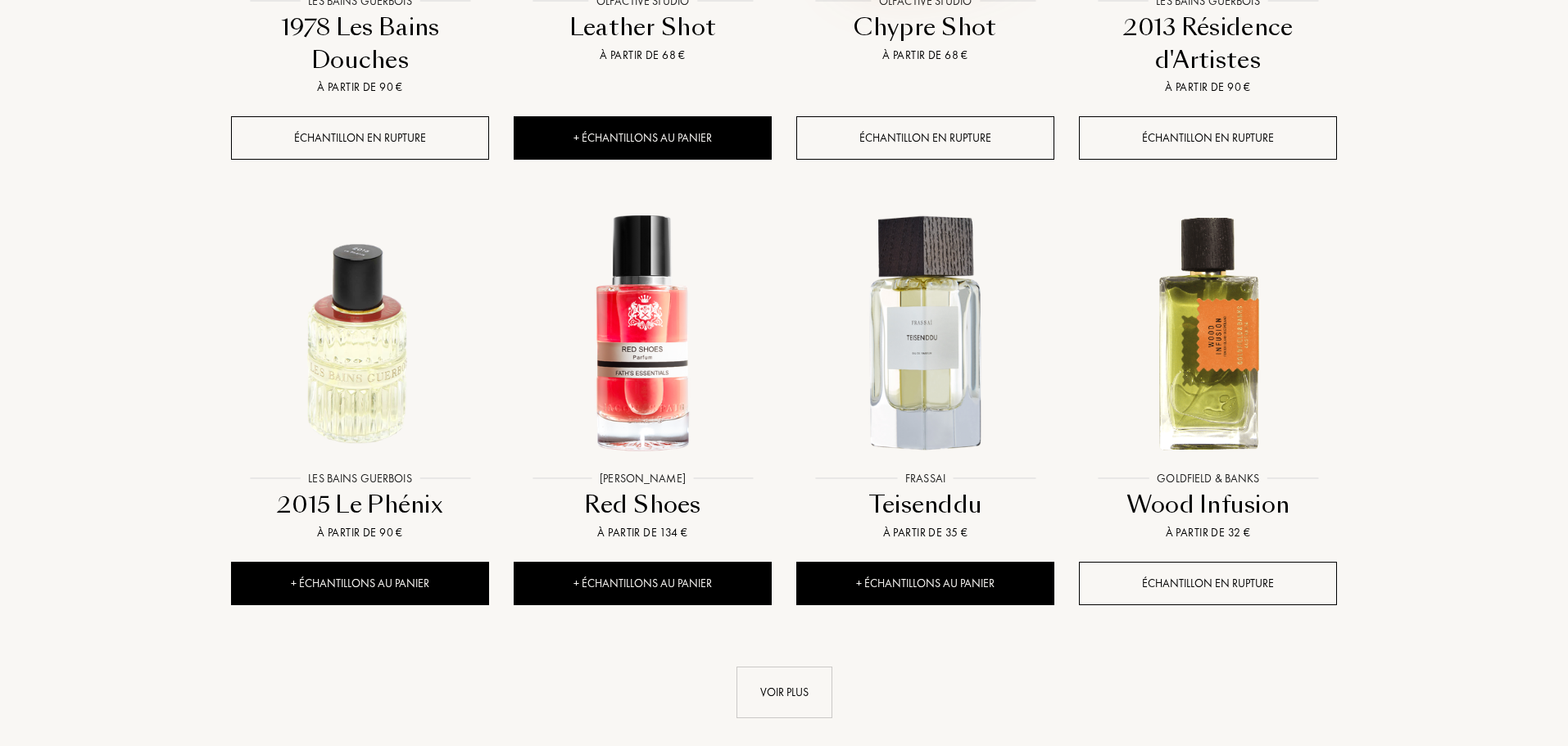
scroll to position [20560, 0]
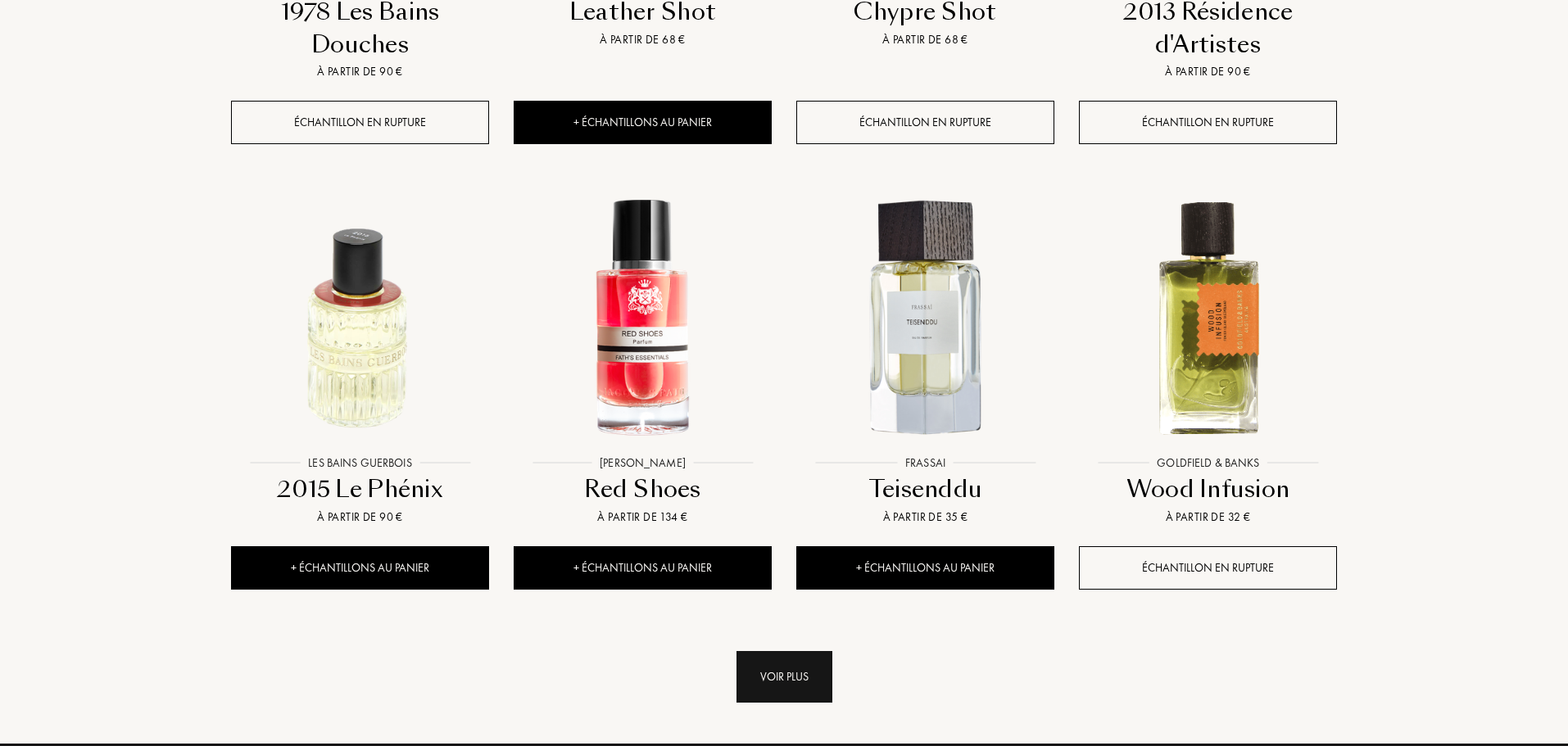
click at [786, 651] on div "Voir plus" at bounding box center [784, 677] width 96 height 51
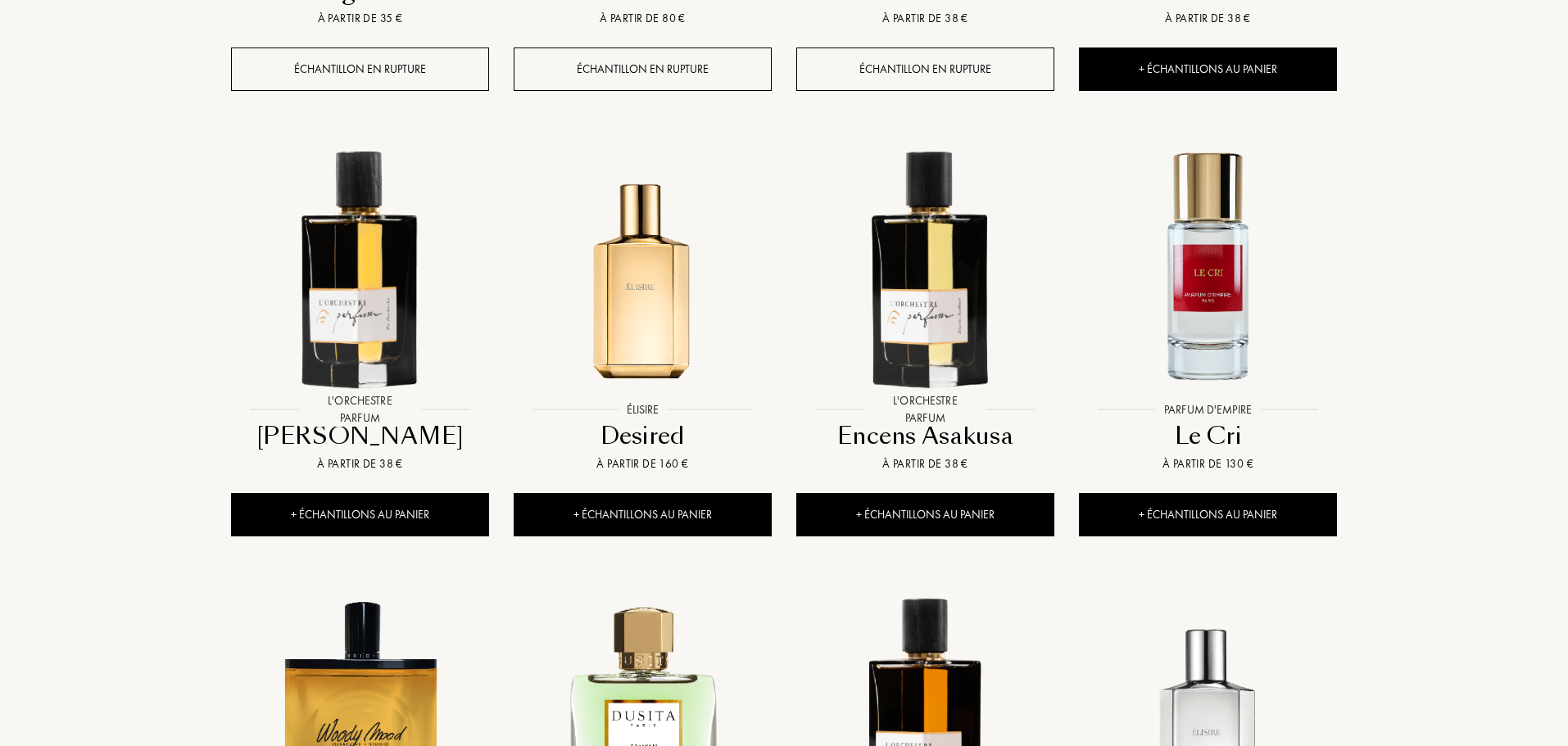
scroll to position [21542, 0]
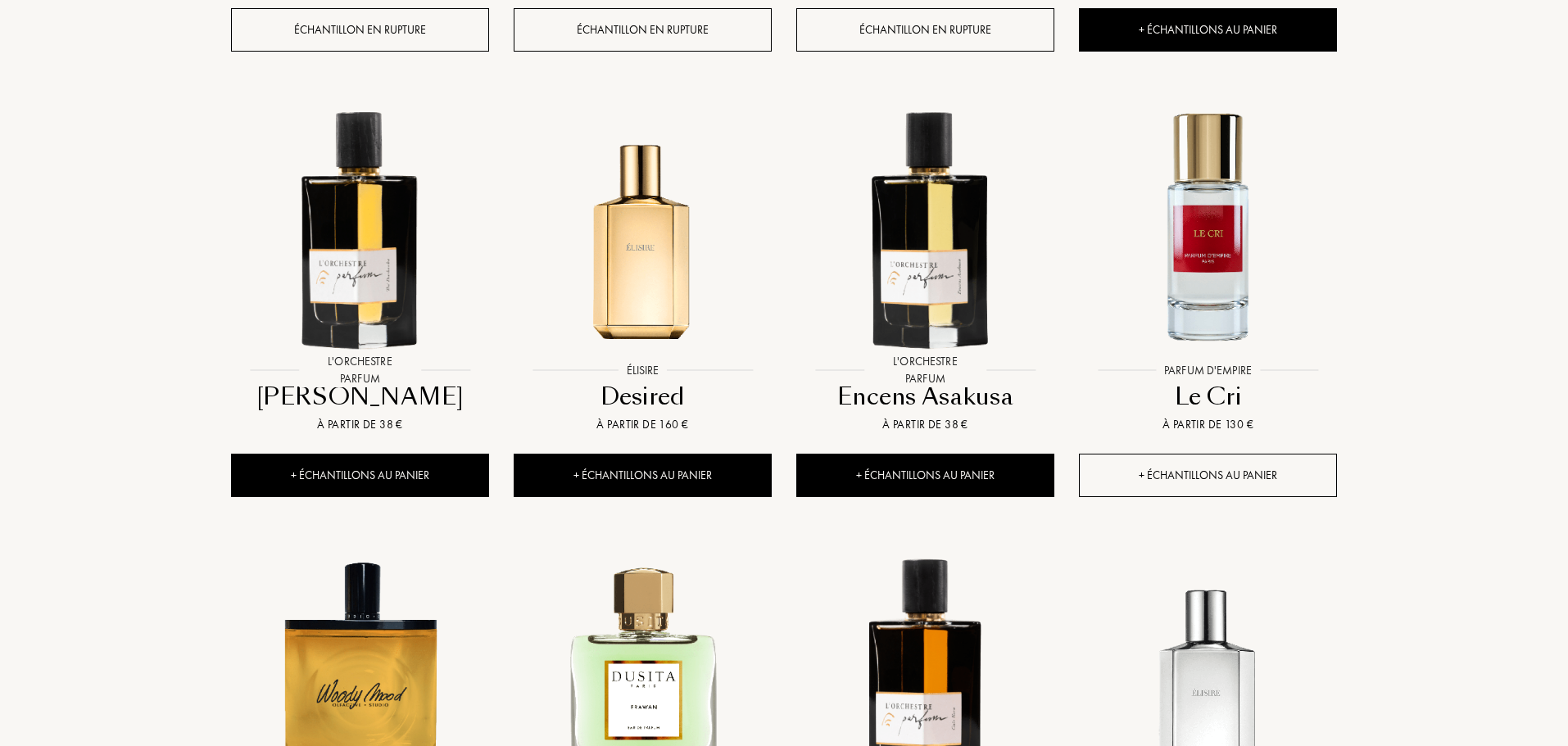
click at [1210, 454] on div "+ Échantillons au panier" at bounding box center [1207, 476] width 258 height 43
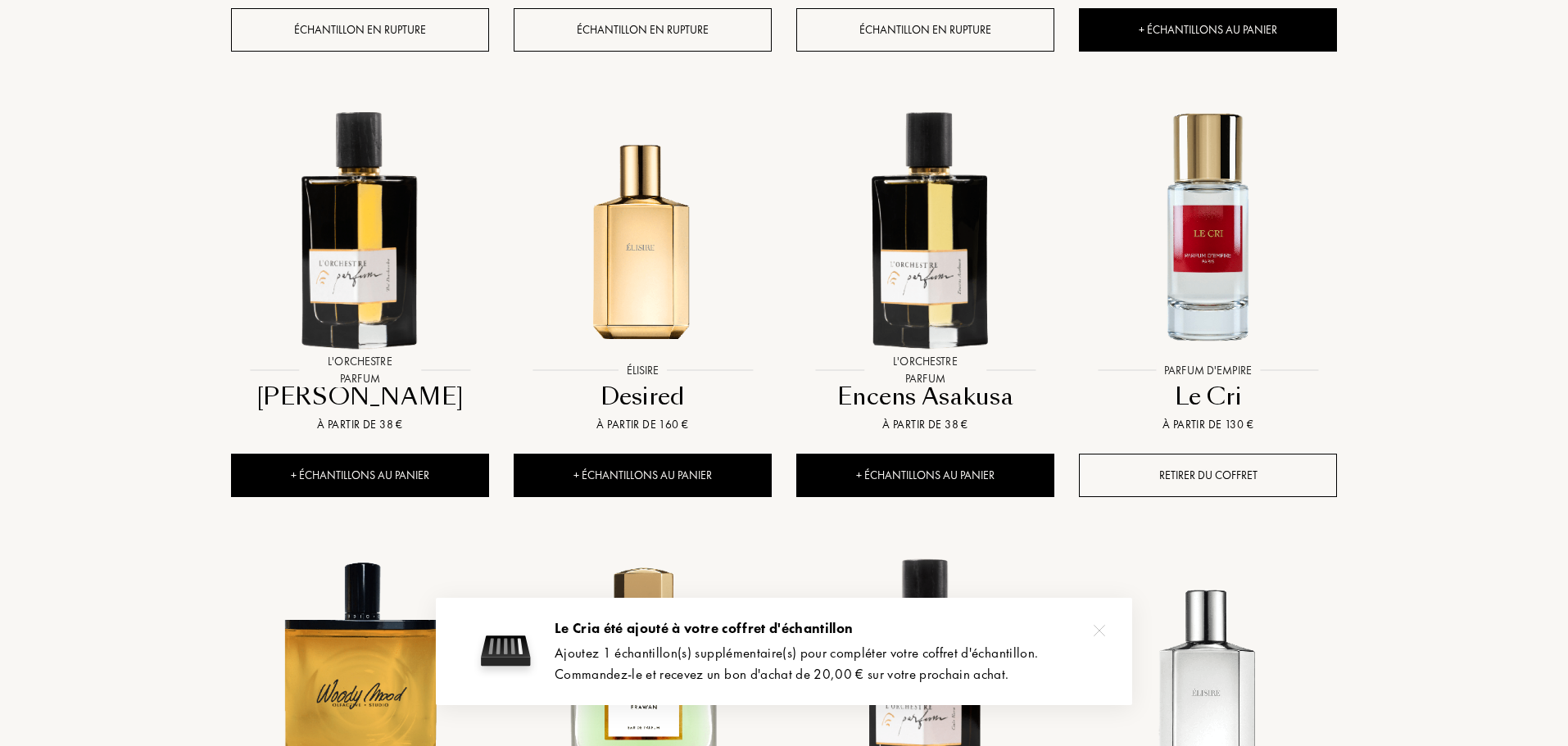
click at [1106, 627] on div at bounding box center [1099, 631] width 33 height 33
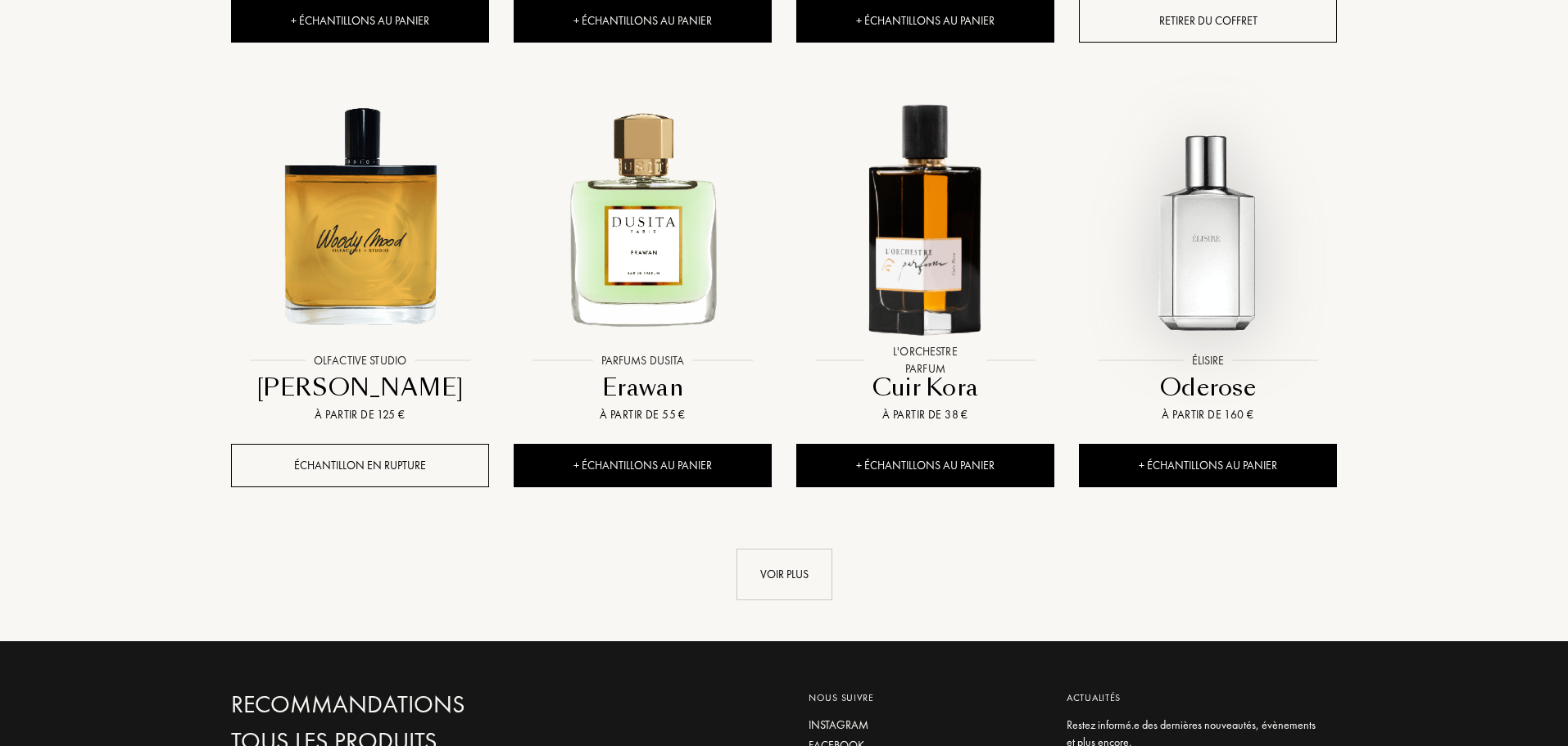
scroll to position [22033, 0]
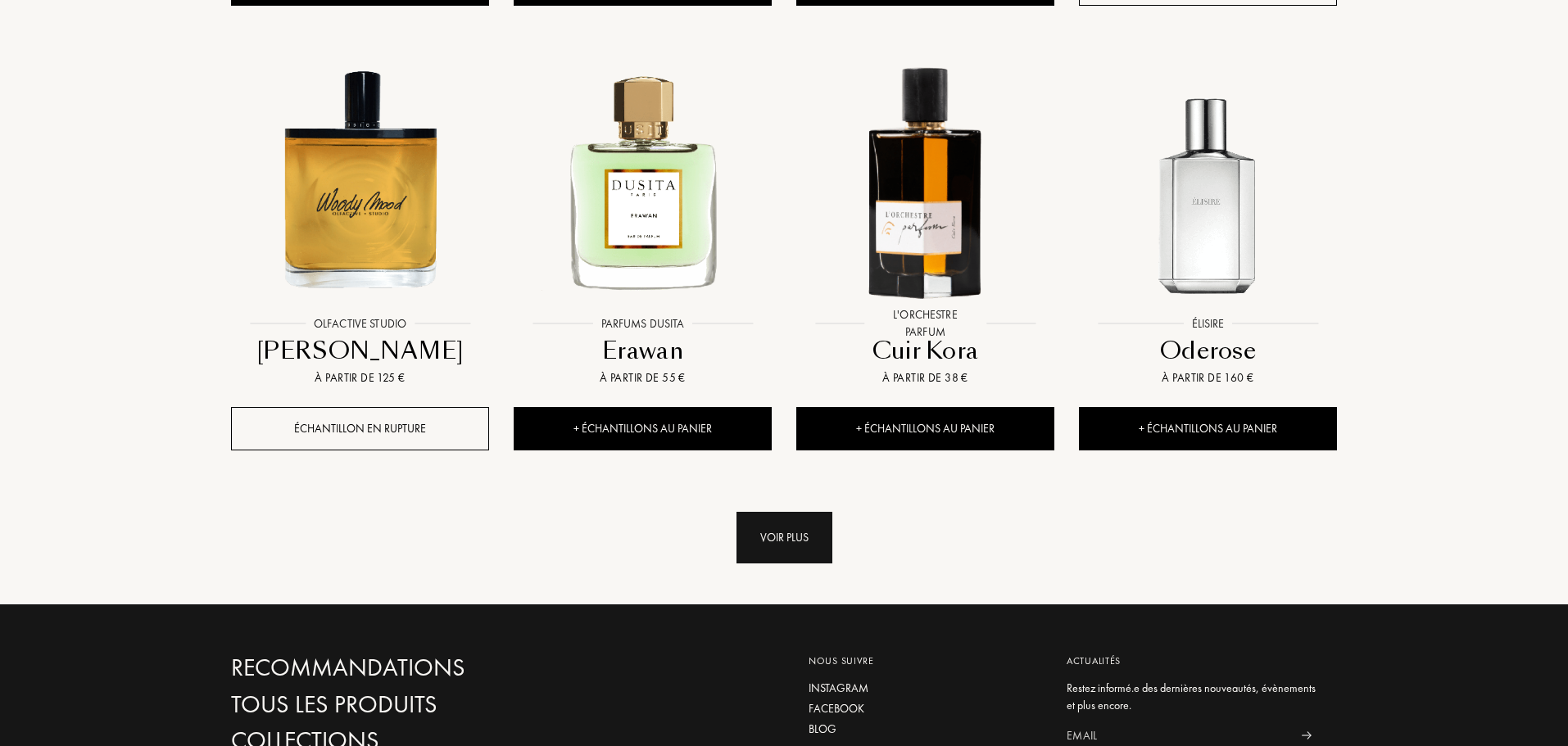
click at [795, 512] on div "Voir plus" at bounding box center [784, 538] width 96 height 51
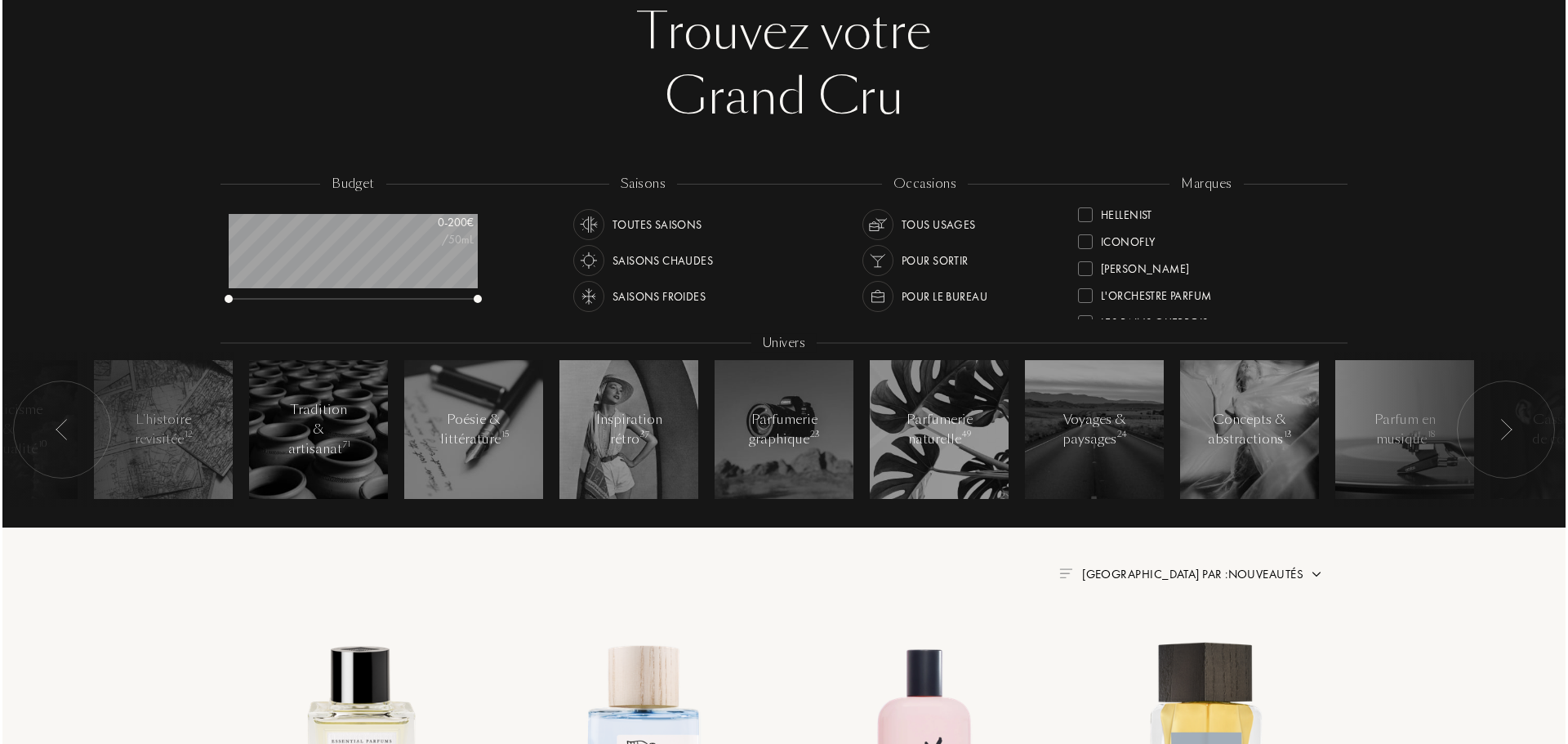
scroll to position [0, 0]
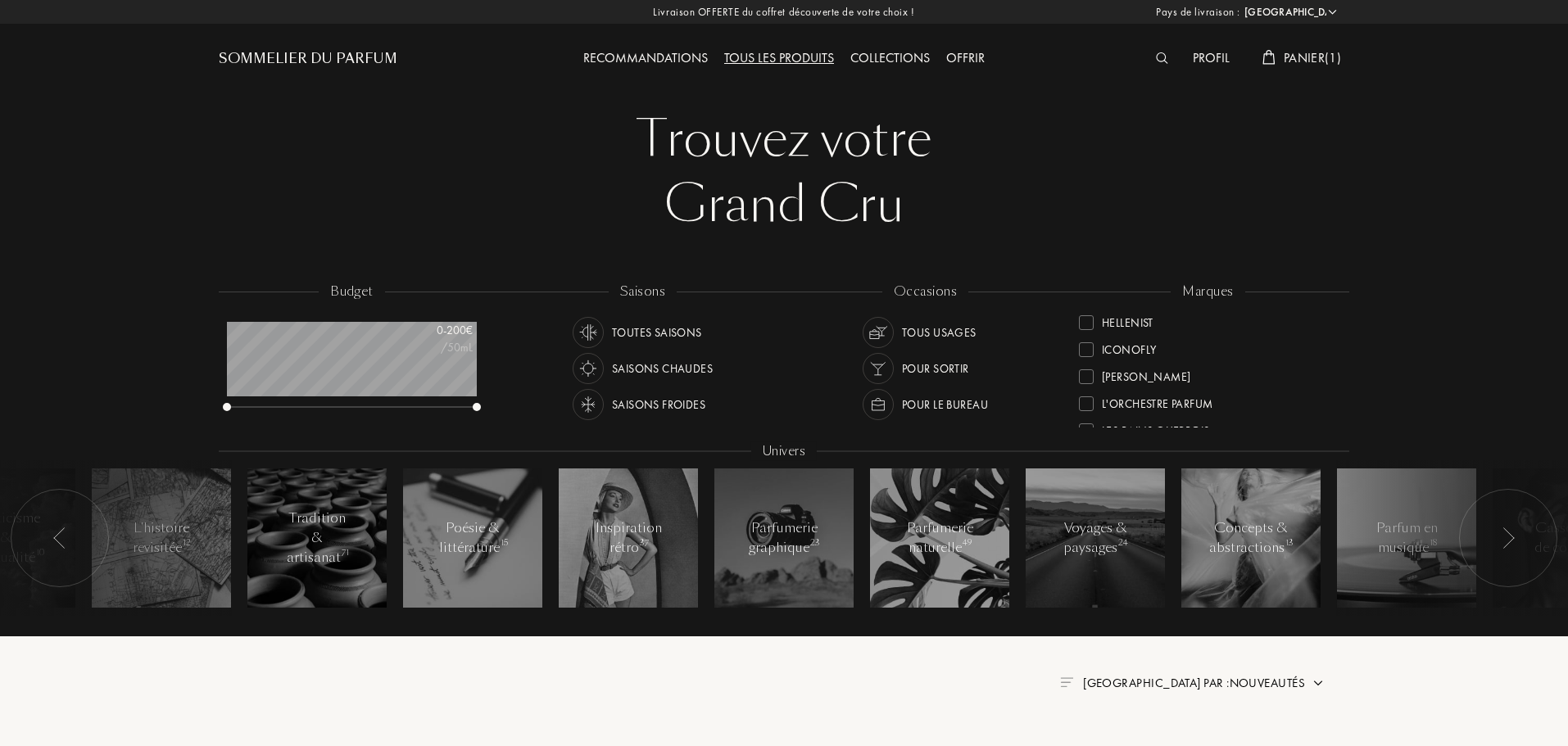
click at [1323, 57] on span "Panier ( 1 )" at bounding box center [1312, 57] width 57 height 17
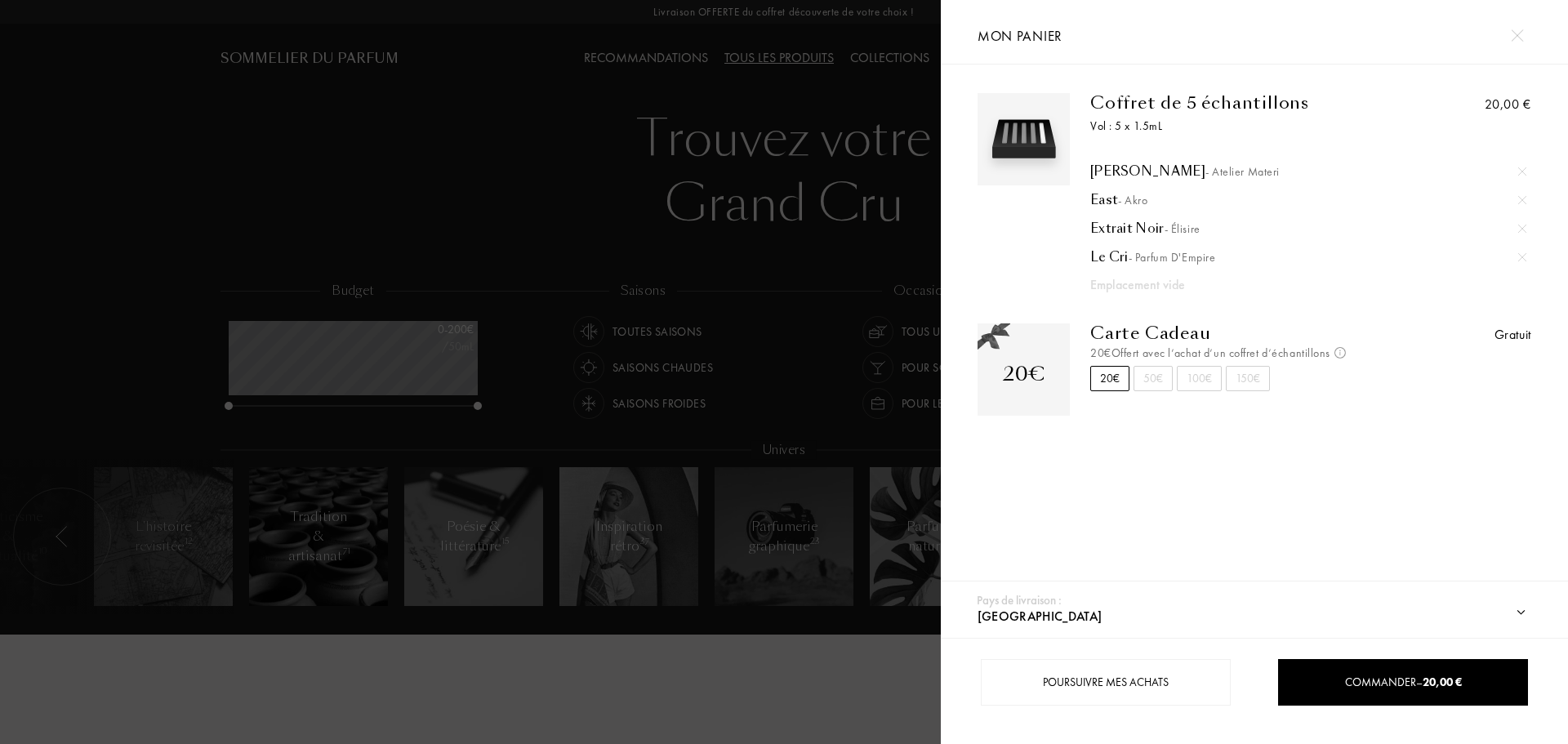
click at [771, 94] on div at bounding box center [470, 372] width 941 height 744
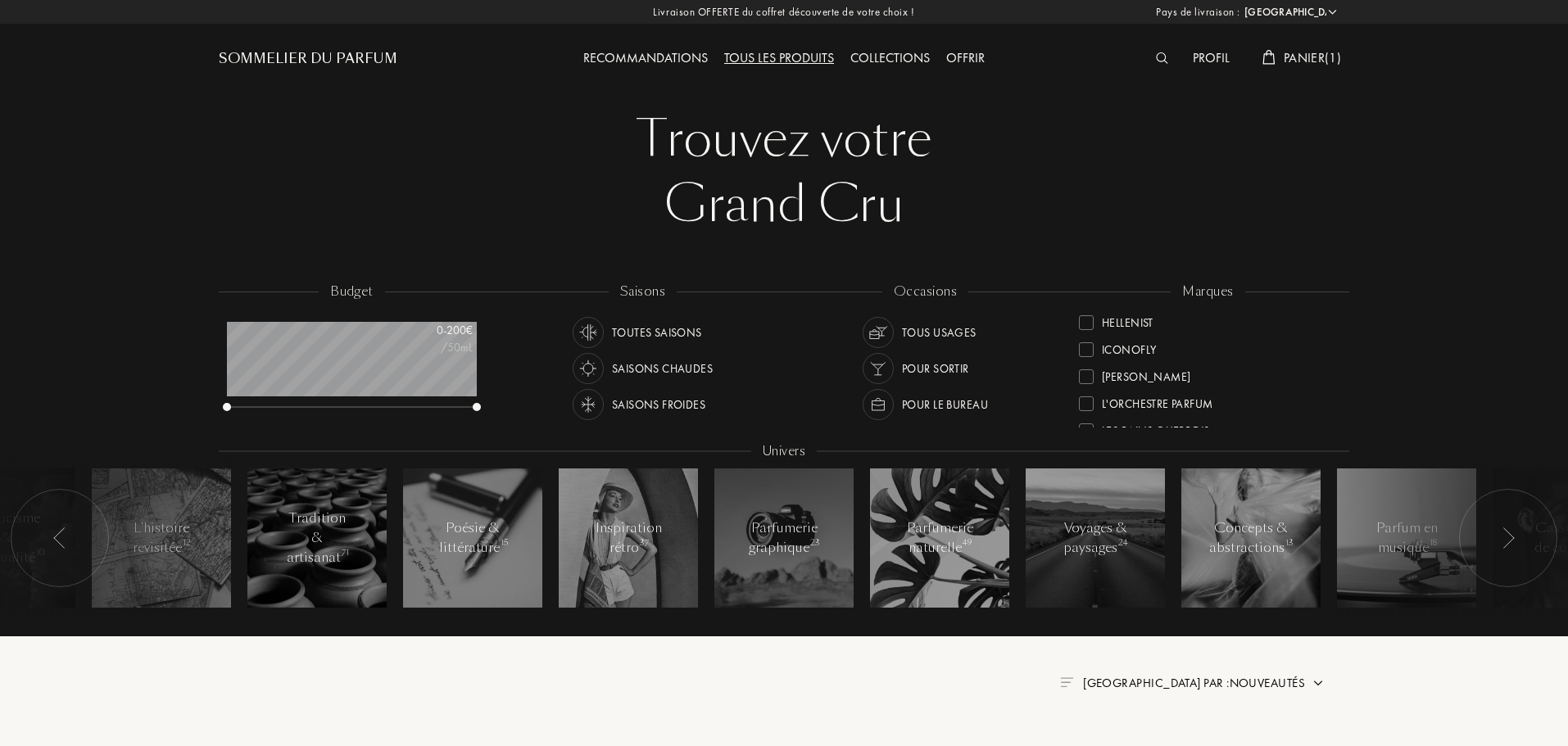
click at [1158, 58] on img at bounding box center [1161, 58] width 12 height 12
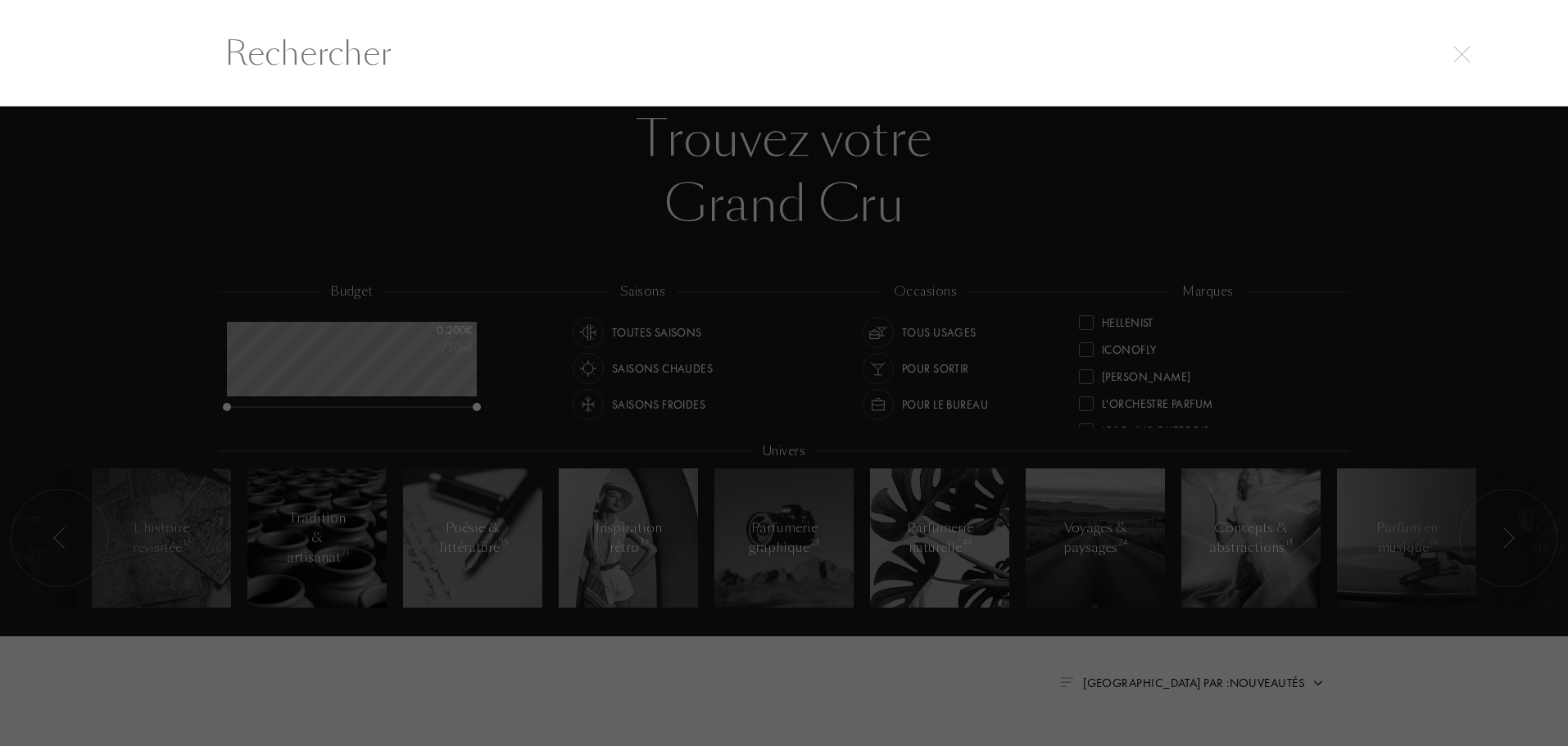
scroll to position [1, 0]
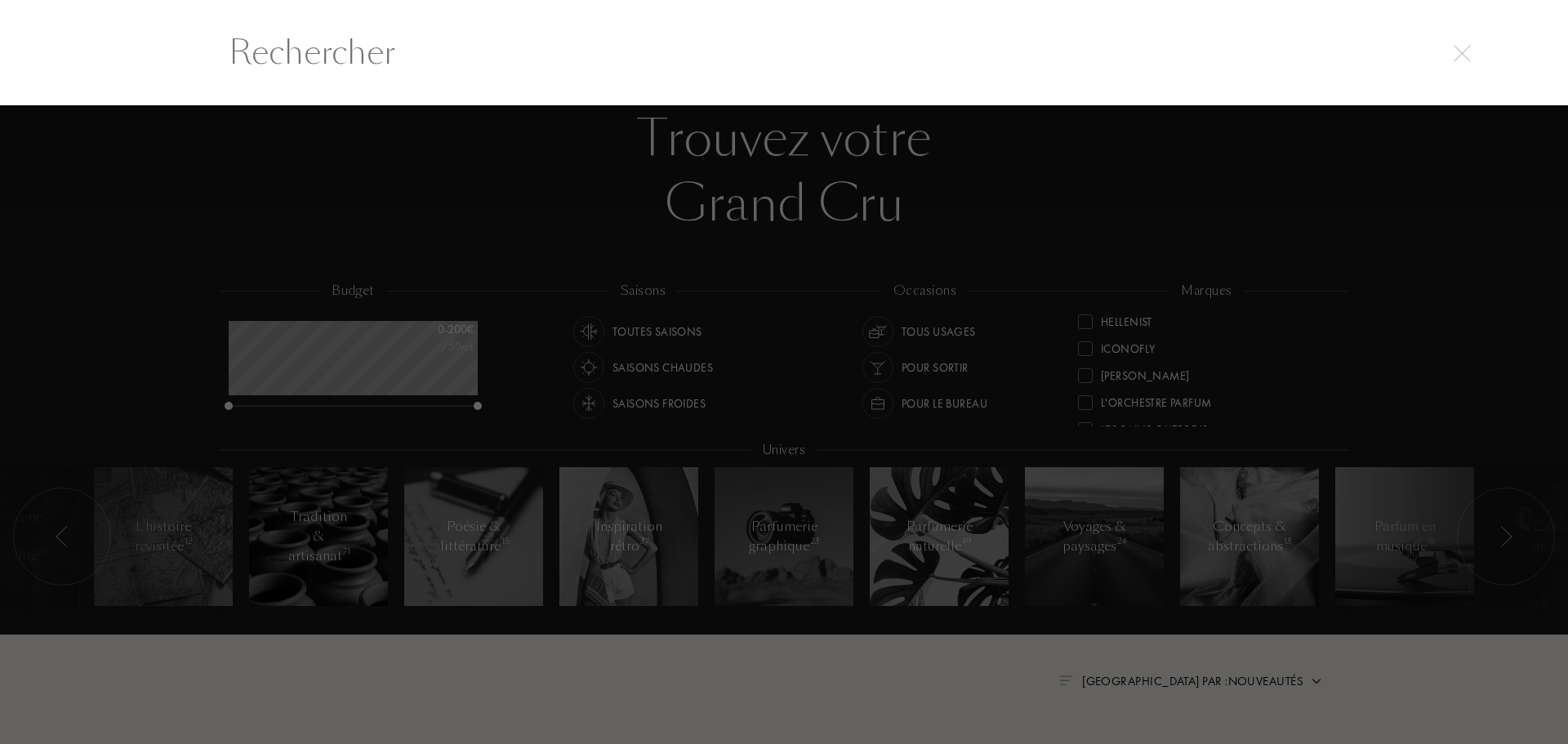
click at [605, 35] on input "text" at bounding box center [784, 52] width 1176 height 49
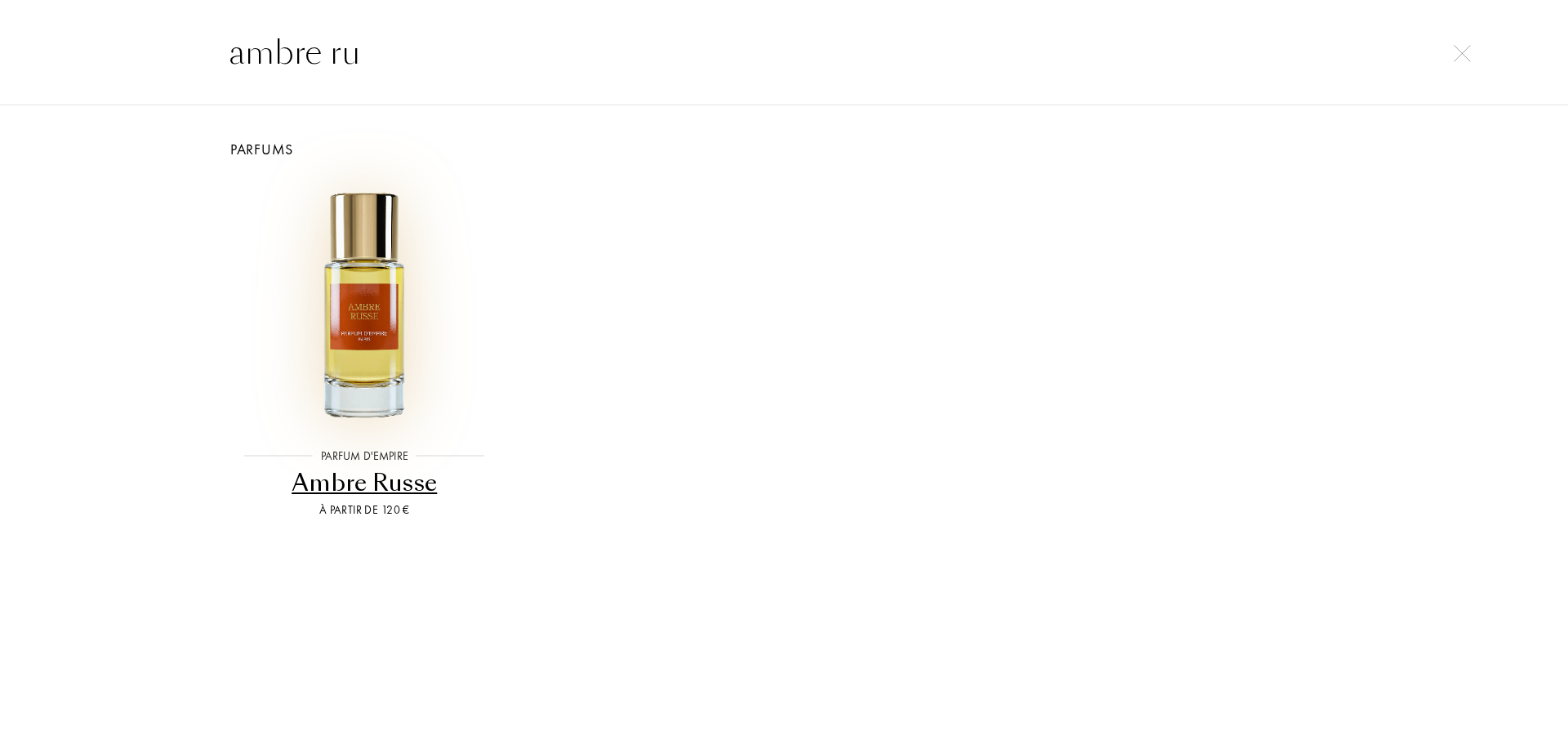
type input "ambre ru"
click at [348, 278] on img at bounding box center [364, 304] width 251 height 252
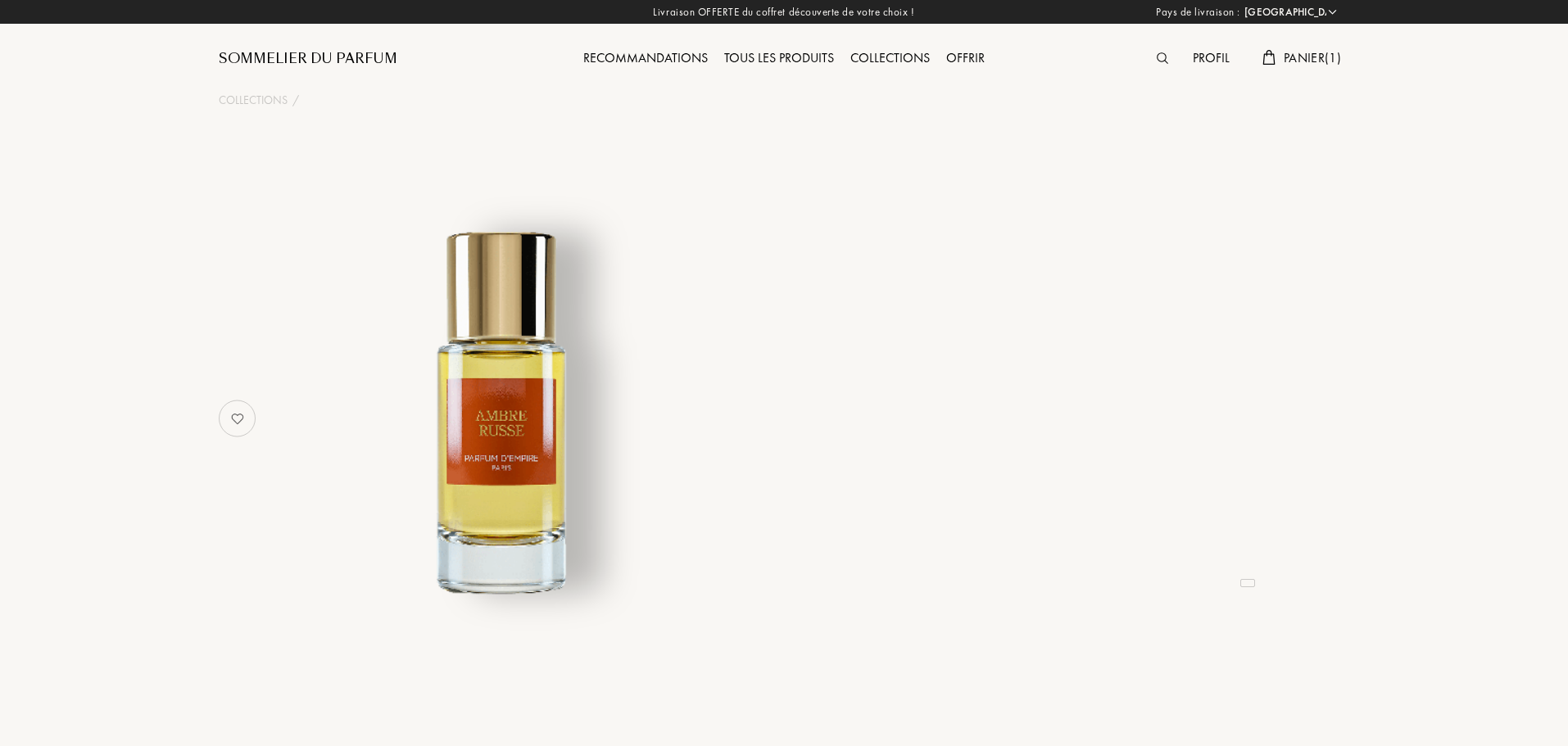
select select "FR"
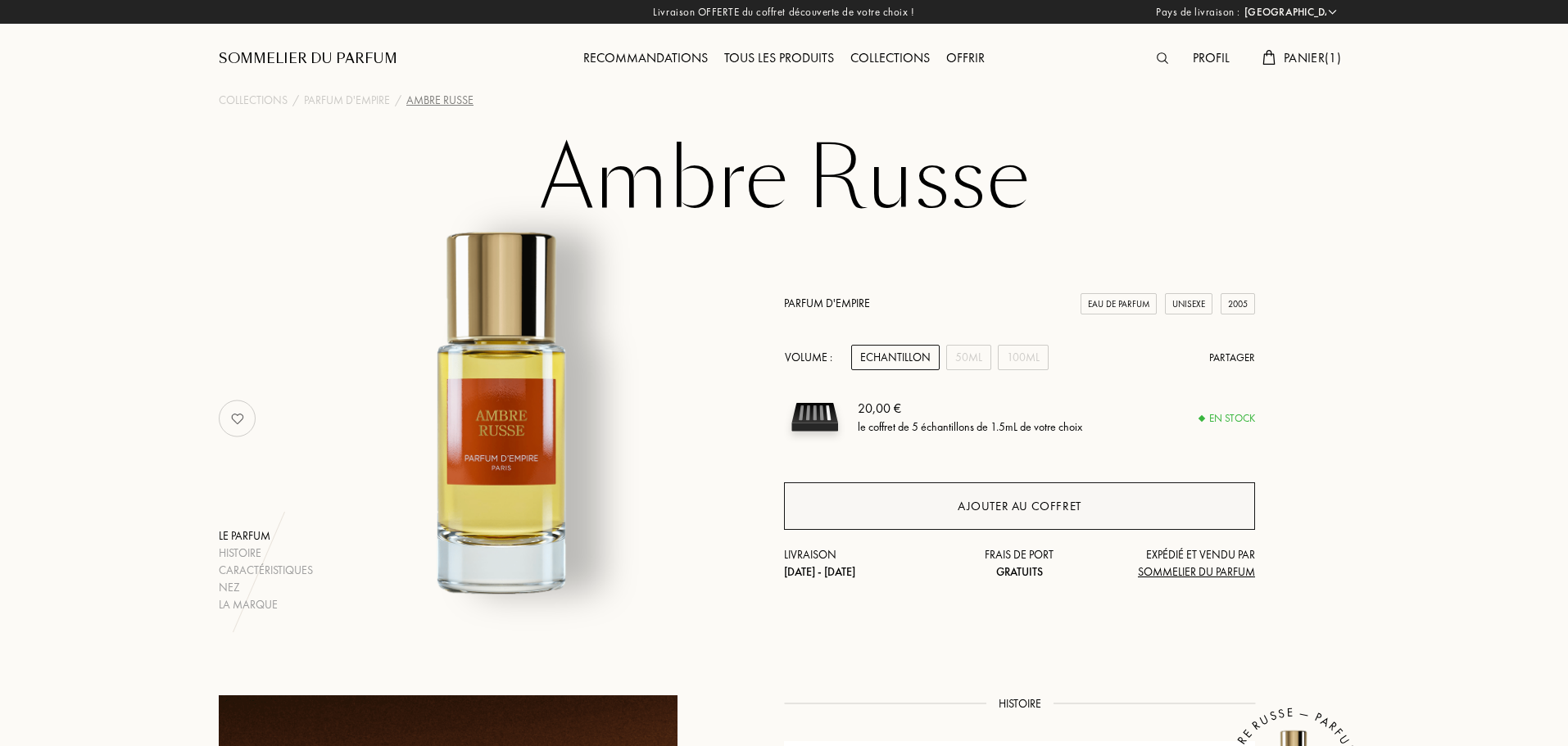
click at [954, 498] on div "Ajouter au coffret" at bounding box center [1019, 505] width 471 height 47
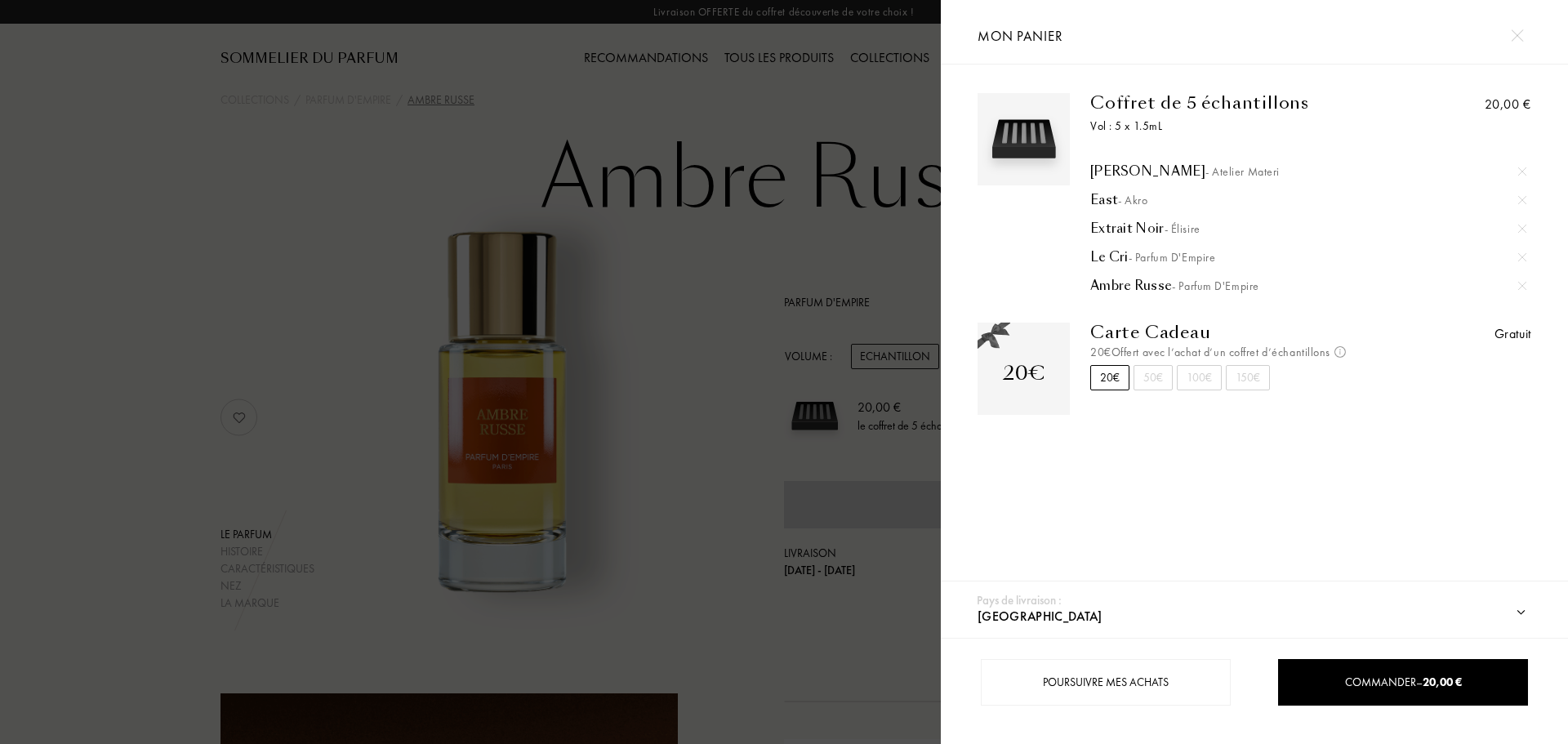
click at [708, 120] on div at bounding box center [470, 372] width 941 height 744
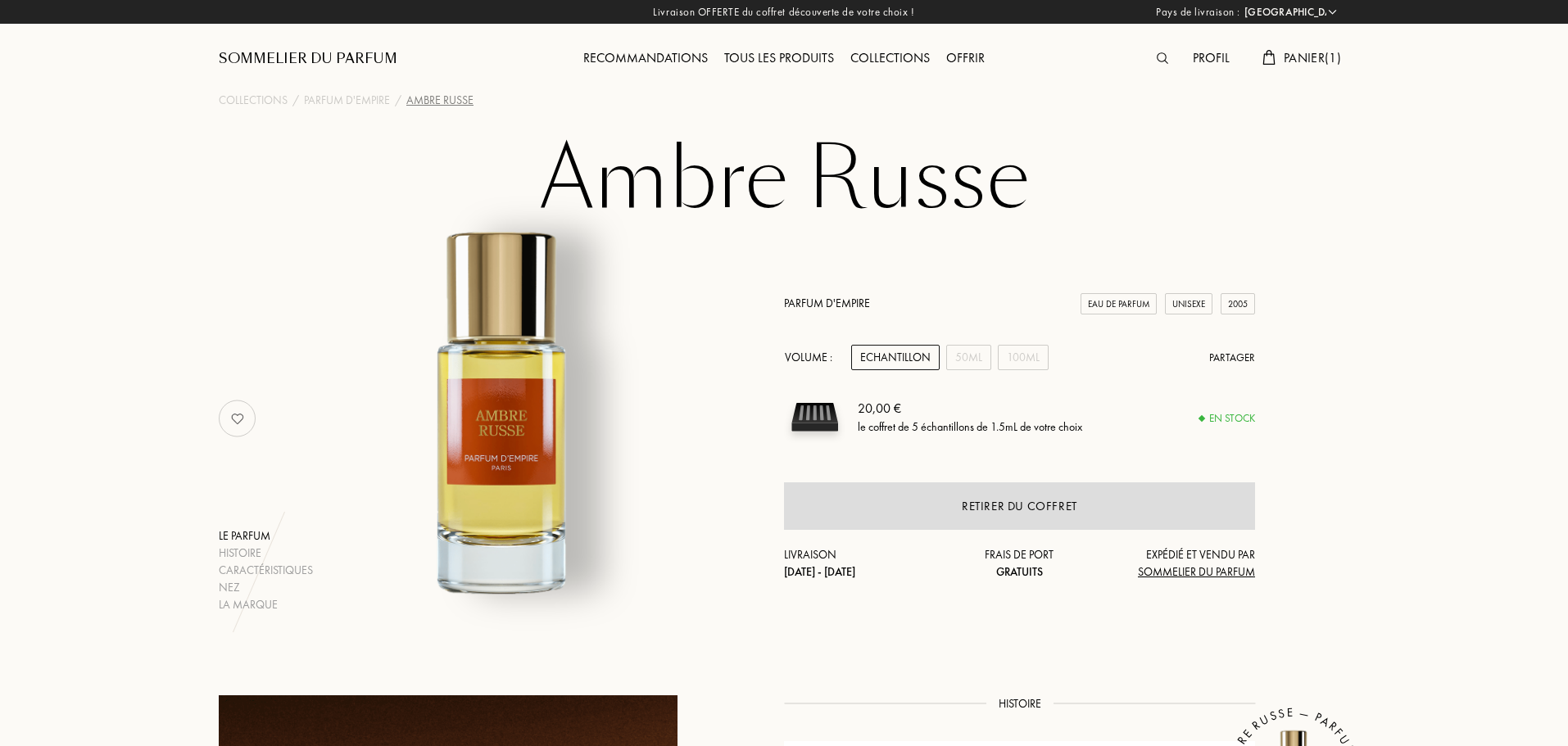
click at [1291, 55] on span "Panier ( 1 )" at bounding box center [1312, 57] width 57 height 17
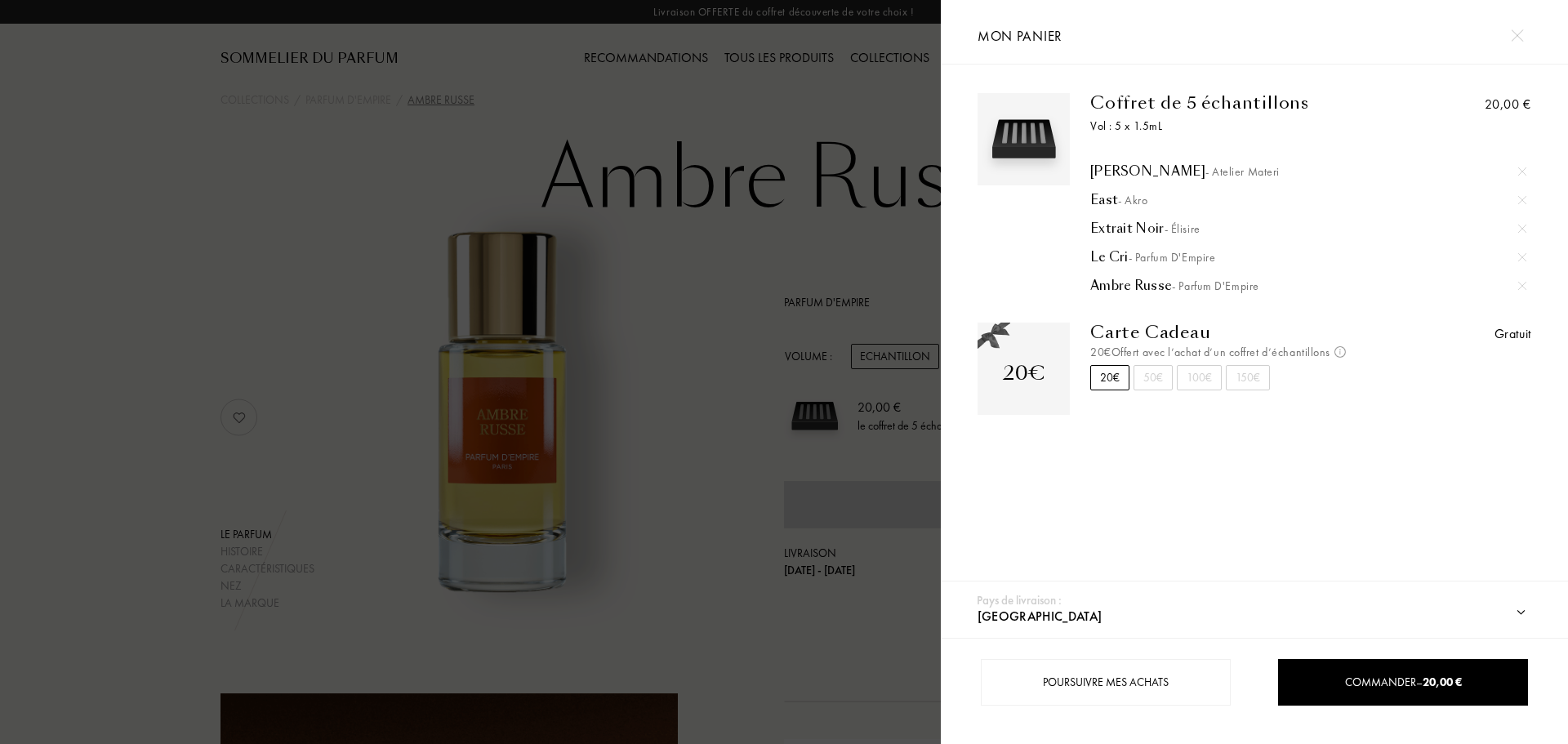
click at [1519, 258] on img at bounding box center [1522, 257] width 8 height 8
click at [1526, 27] on div at bounding box center [1516, 35] width 29 height 29
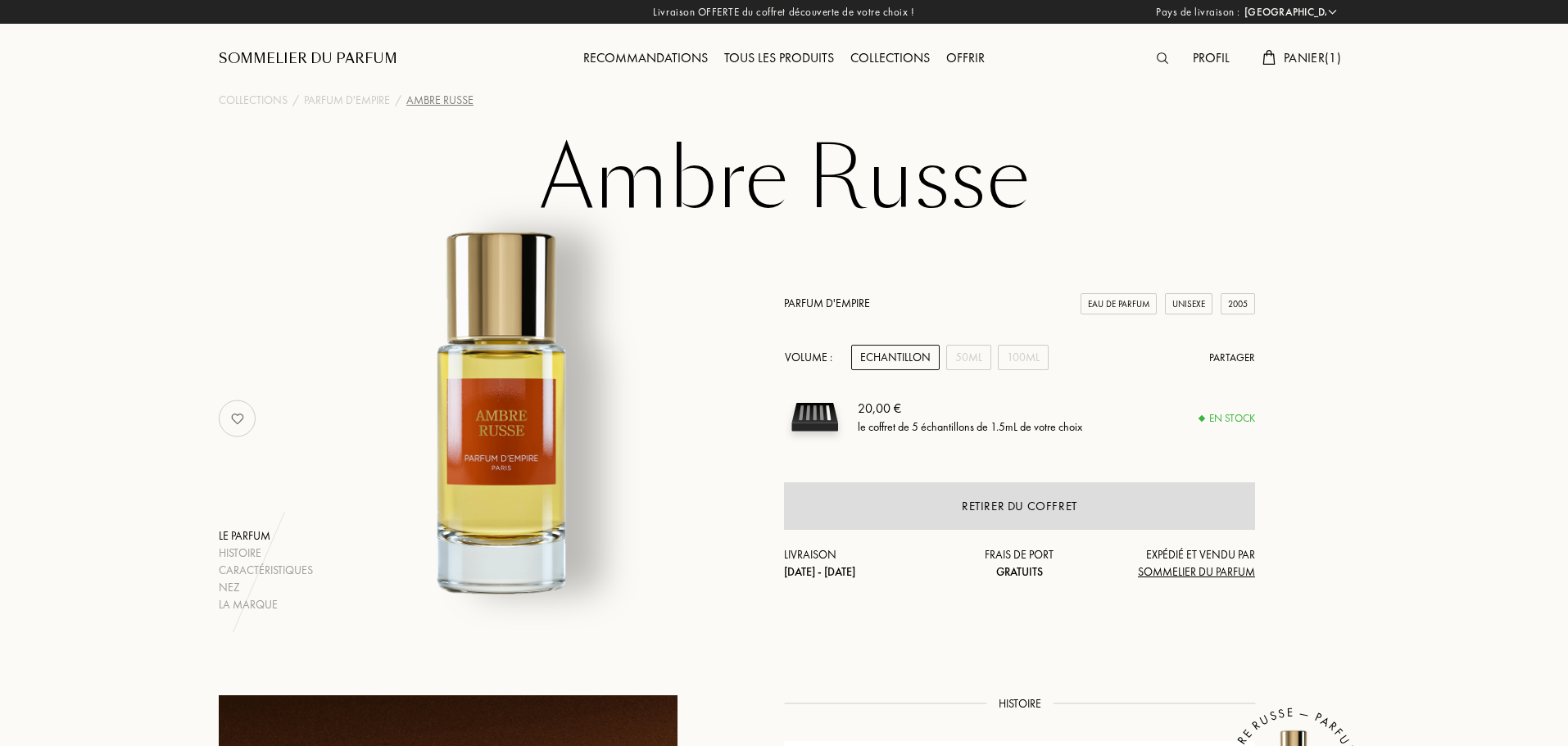
click at [1170, 60] on div at bounding box center [1167, 59] width 36 height 22
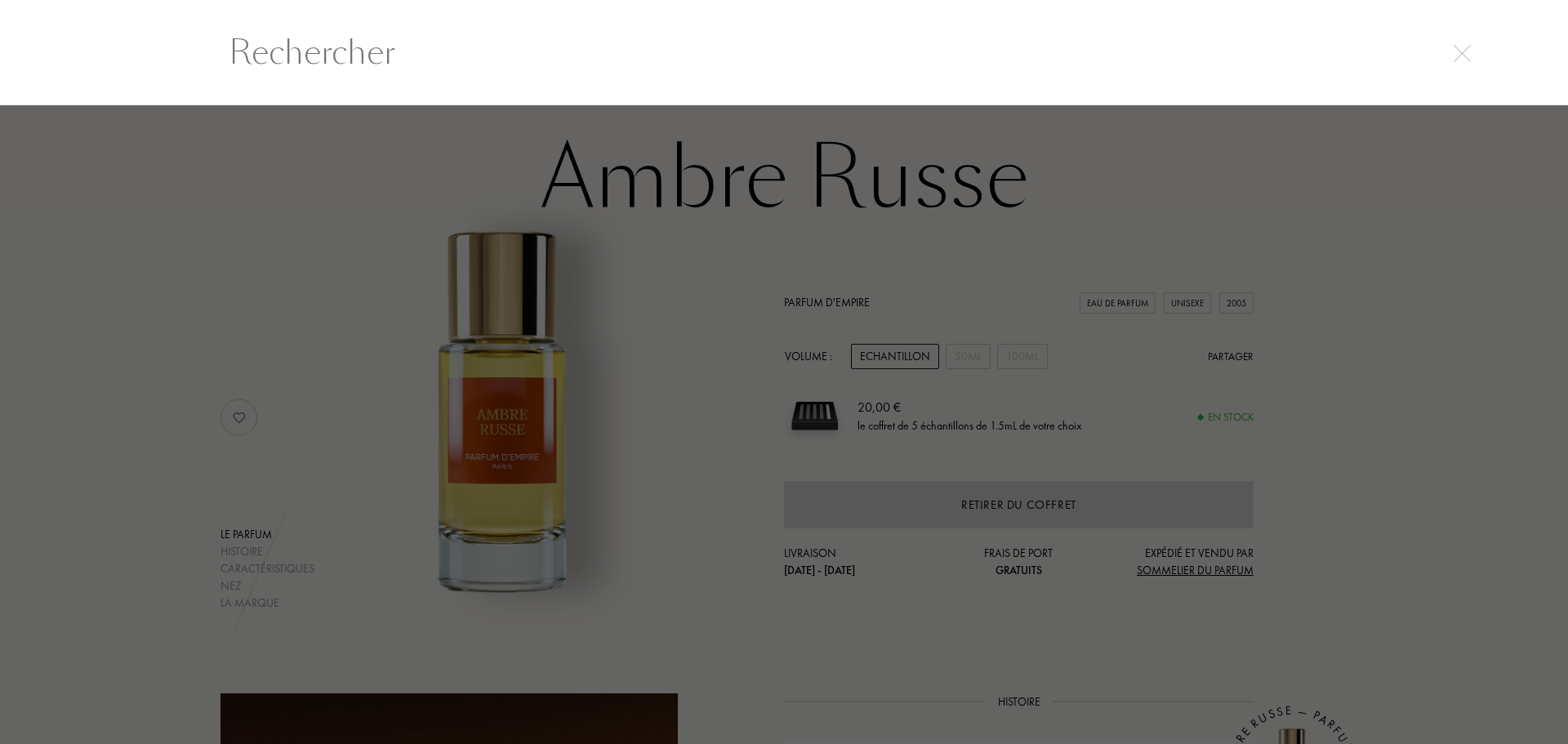
click at [1154, 57] on input "text" at bounding box center [784, 52] width 1176 height 49
click at [1072, 54] on input "text" at bounding box center [784, 52] width 1176 height 49
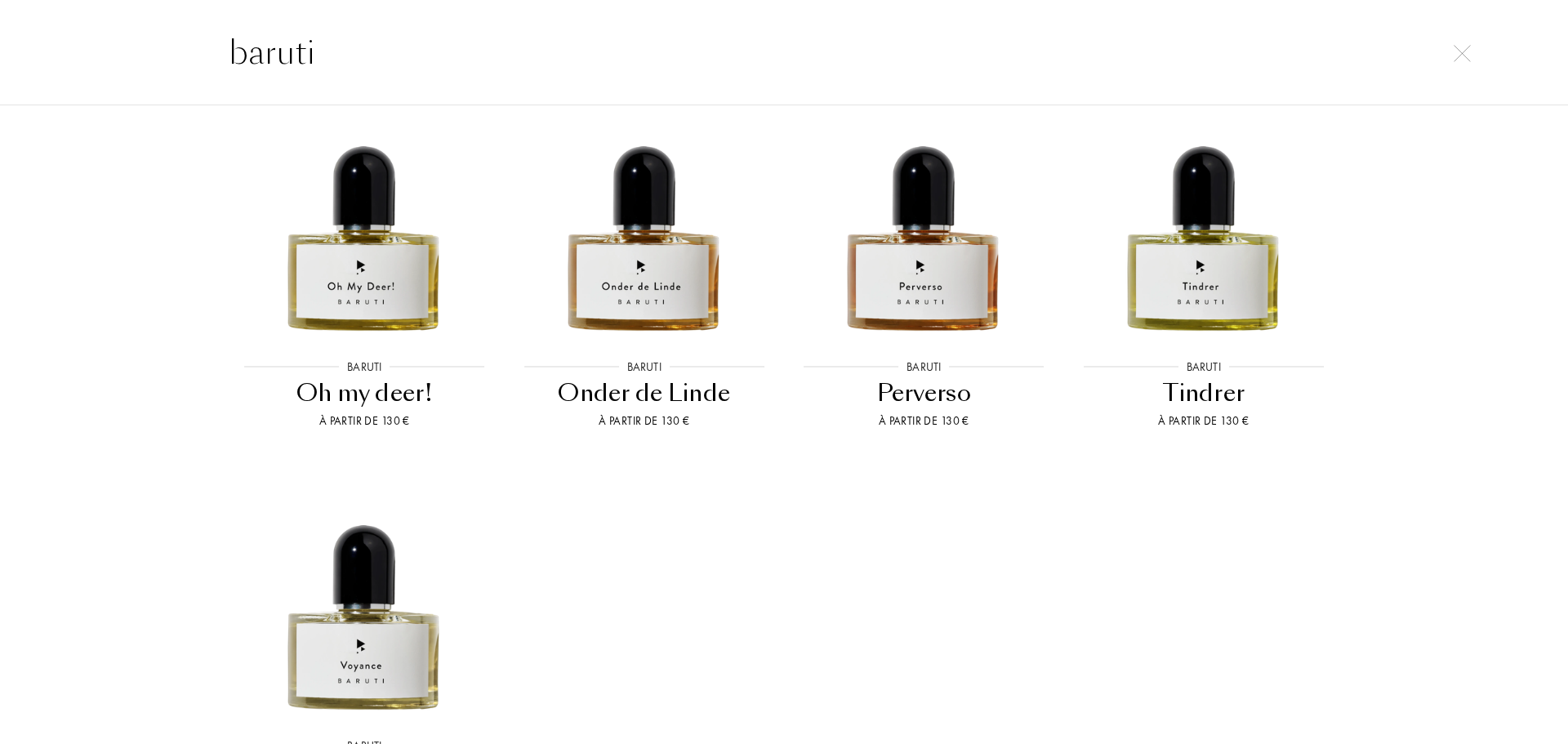
scroll to position [1144, 0]
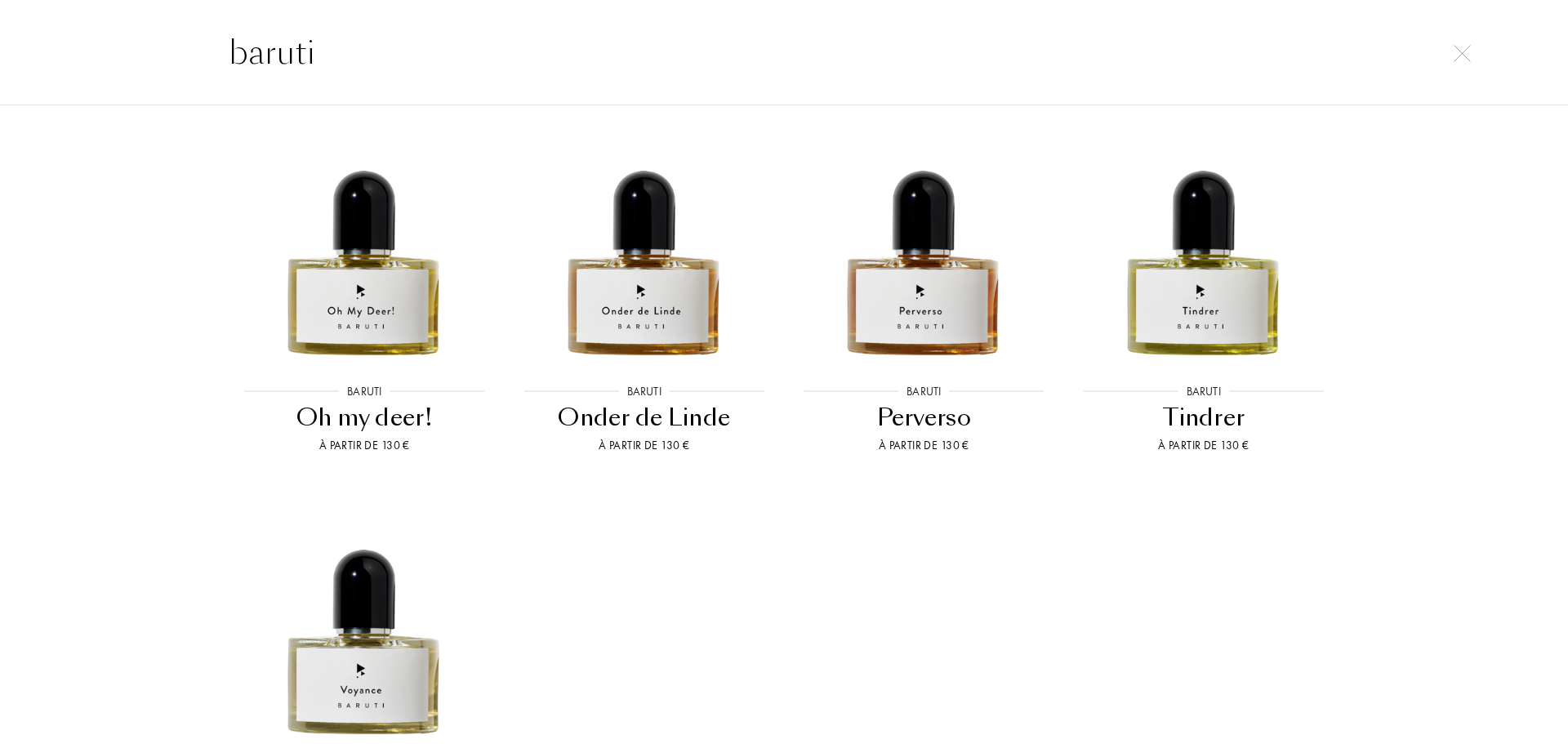
click at [1160, 20] on div "baruti" at bounding box center [784, 52] width 1568 height 106
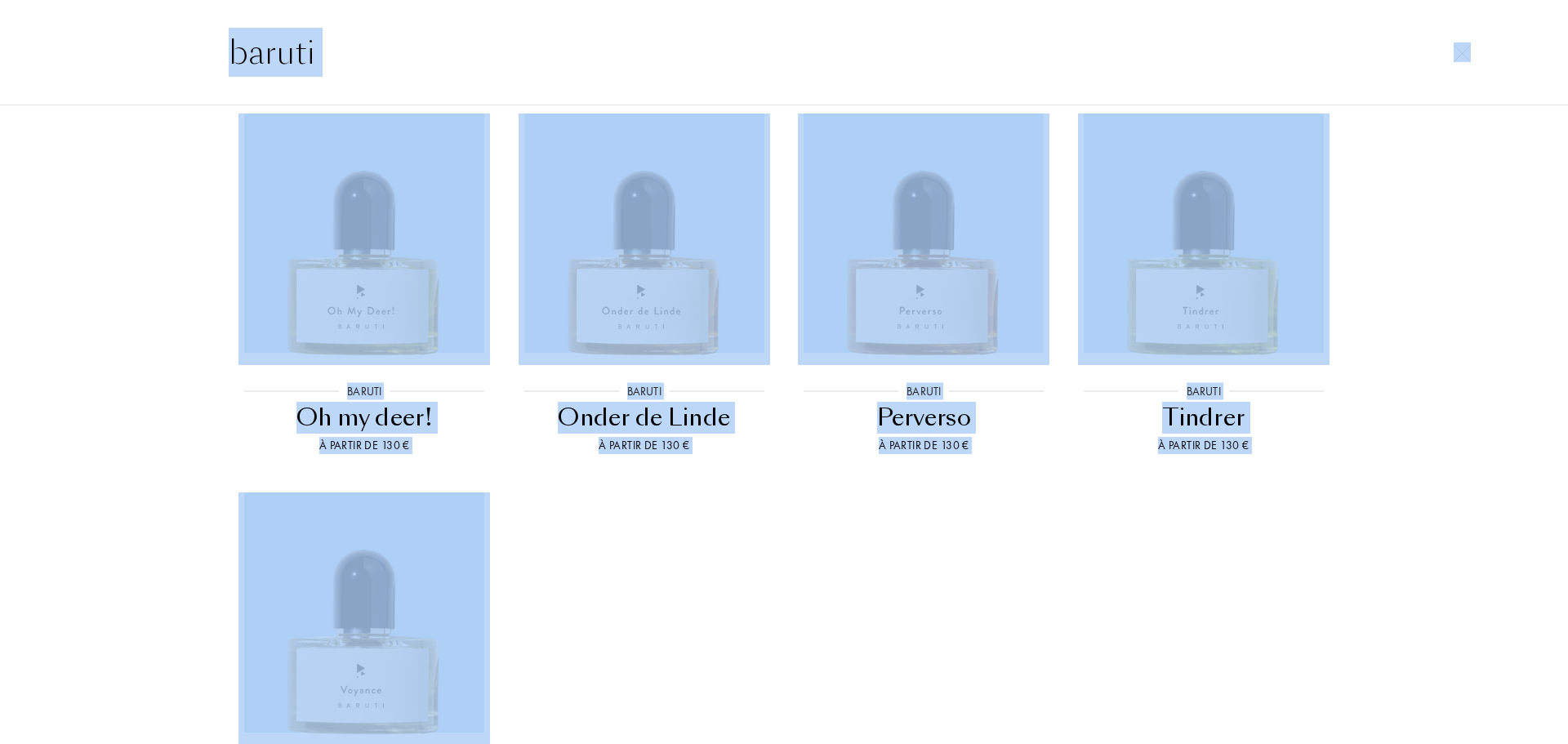
click at [727, 44] on input "baruti" at bounding box center [784, 52] width 1176 height 49
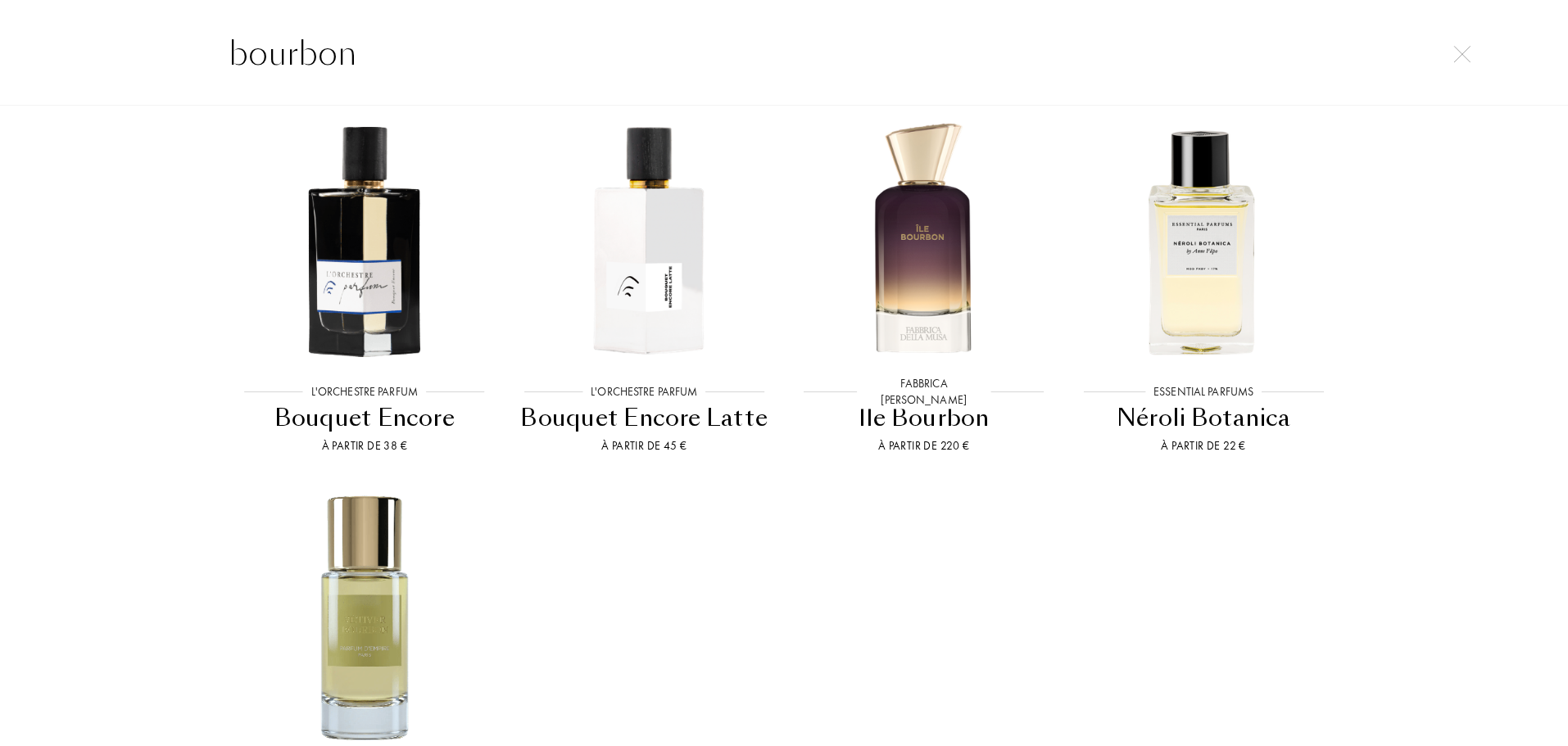
scroll to position [0, 0]
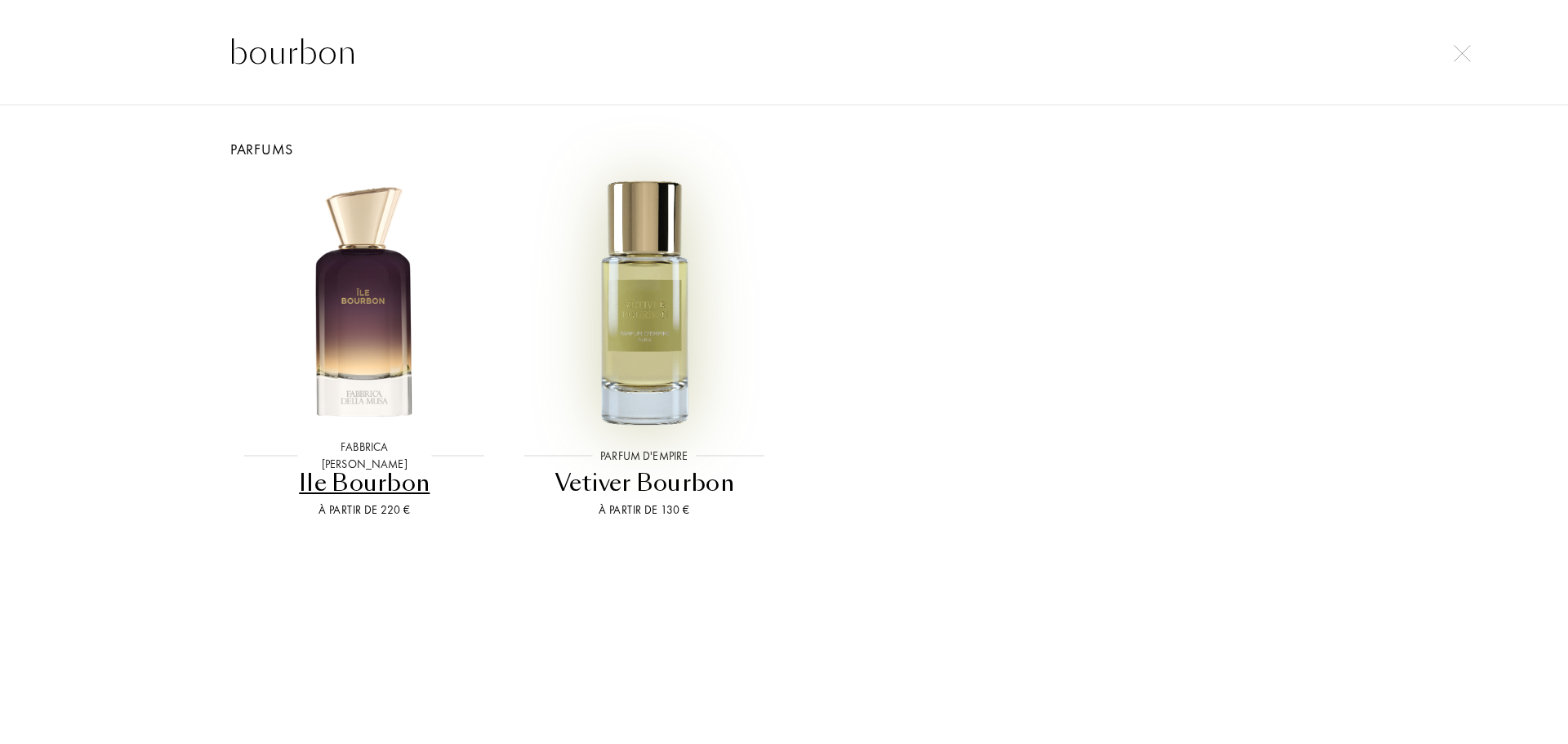
type input "bourbon"
click at [629, 383] on img at bounding box center [644, 304] width 251 height 252
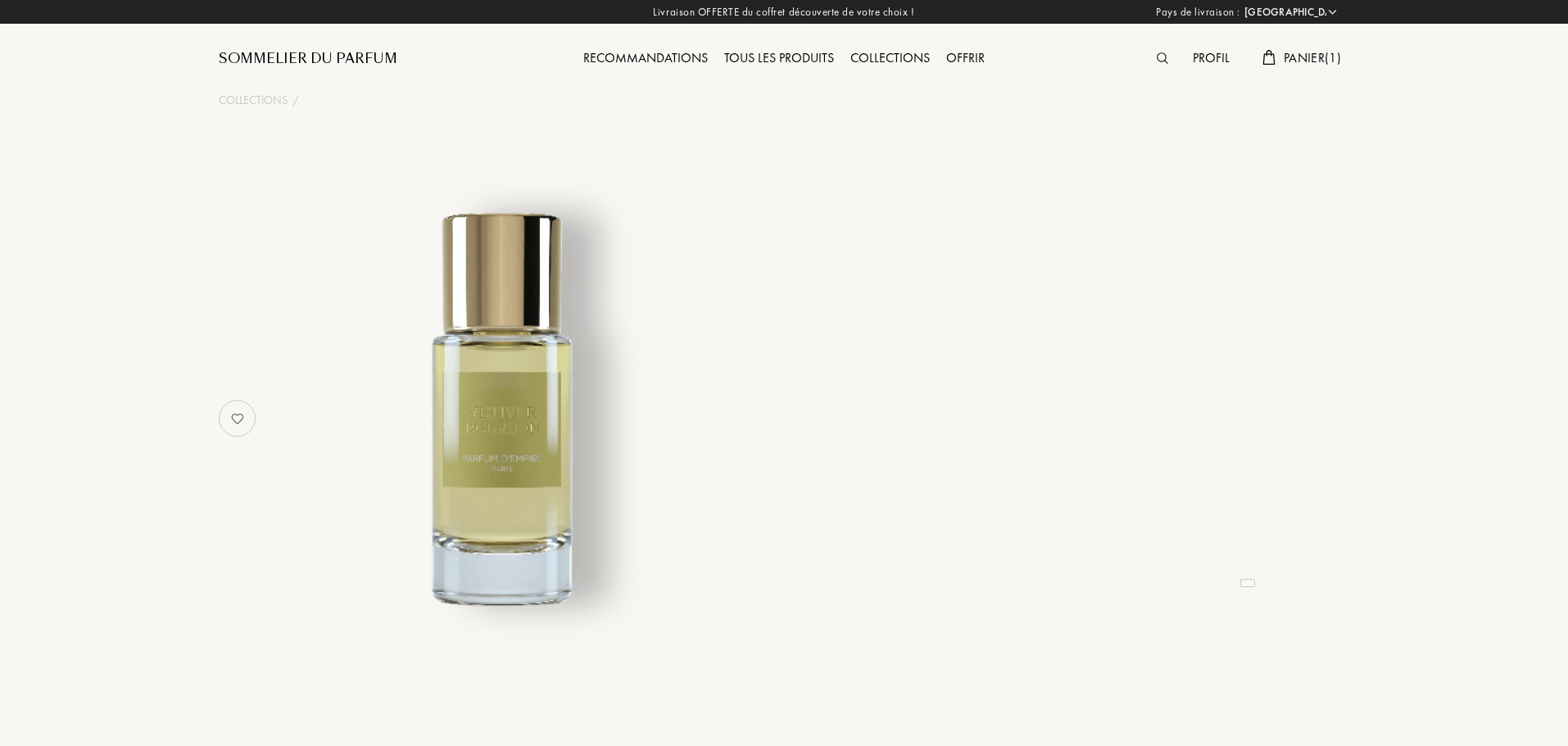
select select "FR"
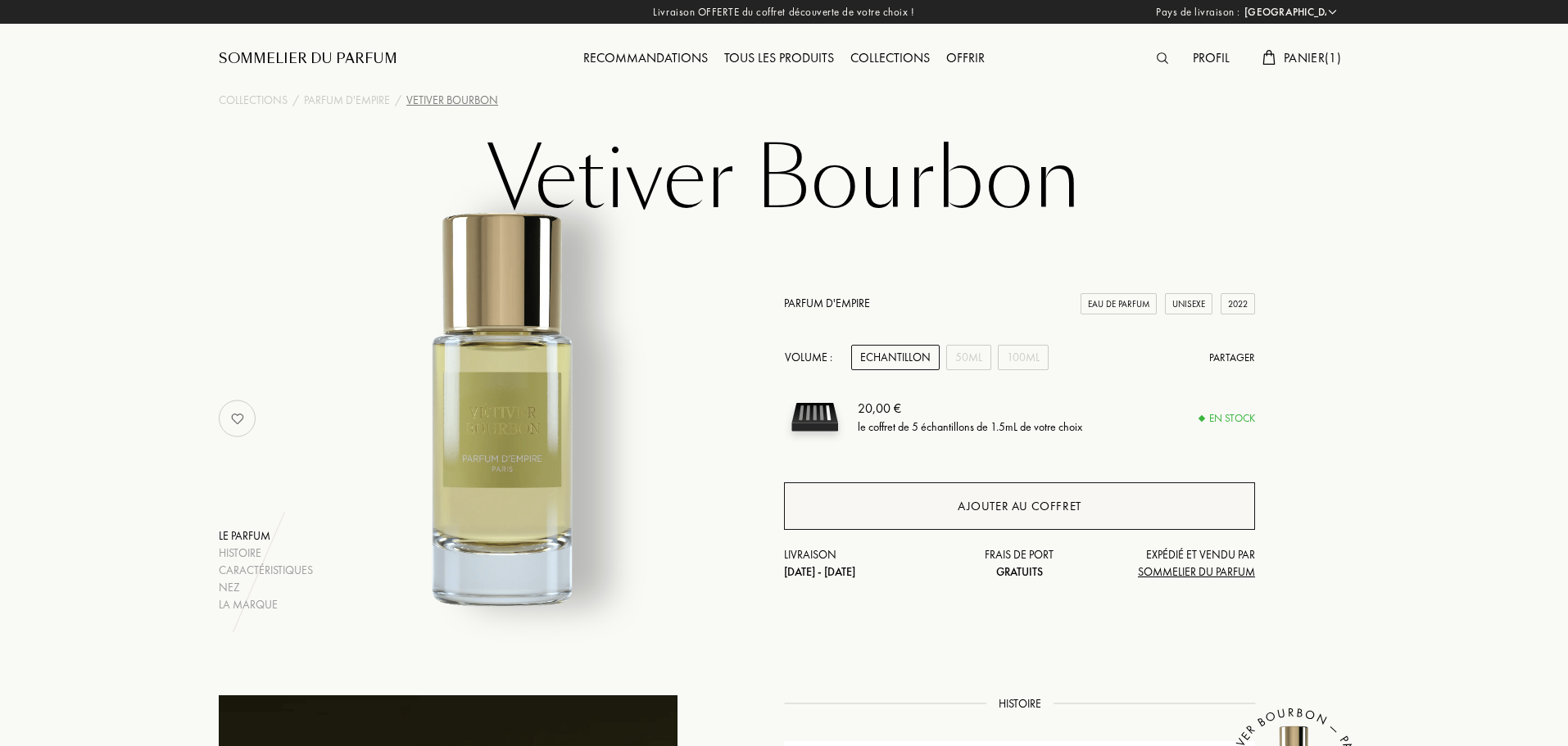
click at [1059, 504] on div "Ajouter au coffret" at bounding box center [1020, 506] width 124 height 19
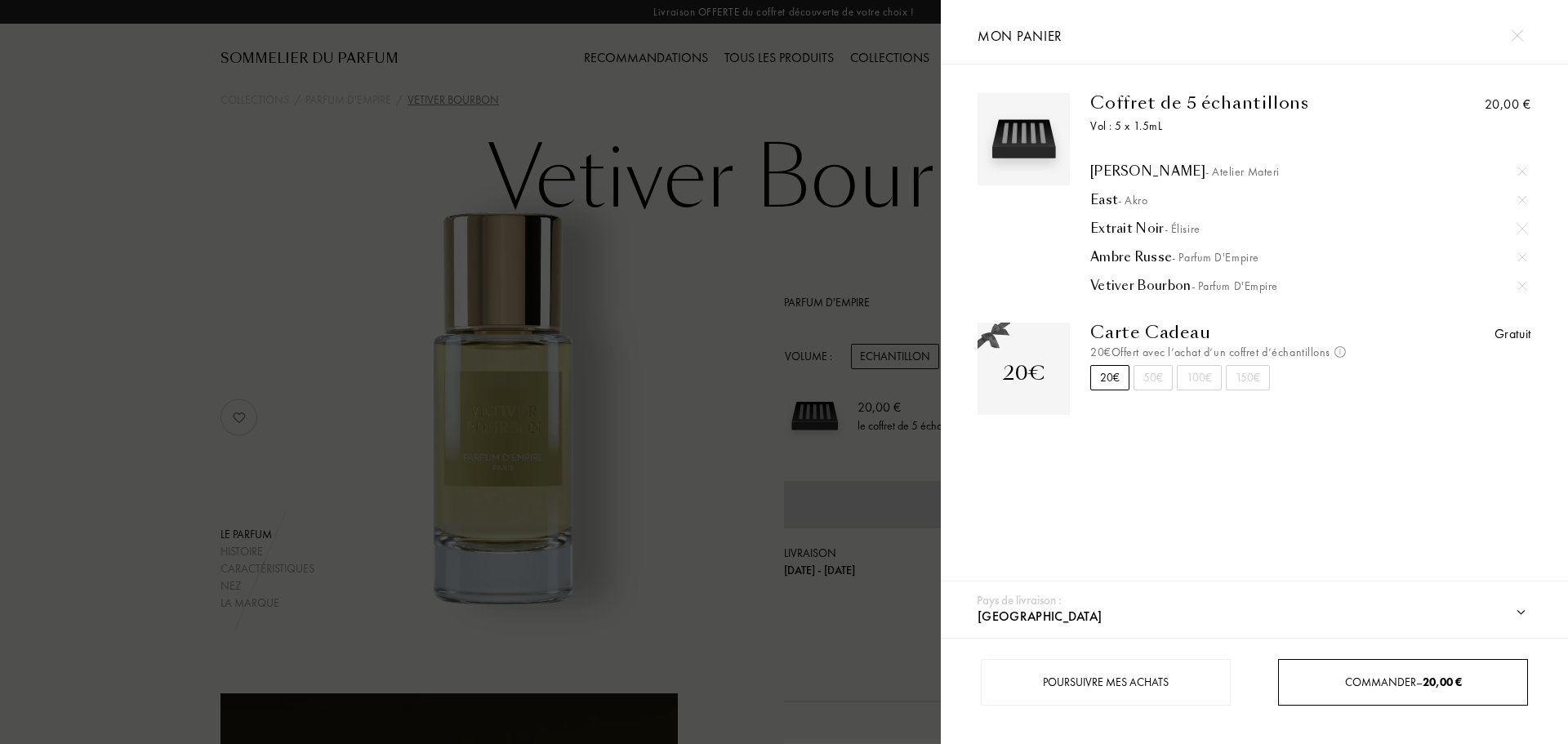
click at [1401, 682] on span "Commander – 20,00 €" at bounding box center [1403, 682] width 117 height 15
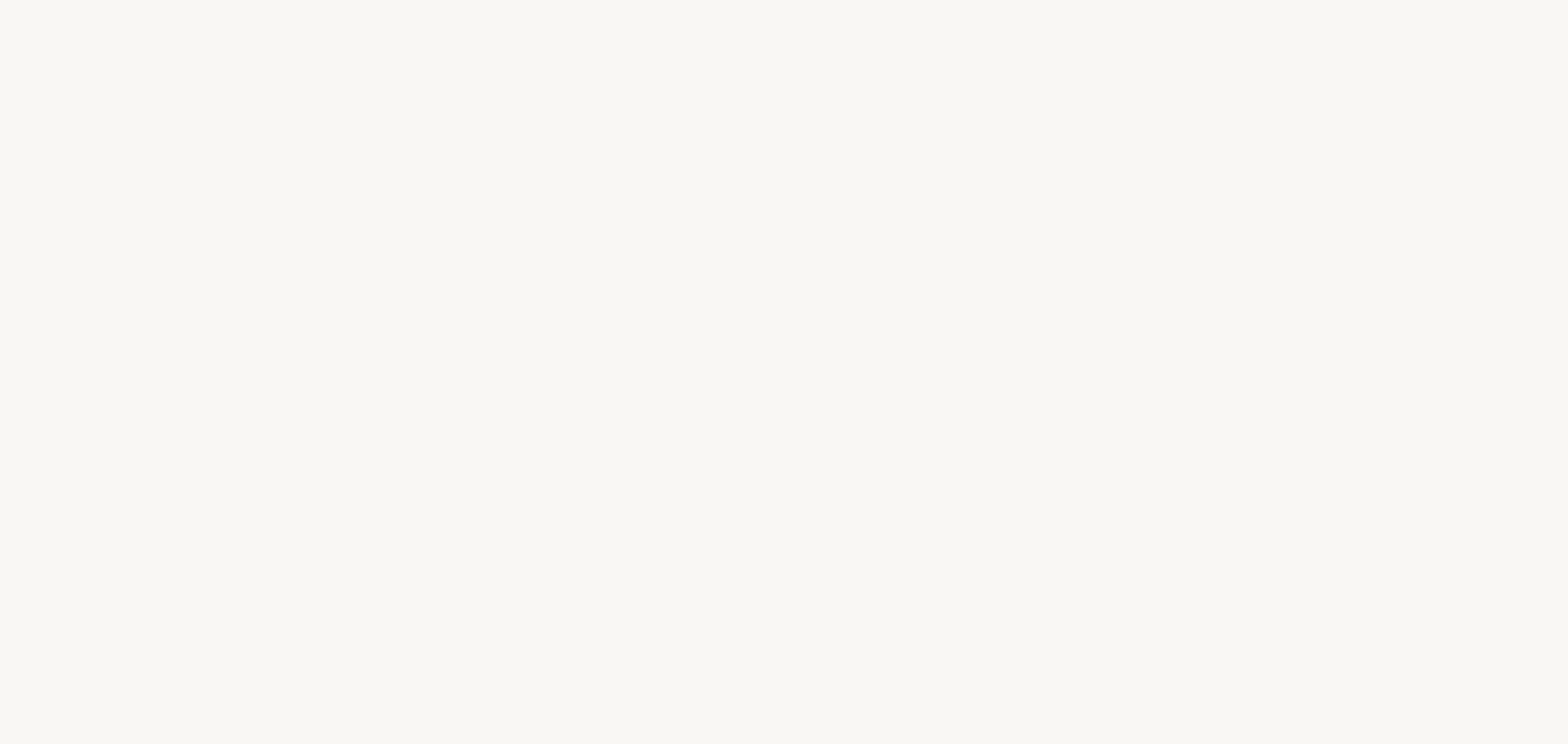
select select "FR"
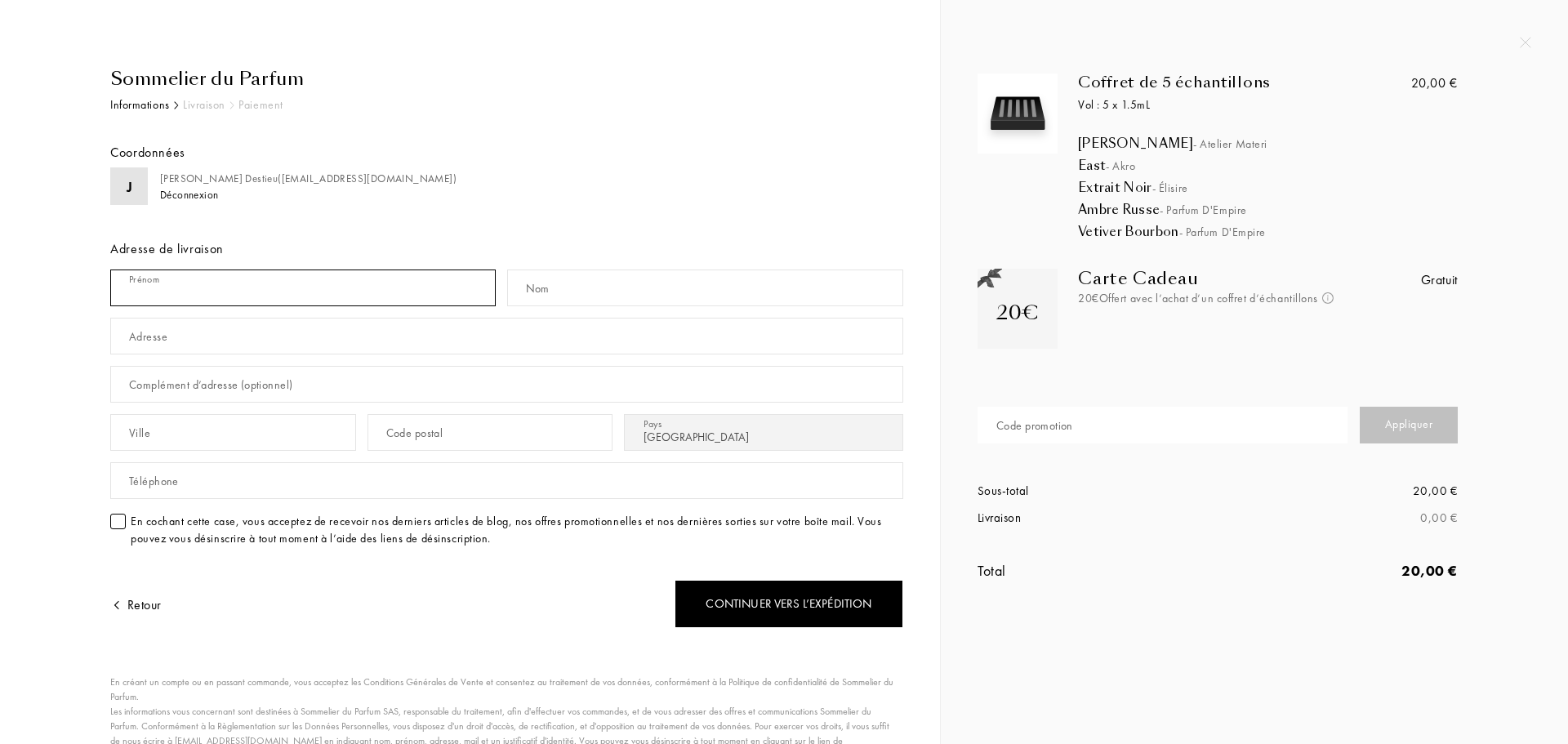
click at [212, 279] on input "text" at bounding box center [303, 288] width 385 height 37
type input "[PERSON_NAME]"
type input "Destieu"
type input "[STREET_ADDRESS][PERSON_NAME]"
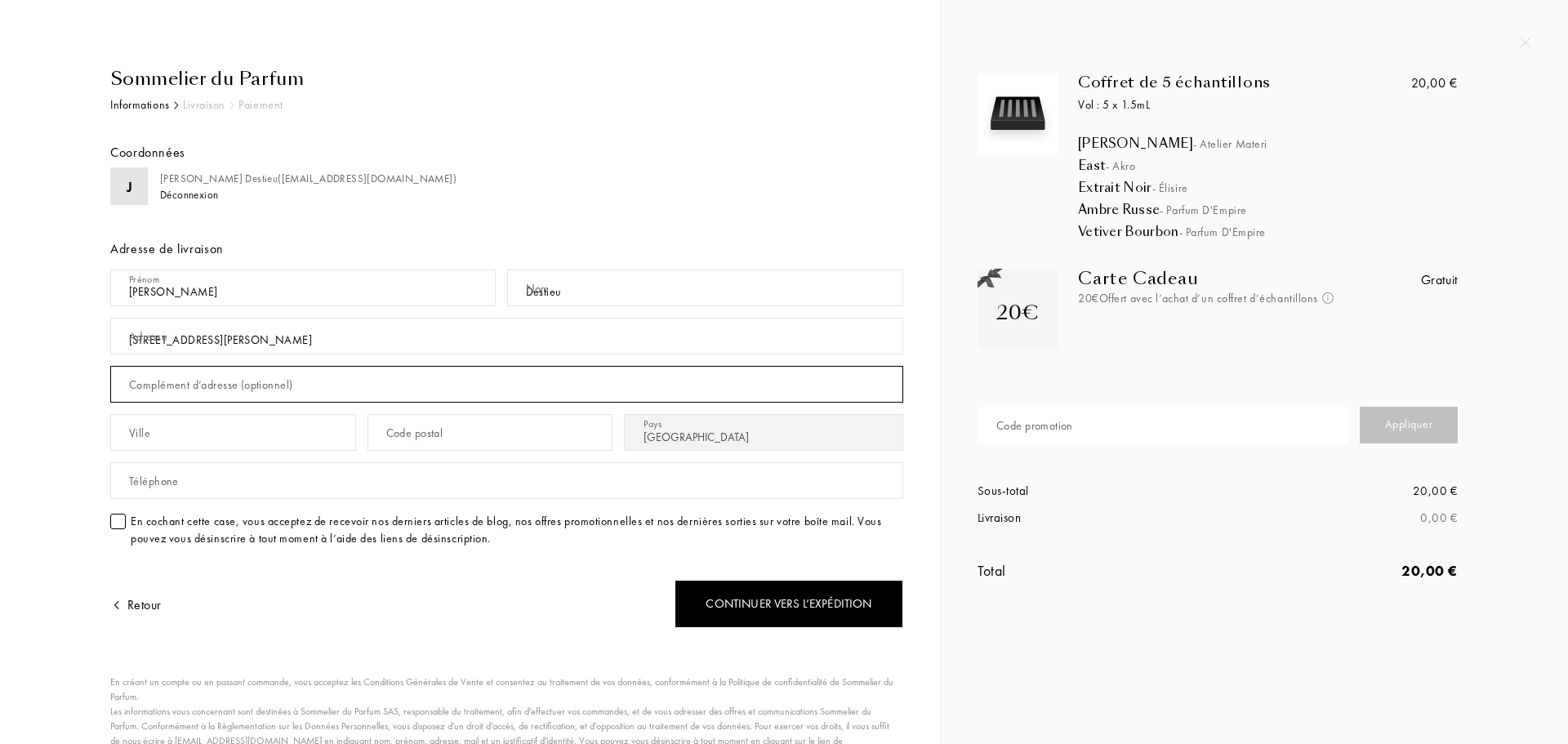
type input "laisser au gardien"
type input "[GEOGRAPHIC_DATA]"
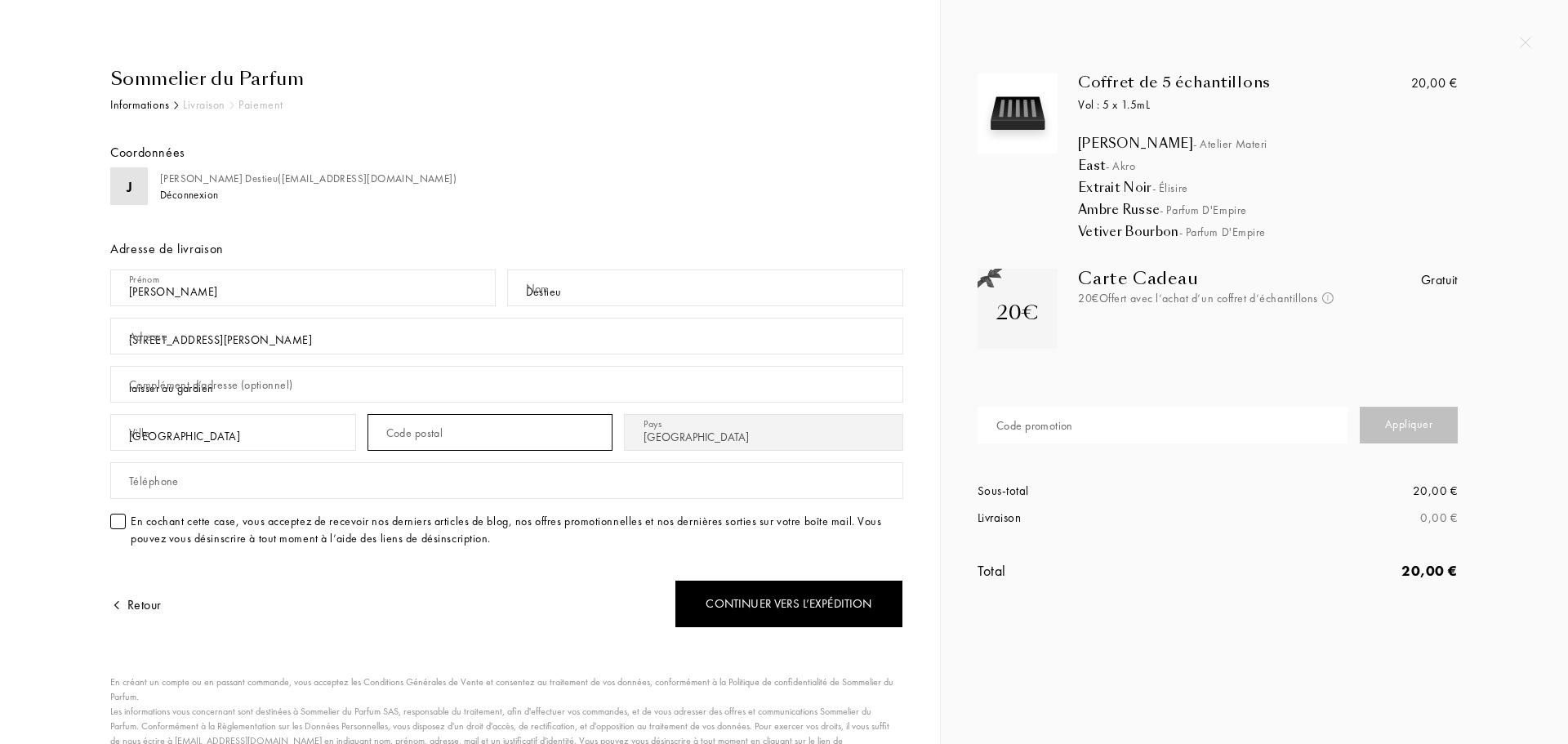
type input "75015"
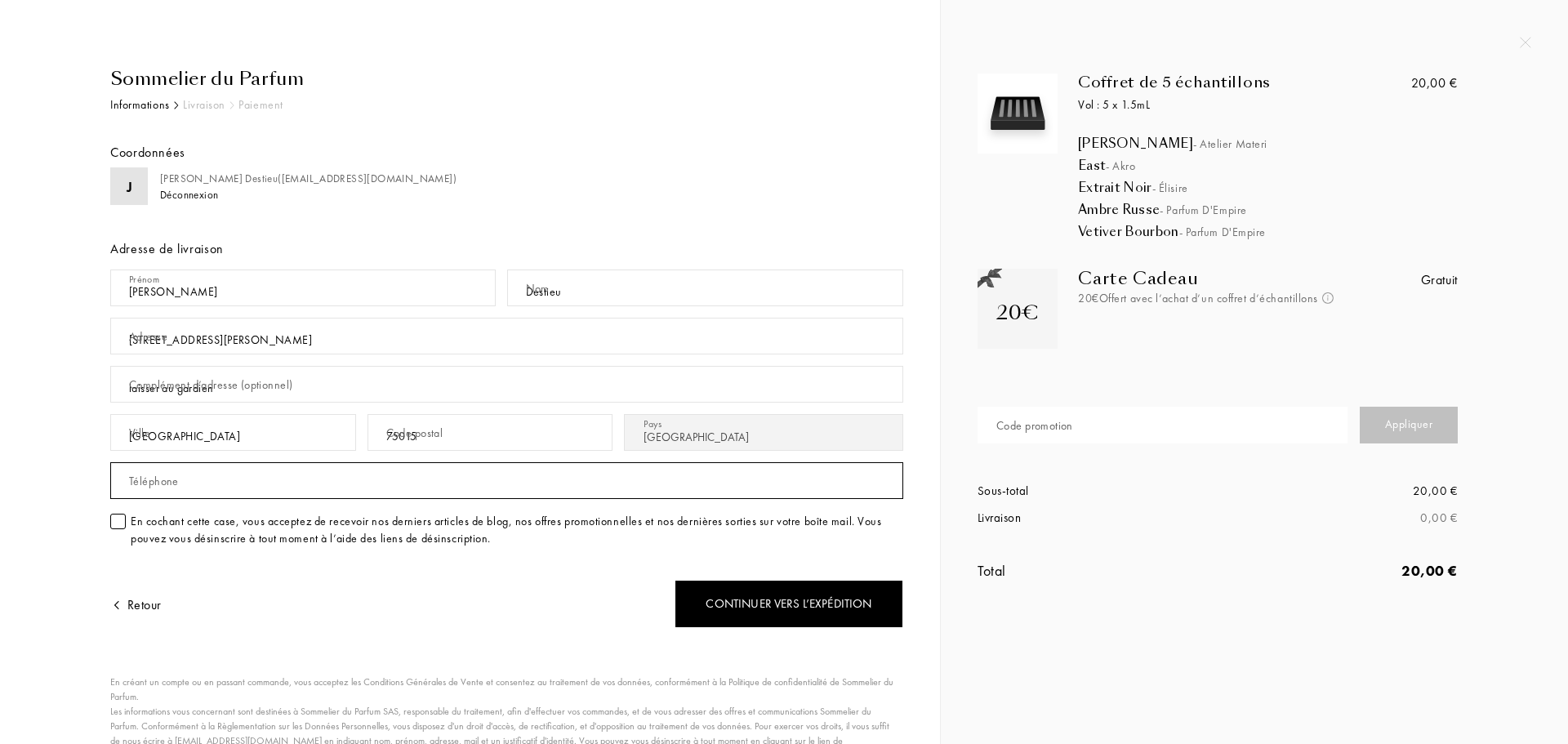
type input "0660098524"
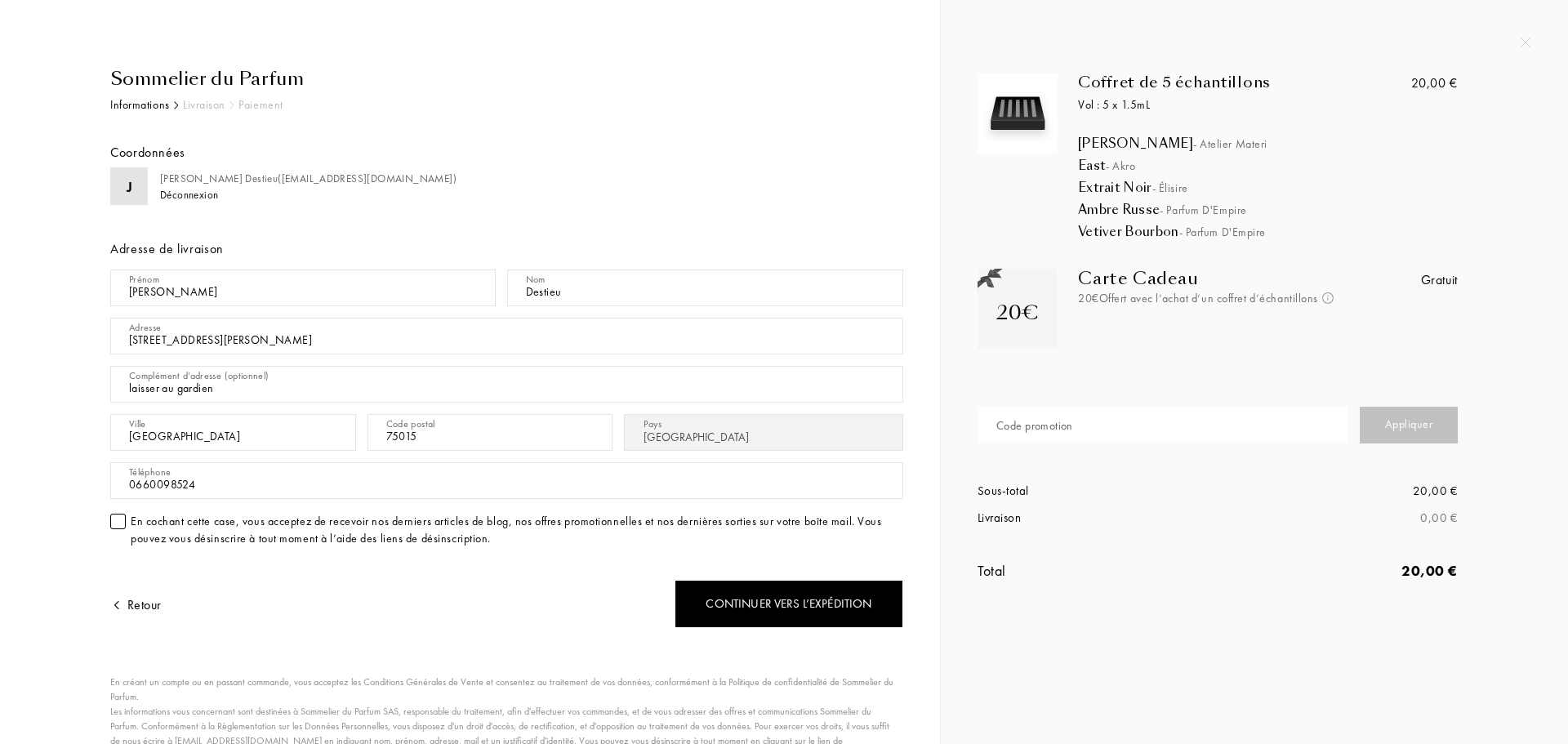
click at [118, 522] on div at bounding box center [118, 521] width 16 height 16
click at [240, 283] on input "[PERSON_NAME]" at bounding box center [303, 288] width 385 height 37
click at [148, 346] on input "[STREET_ADDRESS][PERSON_NAME]" at bounding box center [507, 336] width 793 height 37
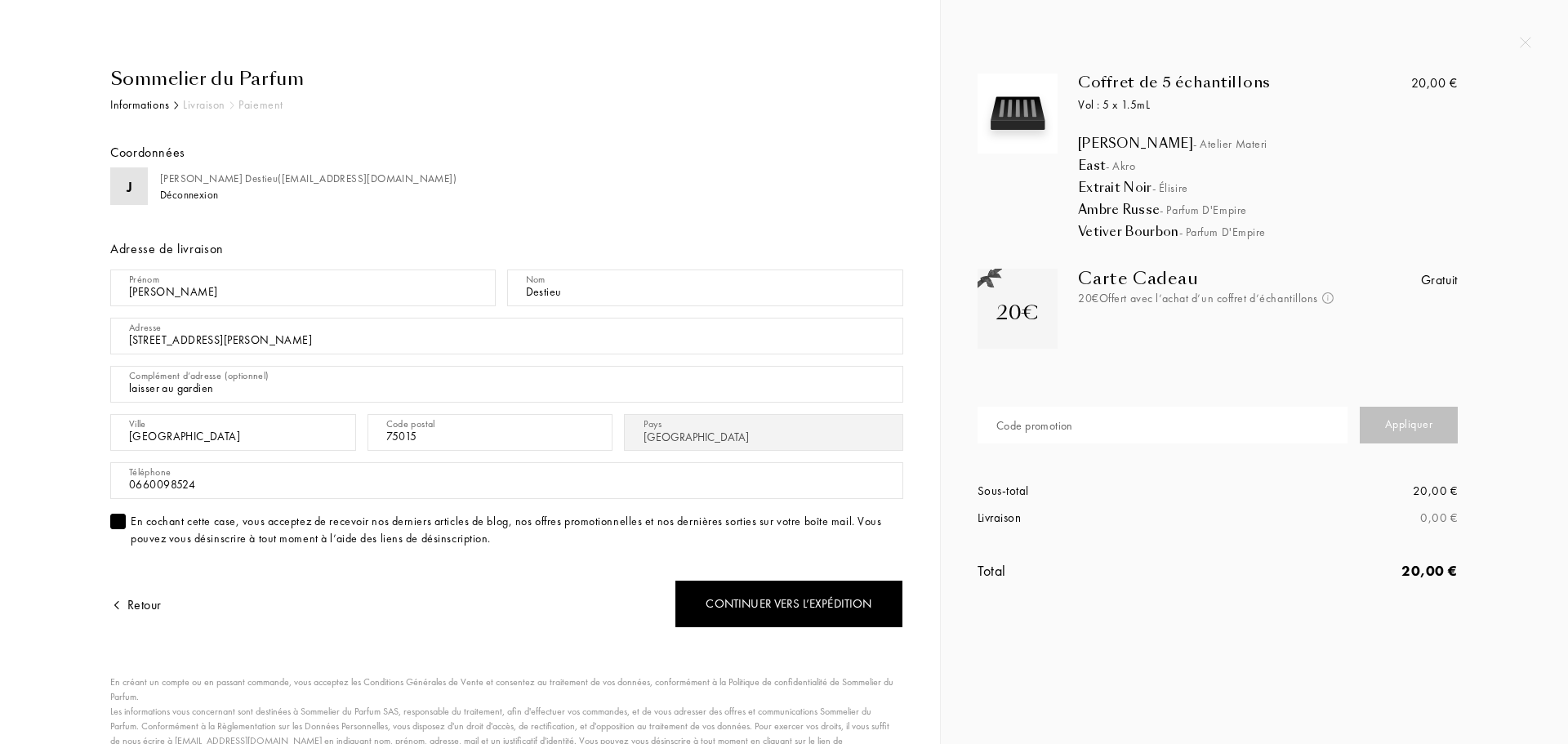
click at [277, 335] on input "[STREET_ADDRESS][PERSON_NAME]" at bounding box center [507, 336] width 793 height 37
click at [279, 335] on input "[STREET_ADDRESS][PERSON_NAME]" at bounding box center [507, 336] width 793 height 37
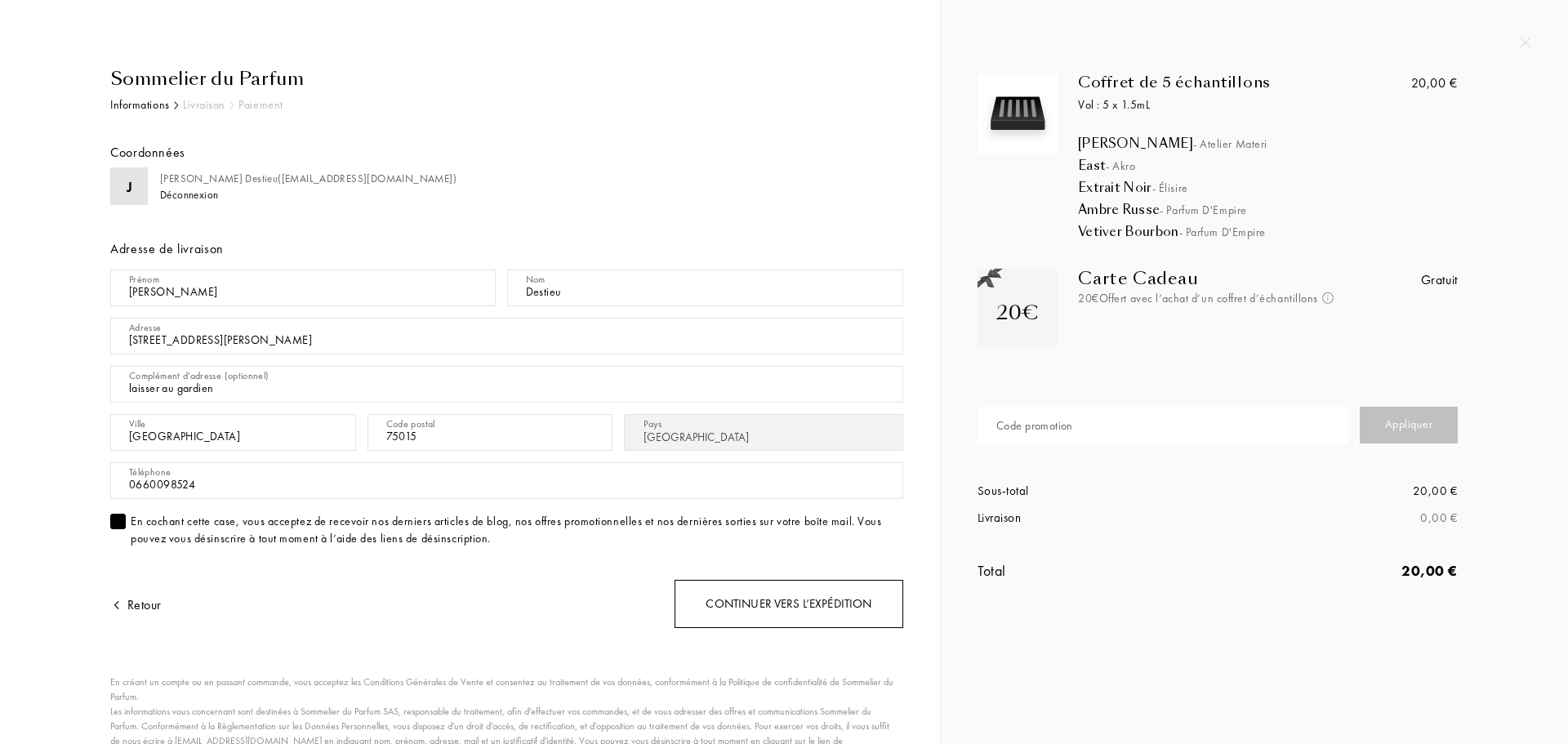
click at [807, 609] on div "Continuer vers l’expédition" at bounding box center [788, 604] width 228 height 48
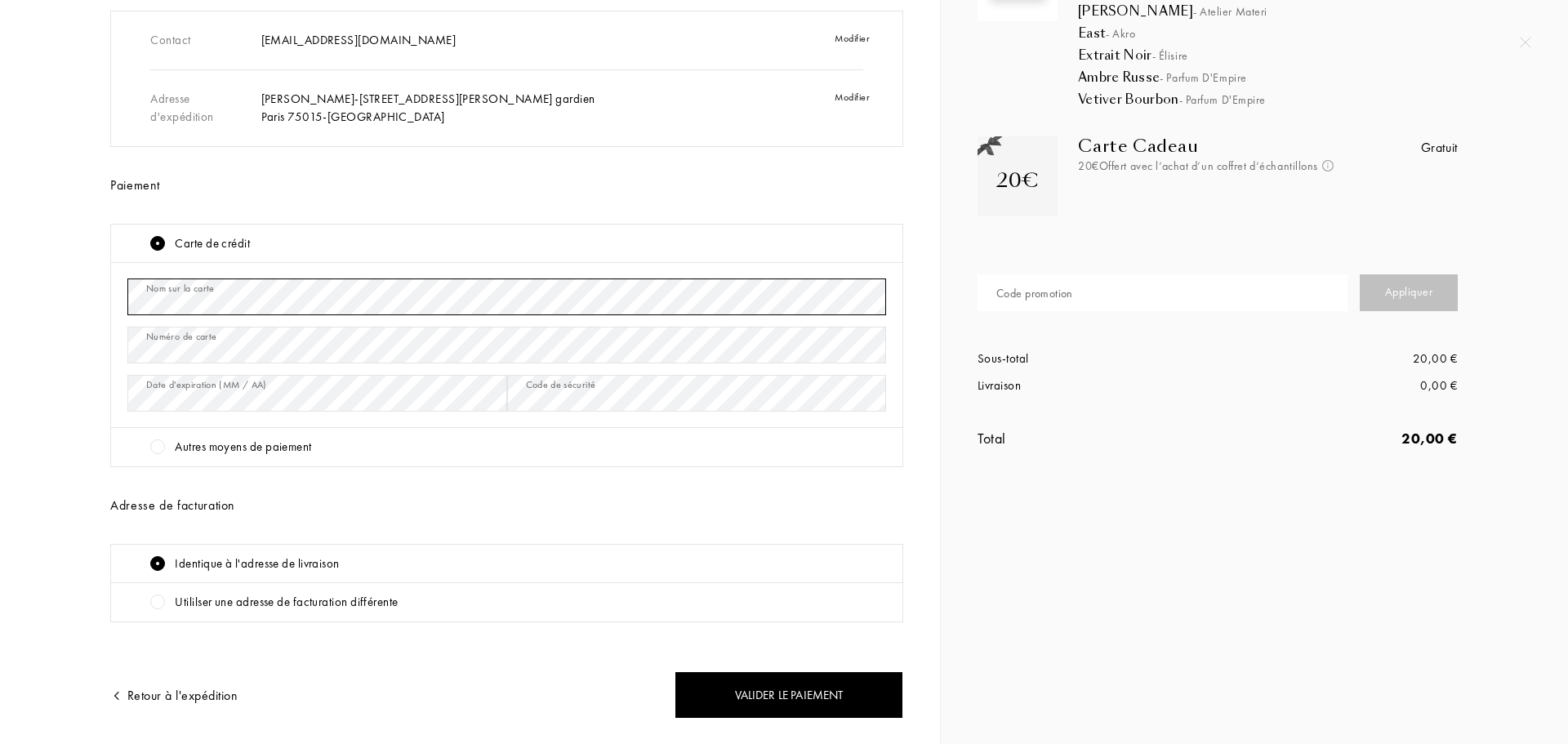
scroll to position [163, 0]
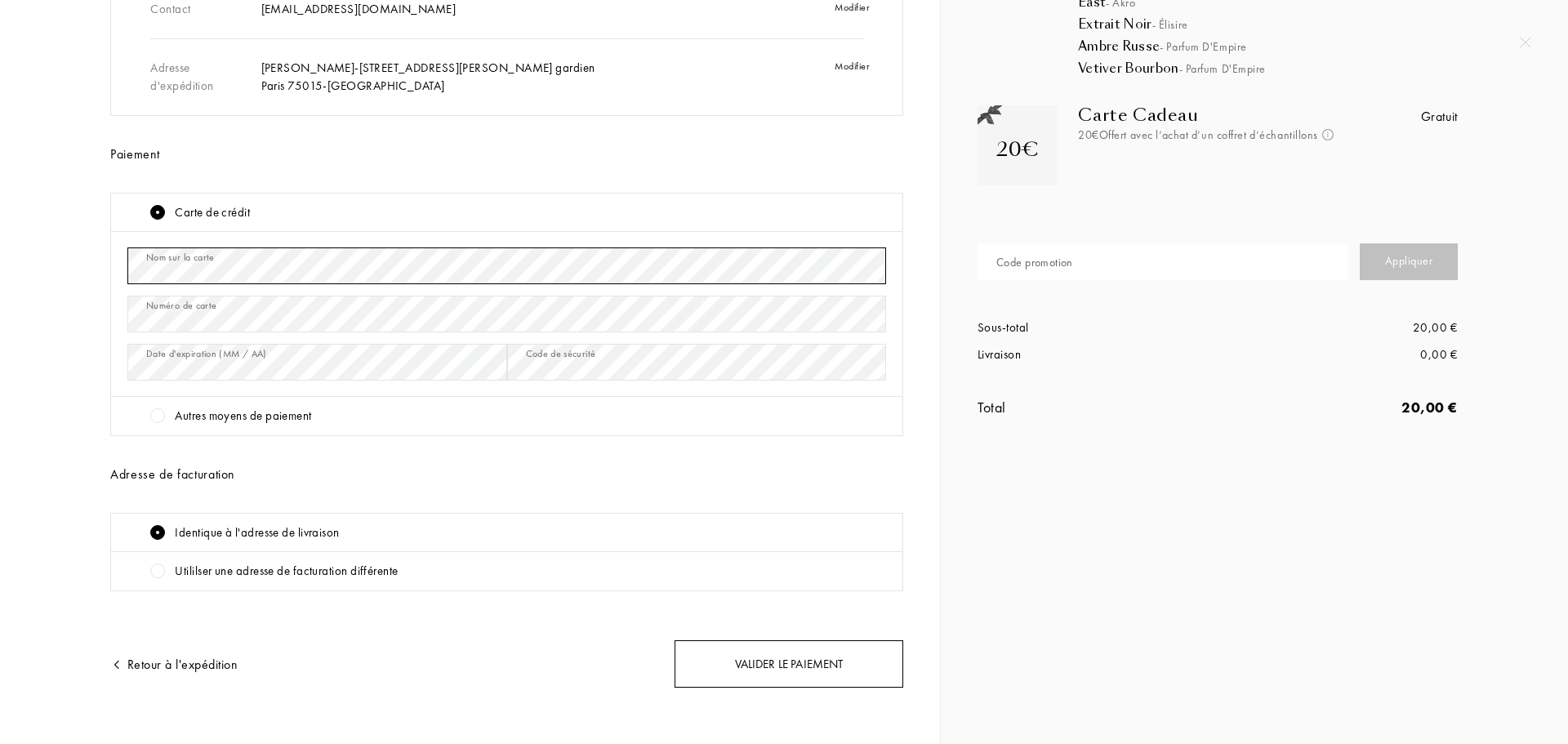
click at [812, 665] on div "Valider le paiement" at bounding box center [788, 664] width 228 height 48
